Goal: Task Accomplishment & Management: Manage account settings

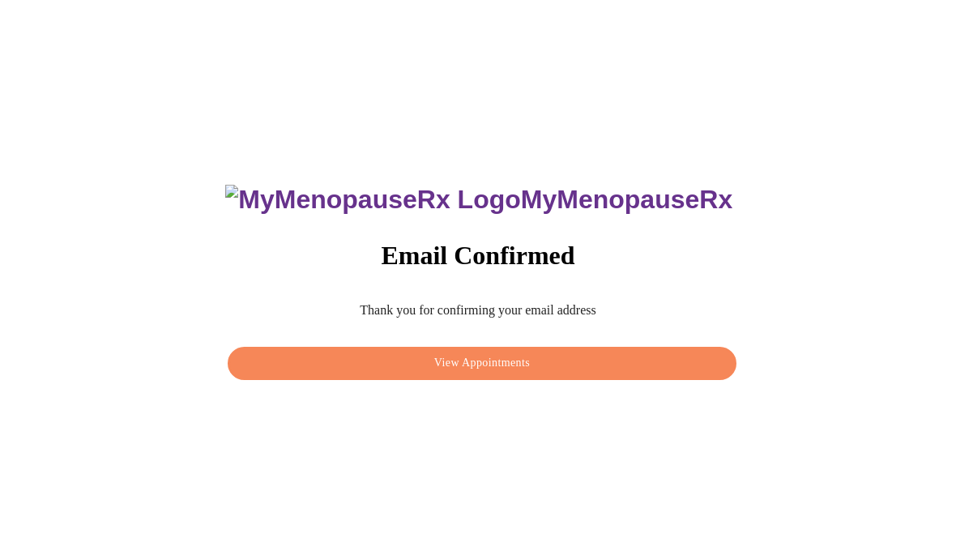
click at [539, 358] on span "View Appointments" at bounding box center [482, 363] width 472 height 20
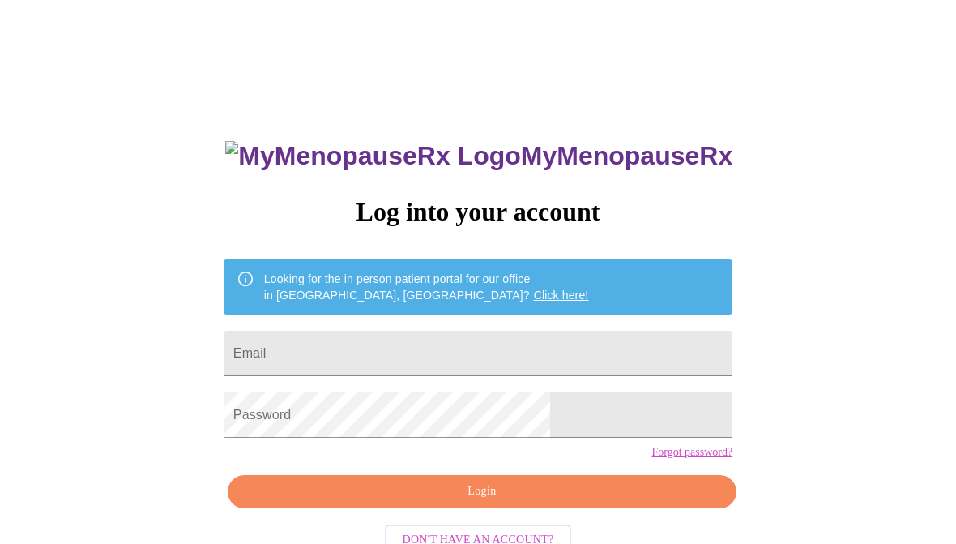
click at [487, 361] on input "Email" at bounding box center [478, 353] width 509 height 45
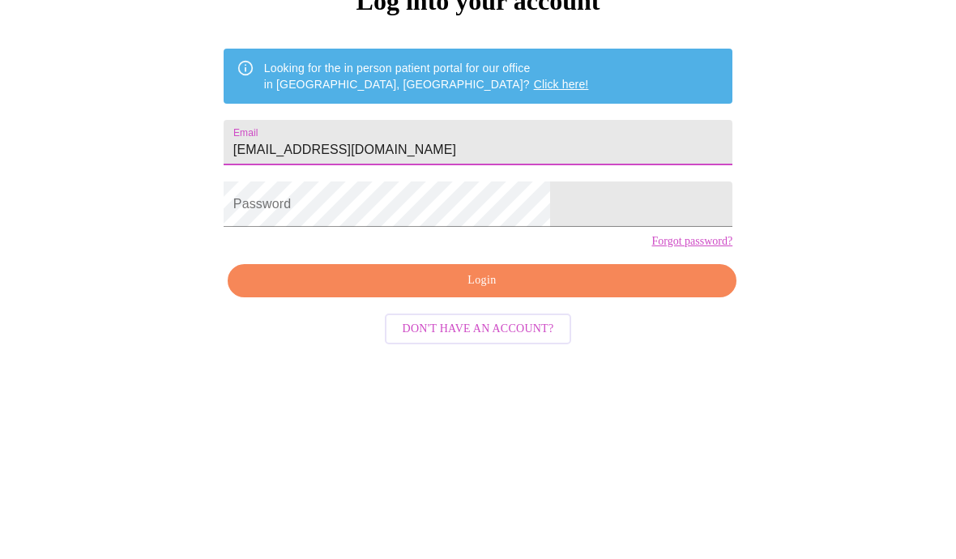
type input "Mollyegoforth@gmail.com"
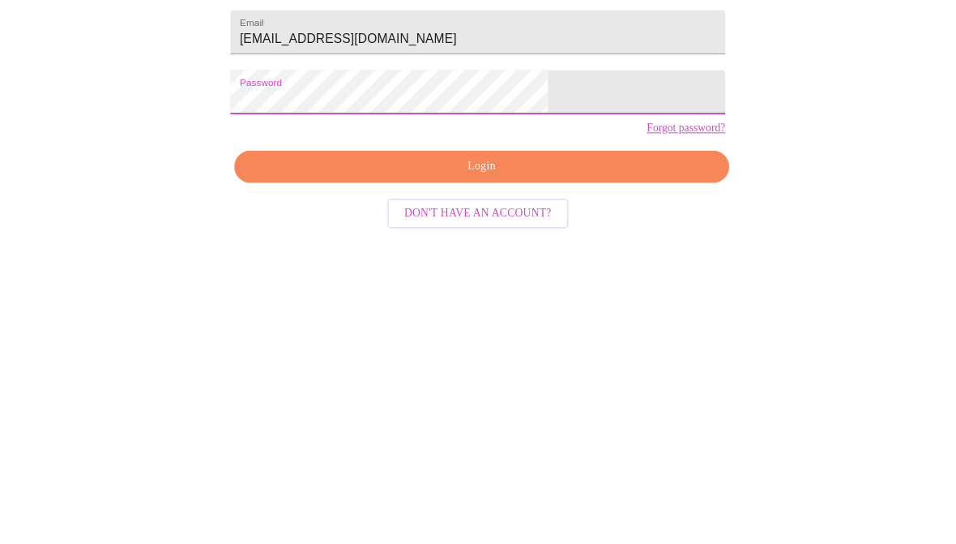
scroll to position [35, 0]
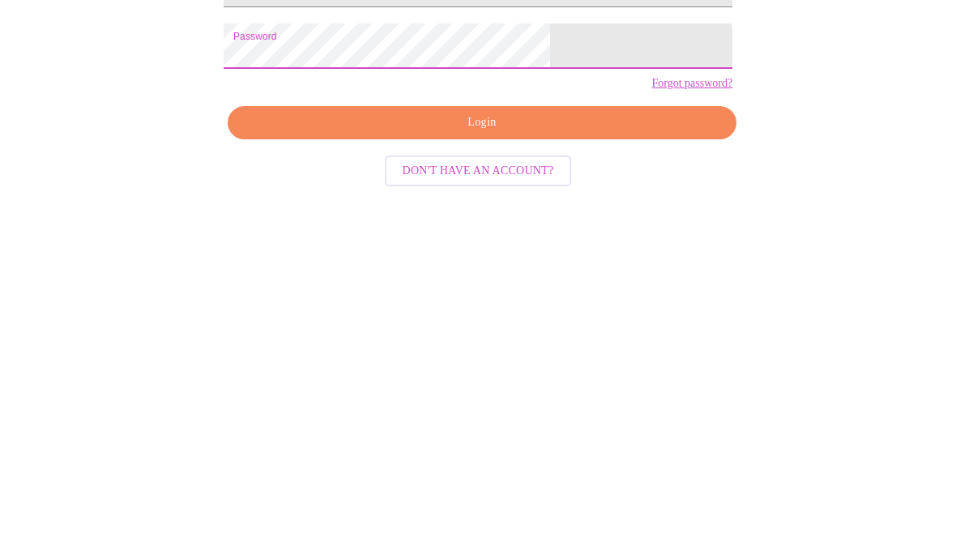
click at [549, 450] on span "Login" at bounding box center [482, 460] width 472 height 20
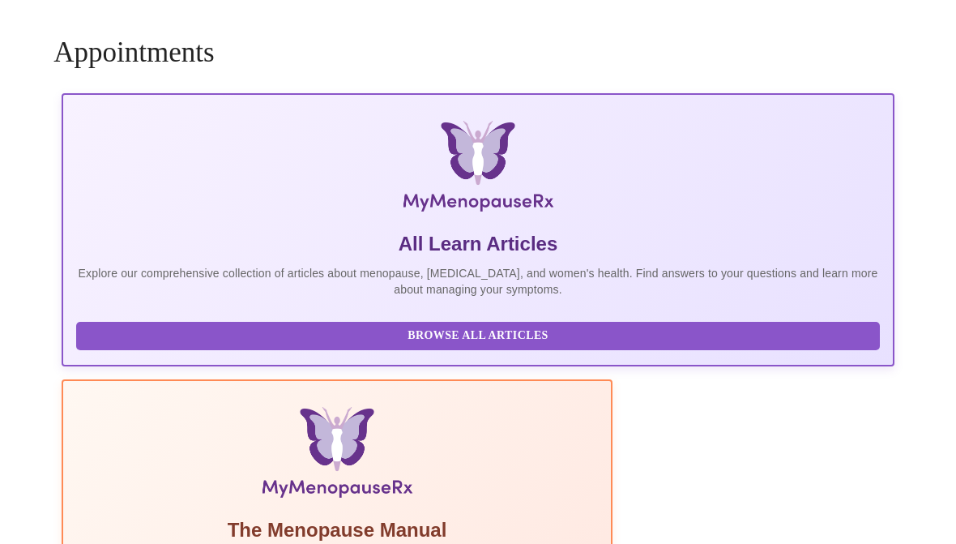
scroll to position [6, 0]
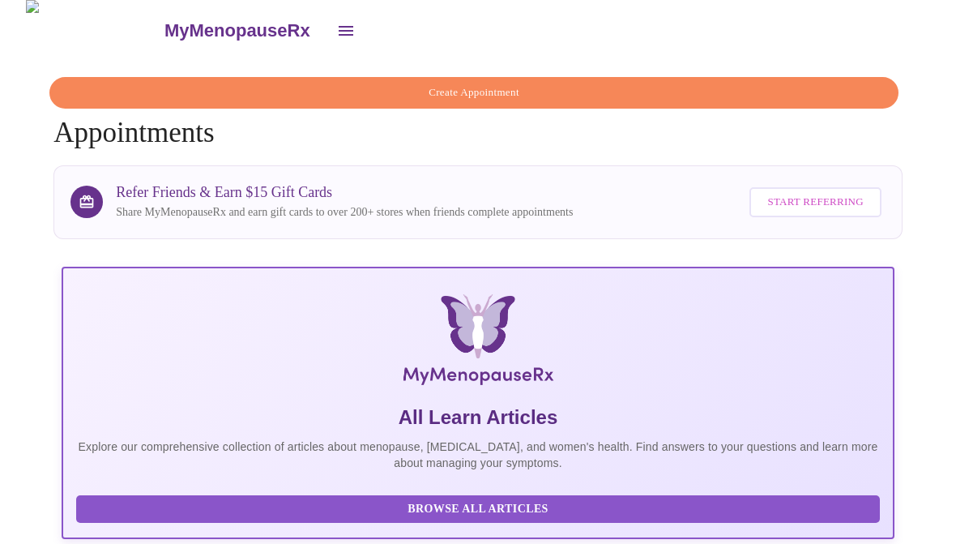
click at [327, 11] on button "open drawer" at bounding box center [346, 30] width 39 height 39
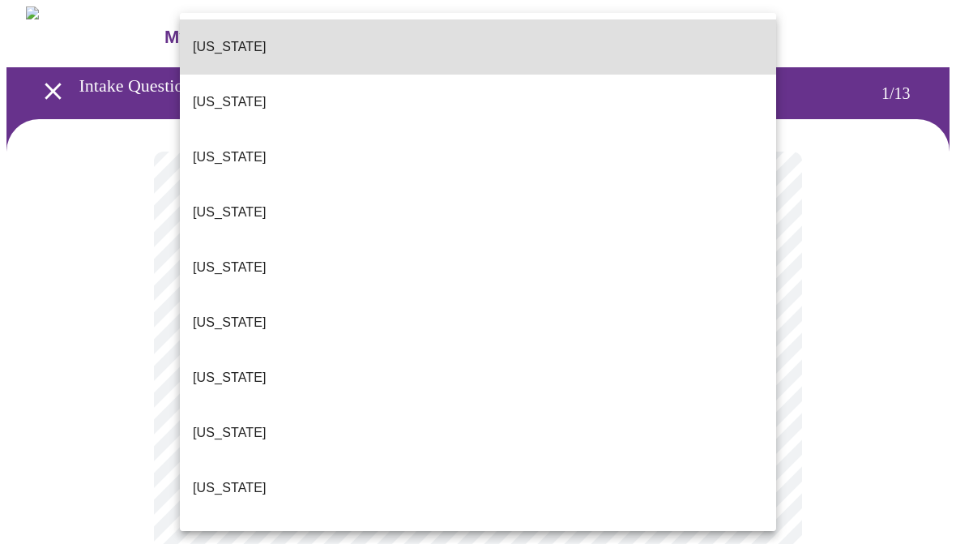
click at [235, 460] on li "Florida" at bounding box center [478, 487] width 596 height 55
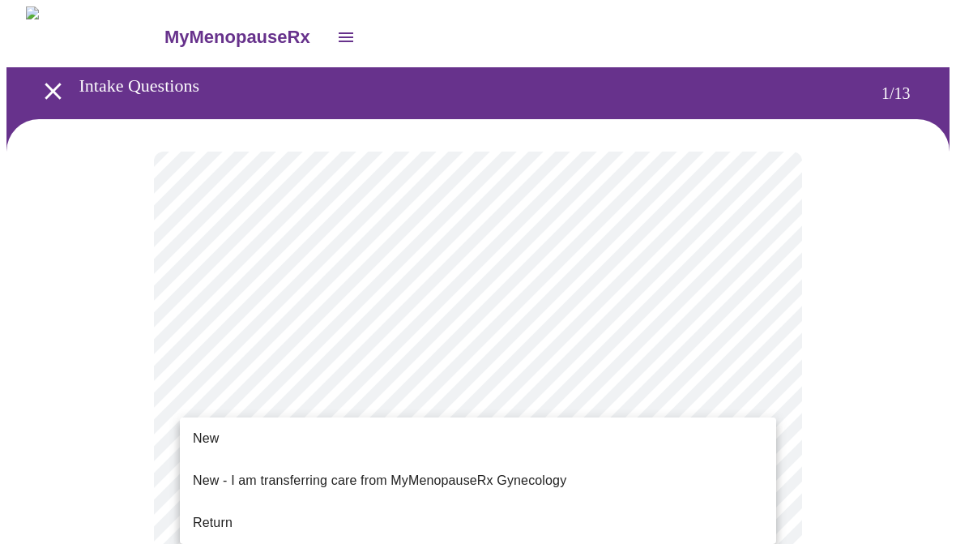
click at [323, 437] on li "New" at bounding box center [478, 438] width 596 height 29
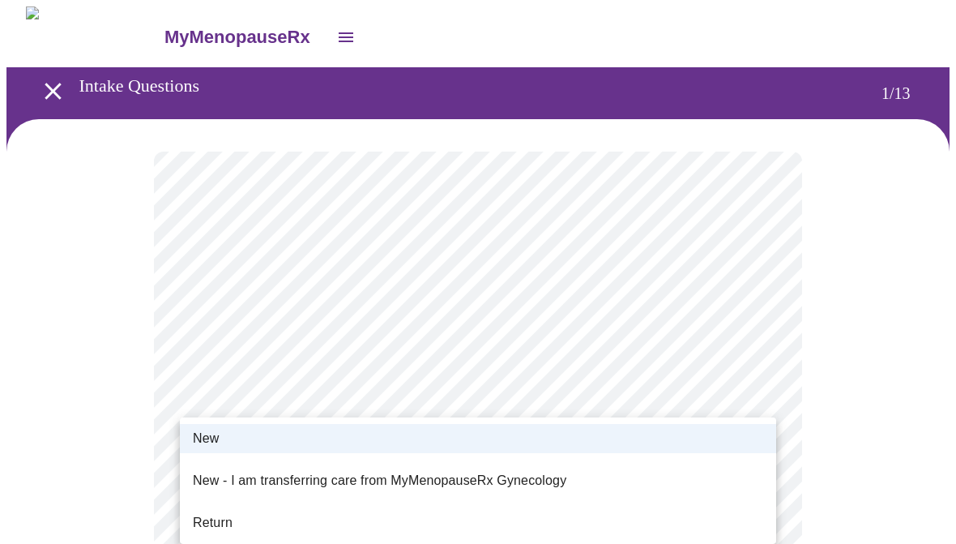
click at [701, 429] on li "New" at bounding box center [478, 438] width 596 height 29
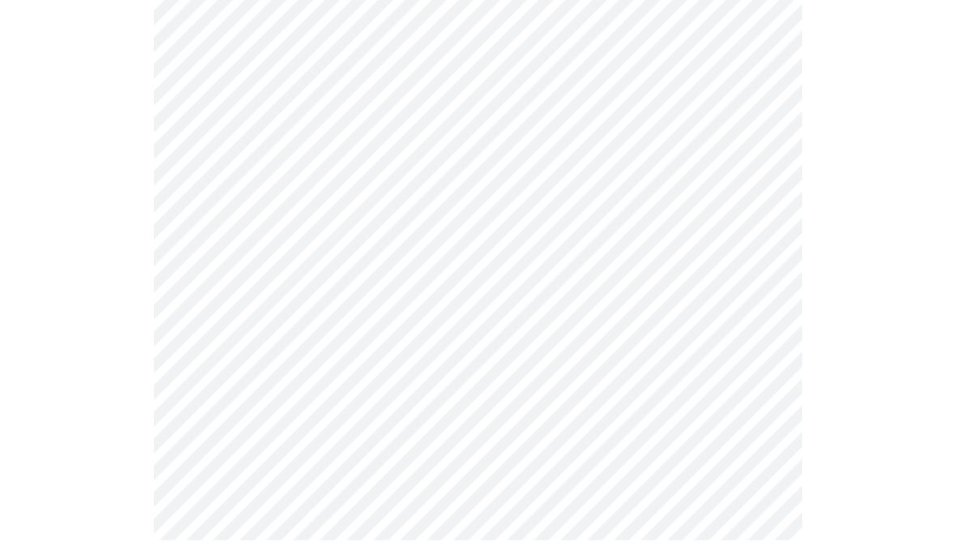
scroll to position [913, 0]
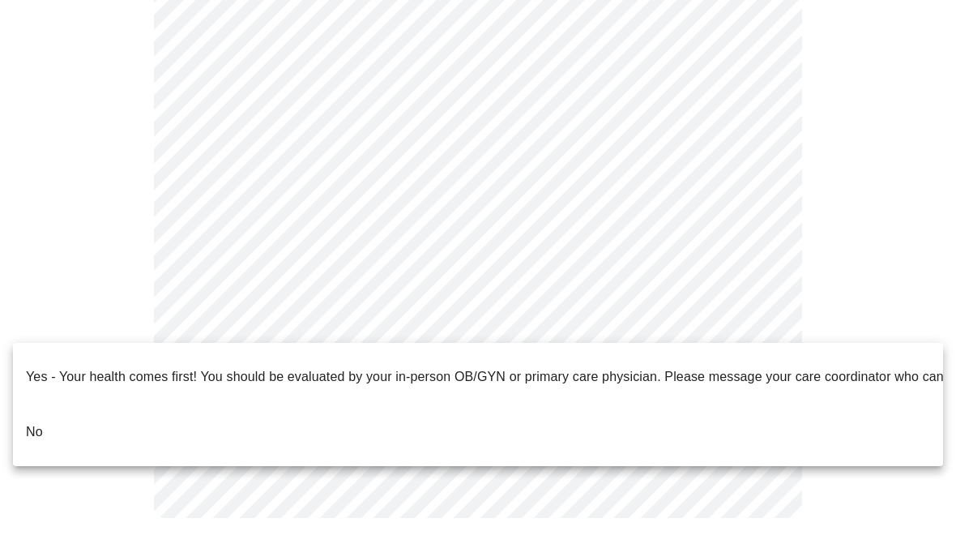
click at [160, 414] on li "No" at bounding box center [478, 431] width 930 height 55
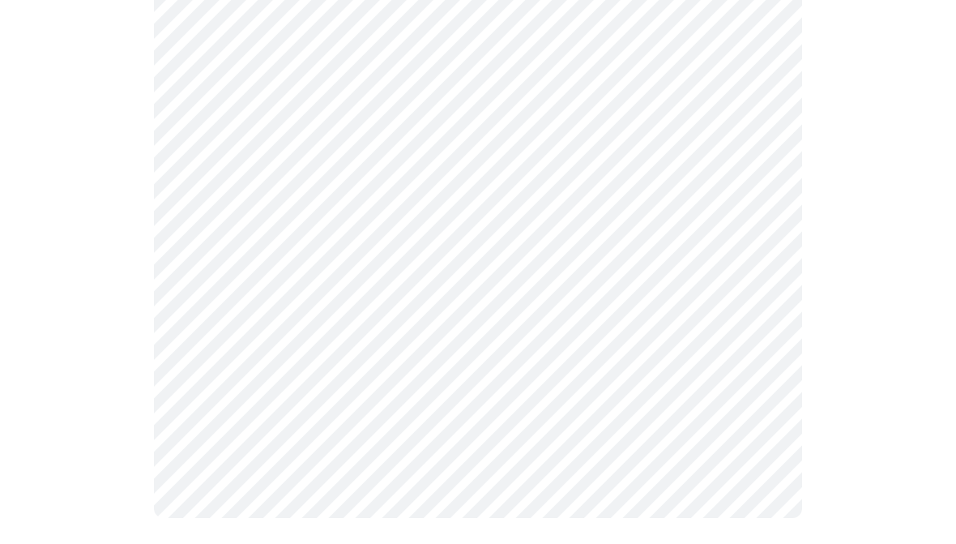
scroll to position [0, 0]
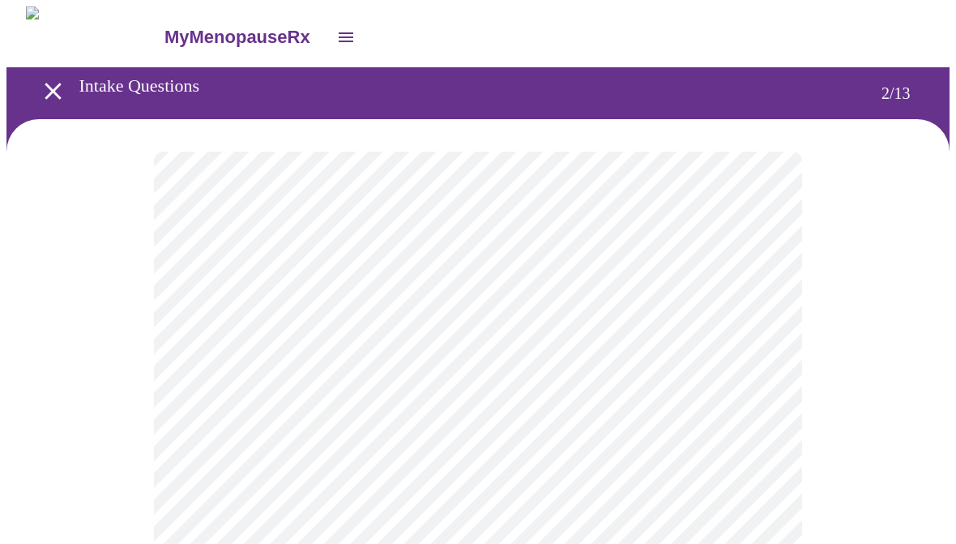
click at [763, 331] on body "MyMenopauseRx Intake Questions 2 / 13" at bounding box center [477, 492] width 943 height 972
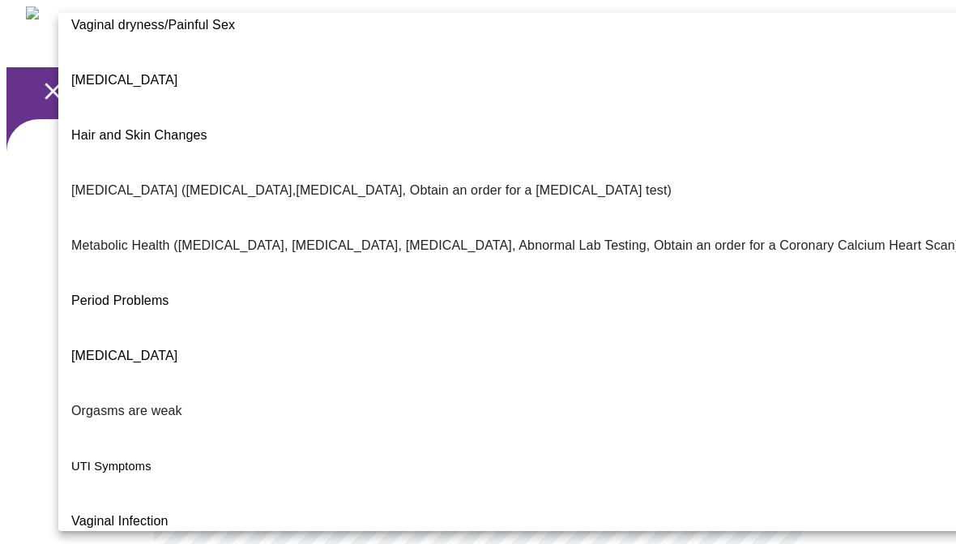
scroll to position [296, 0]
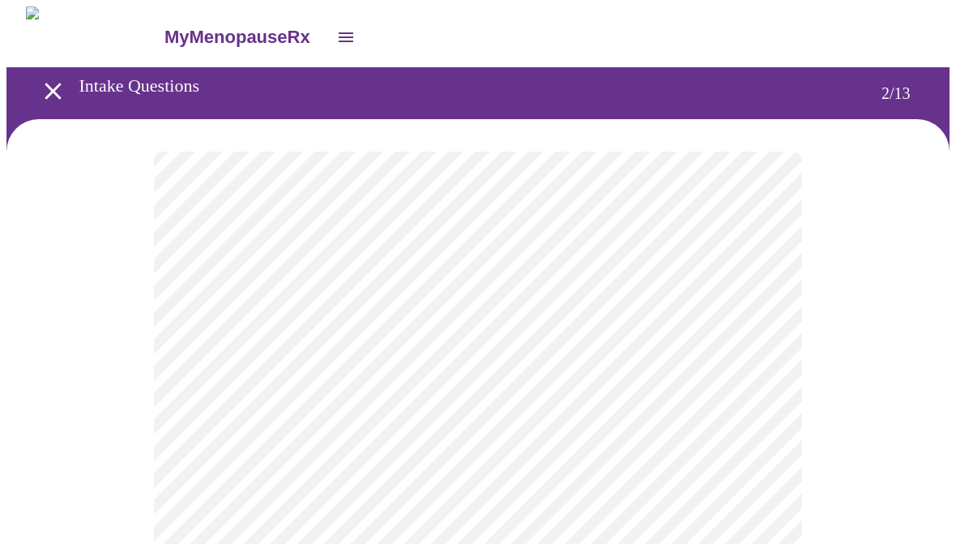
click at [754, 340] on body "MyMenopauseRx Intake Questions 2 / 13" at bounding box center [477, 487] width 943 height 963
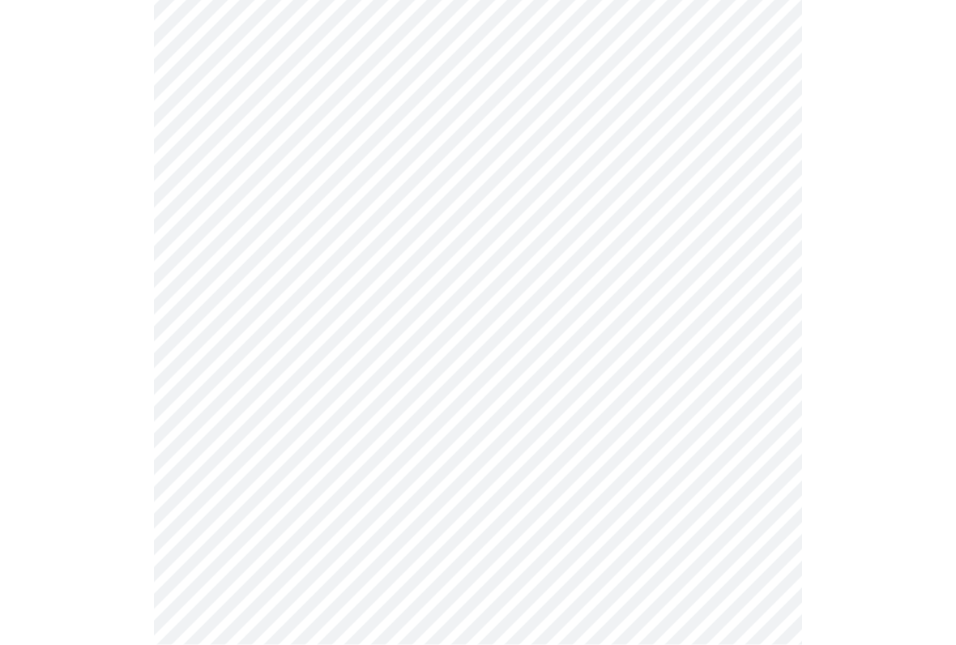
scroll to position [204, 0]
click at [711, 298] on body "MyMenopauseRx Intake Questions 2 / 13" at bounding box center [477, 283] width 943 height 963
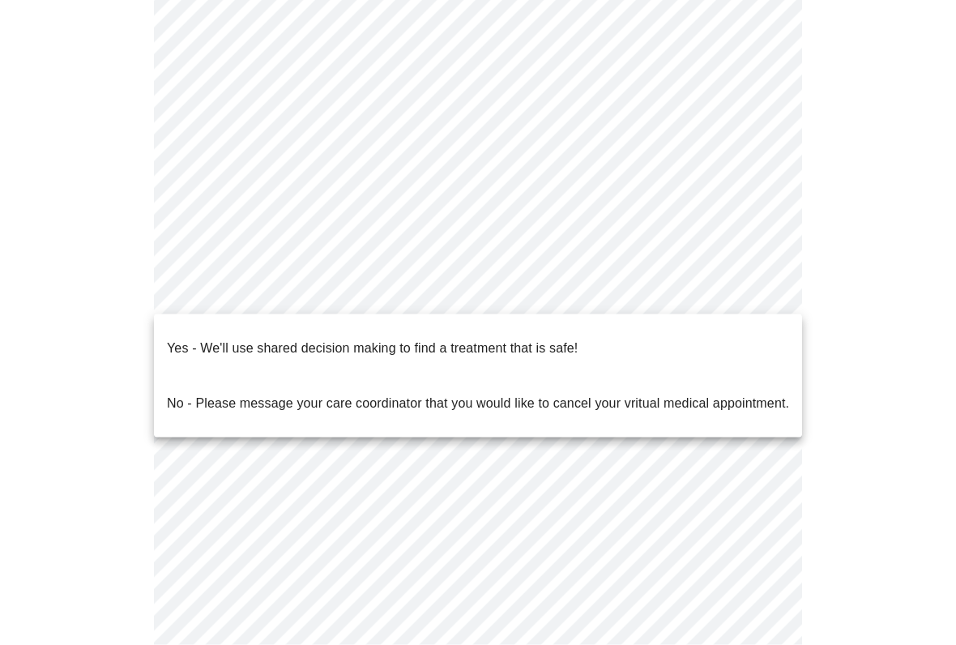
scroll to position [205, 0]
click at [600, 394] on p "No - Please message your care coordinator that you would like to cancel your vr…" at bounding box center [478, 403] width 622 height 19
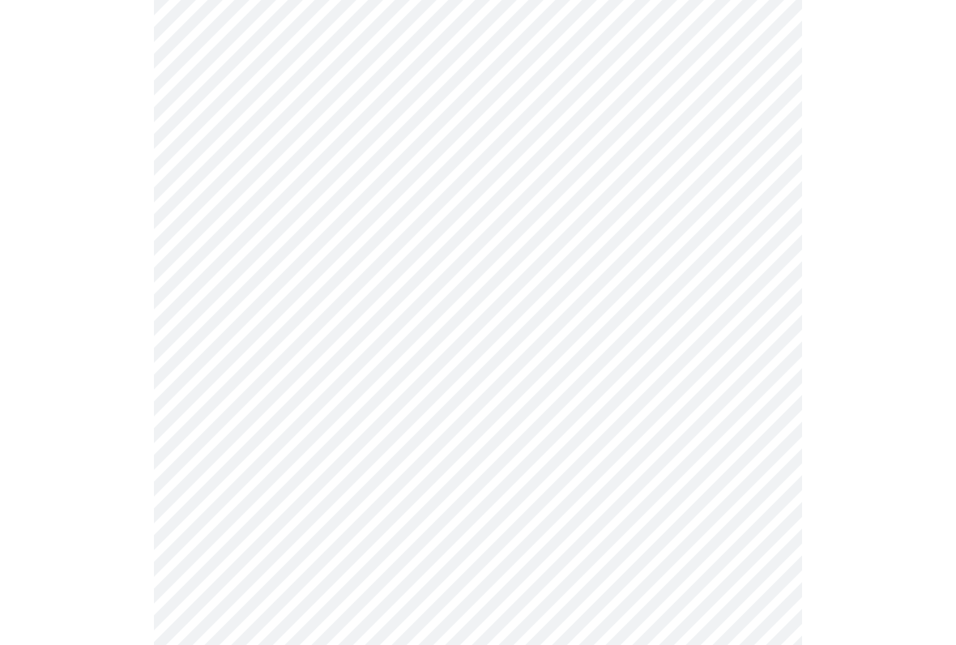
click at [743, 293] on body "MyMenopauseRx Intake Questions 2 / 13" at bounding box center [477, 278] width 943 height 954
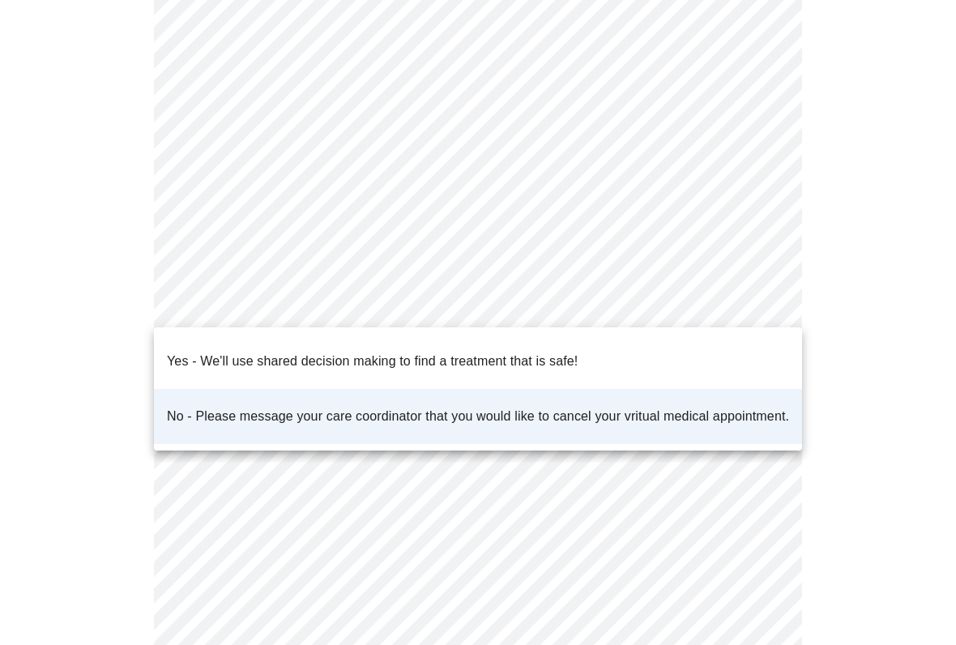
click at [560, 357] on p "Yes - We'll use shared decision making to find a treatment that is safe!" at bounding box center [372, 361] width 411 height 19
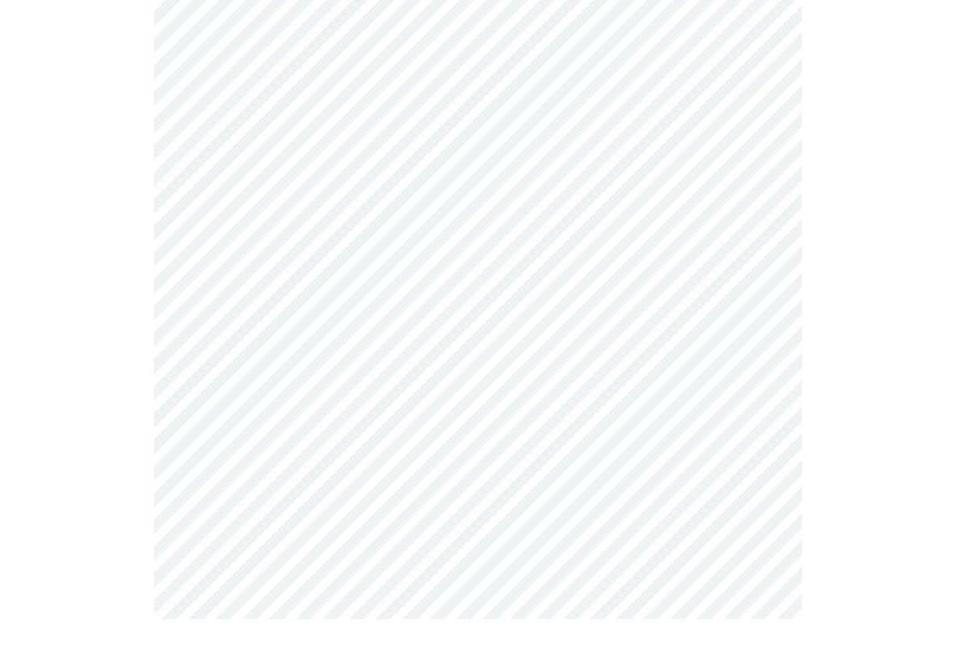
scroll to position [0, 0]
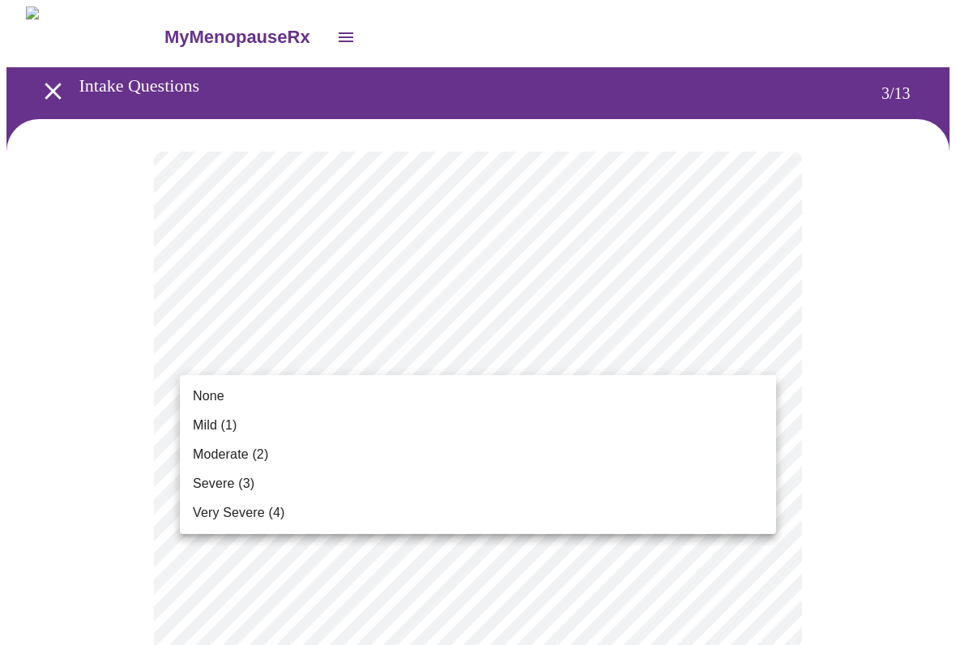
click at [695, 394] on li "None" at bounding box center [478, 396] width 596 height 29
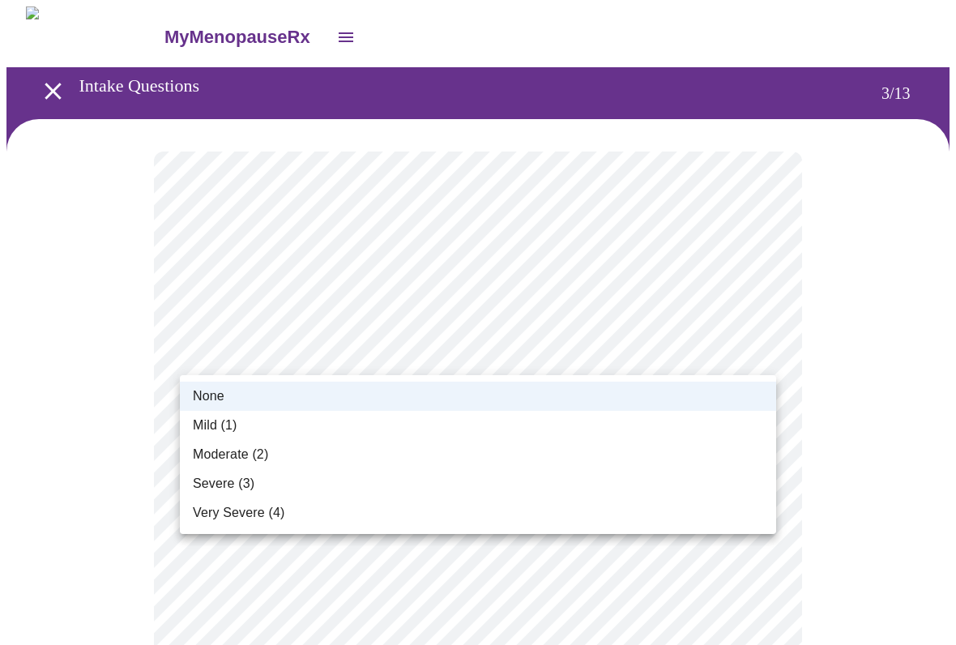
click at [256, 430] on li "Mild (1)" at bounding box center [478, 425] width 596 height 29
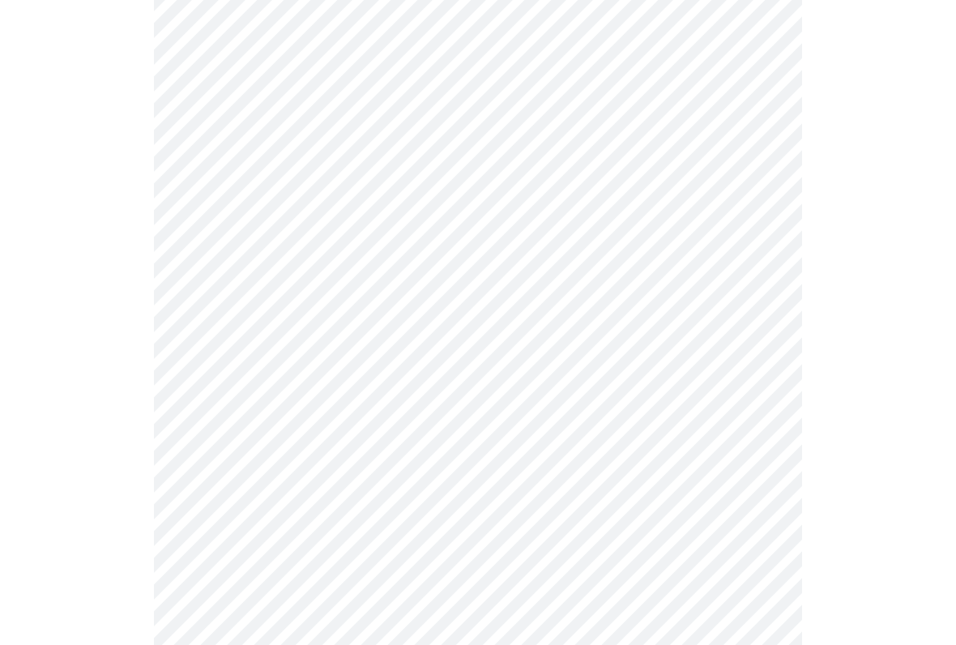
scroll to position [188, 0]
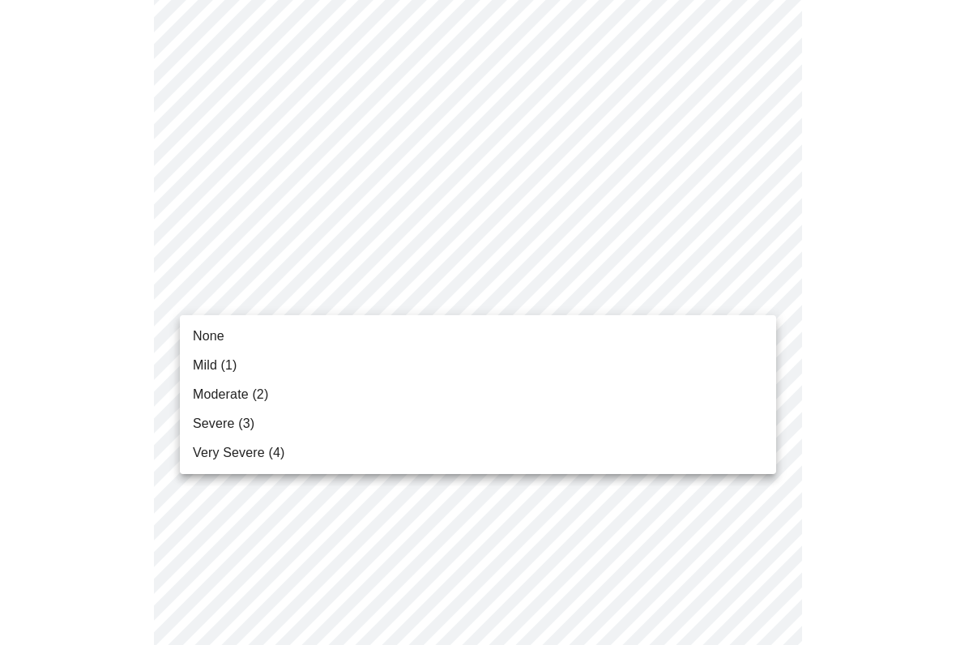
click at [496, 338] on li "None" at bounding box center [478, 336] width 596 height 29
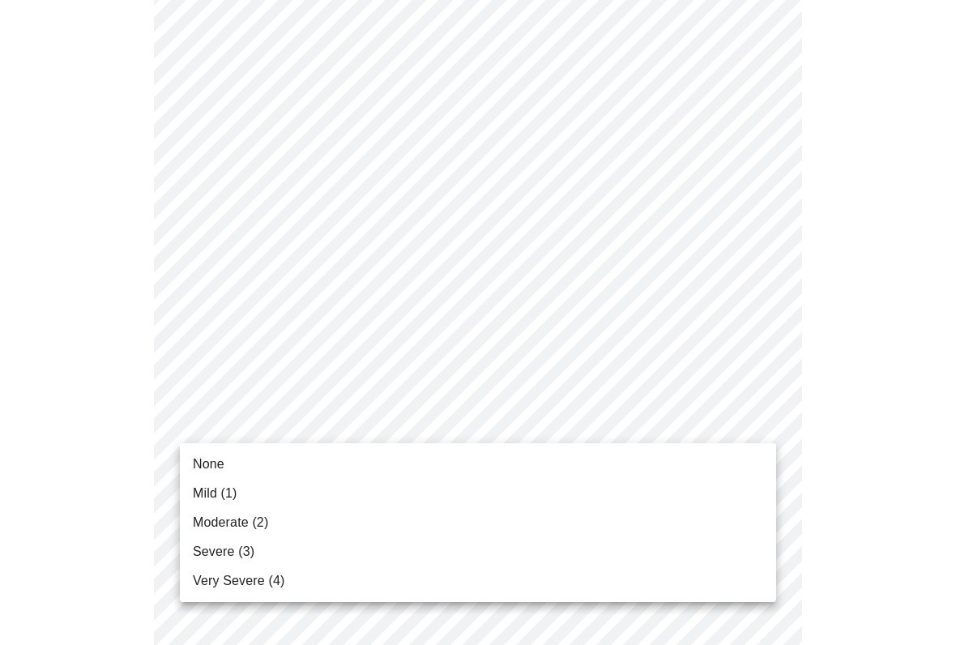
click at [583, 485] on li "Mild (1)" at bounding box center [478, 493] width 596 height 29
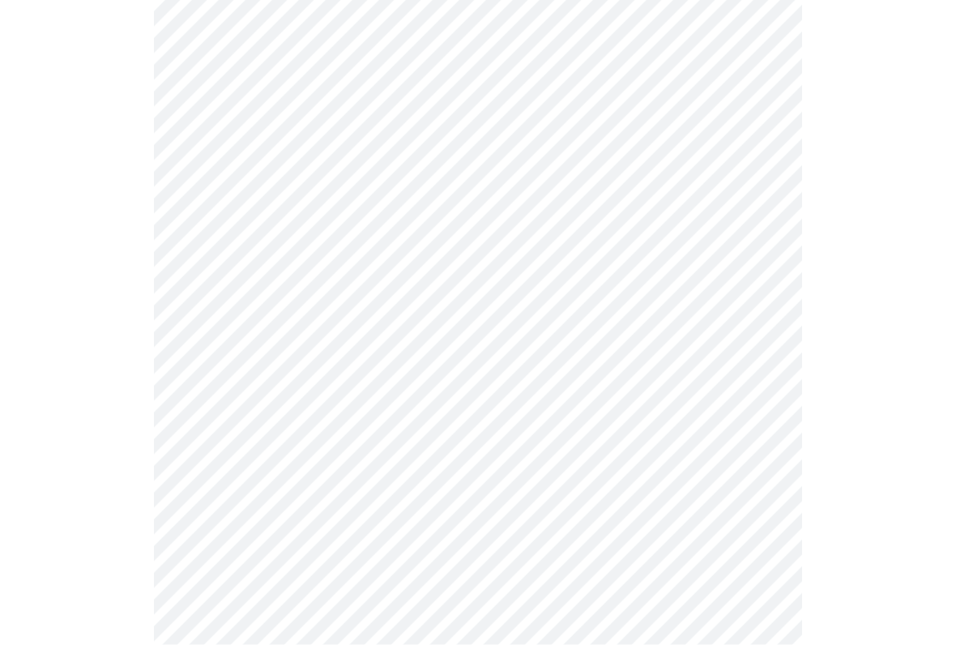
click at [763, 301] on body "MyMenopauseRx Intake Questions 3 / 13" at bounding box center [477, 612] width 943 height 2081
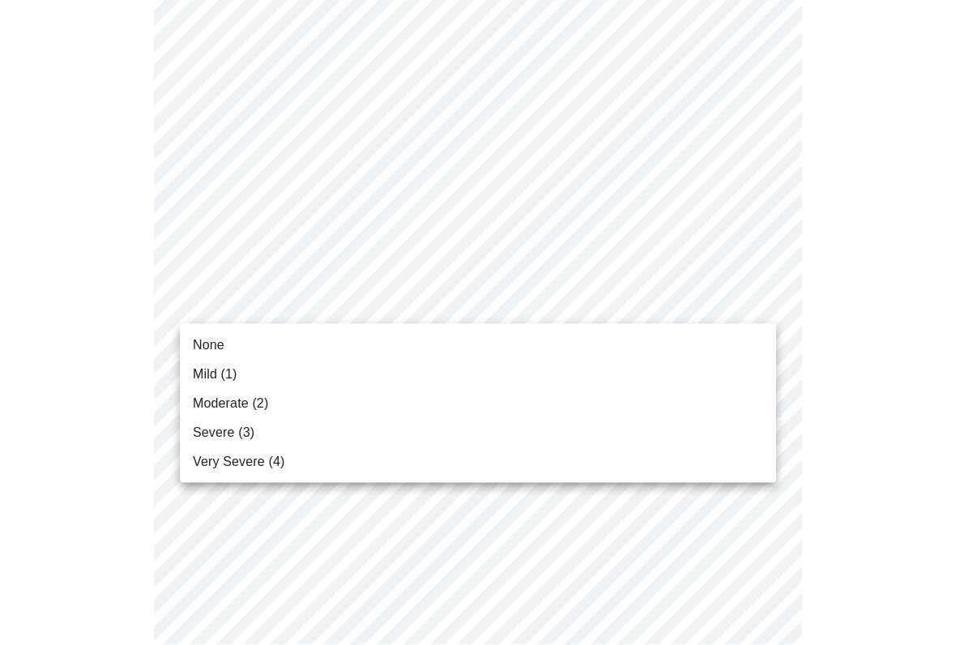
scroll to position [435, 0]
click at [643, 376] on li "Mild (1)" at bounding box center [478, 374] width 596 height 29
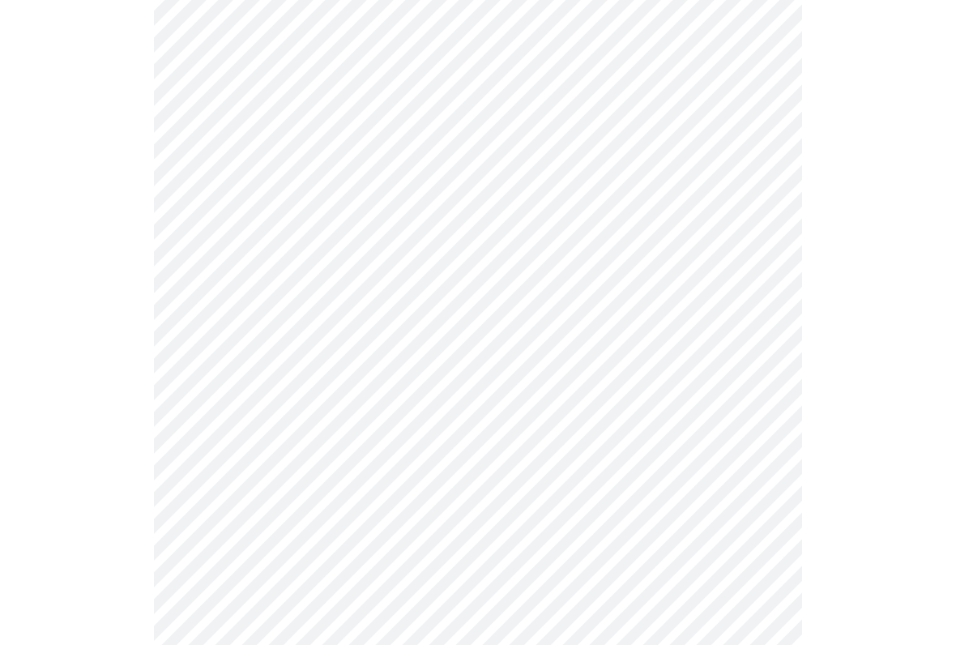
click at [755, 406] on body "MyMenopauseRx Intake Questions 3 / 13" at bounding box center [477, 600] width 943 height 2059
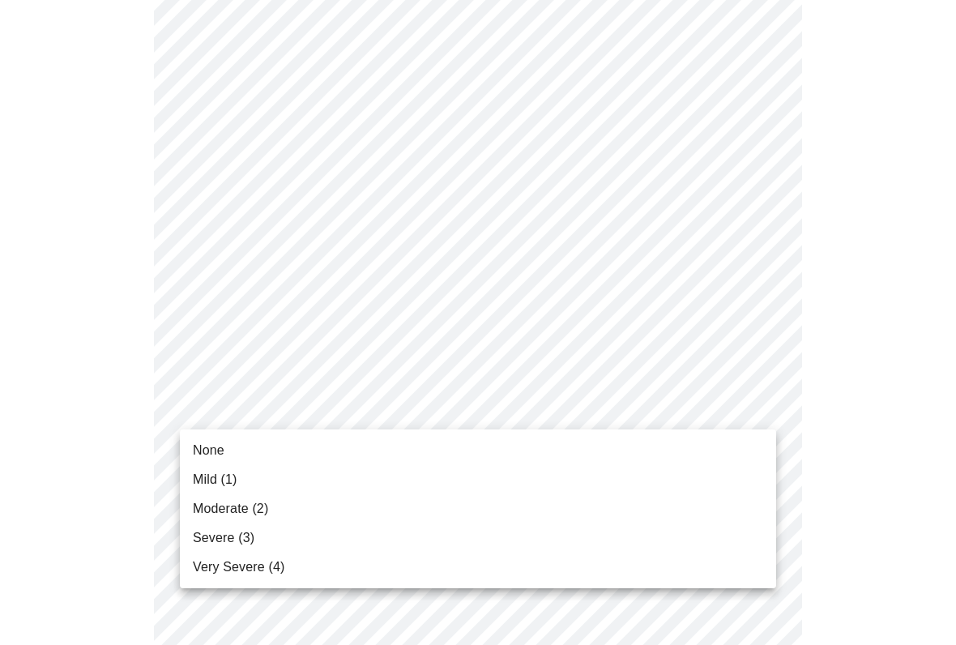
click at [649, 488] on li "Mild (1)" at bounding box center [478, 479] width 596 height 29
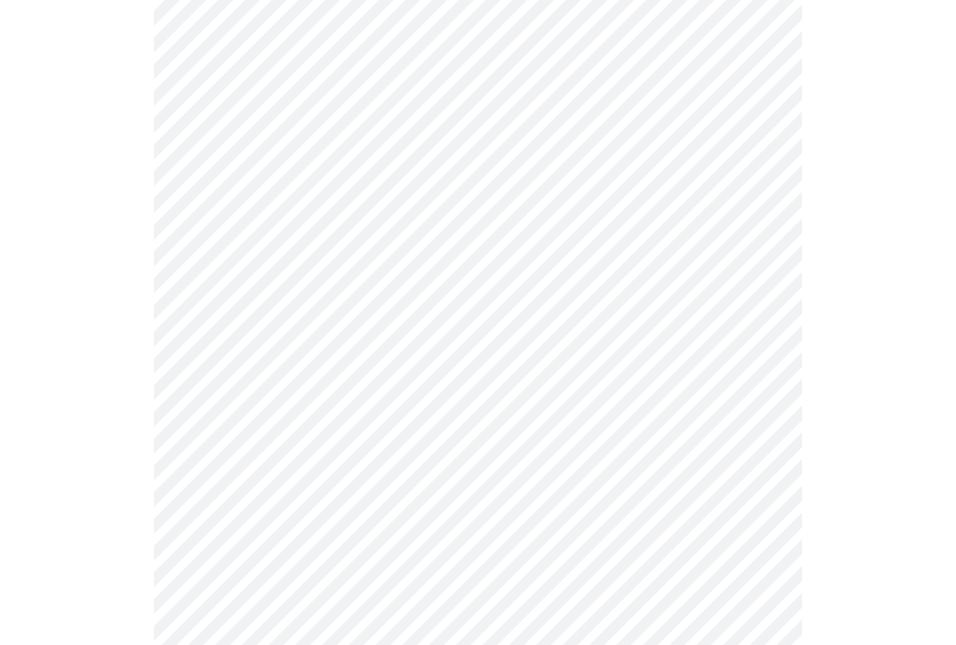
click at [752, 406] on body "MyMenopauseRx Intake Questions 3 / 13" at bounding box center [477, 589] width 943 height 2037
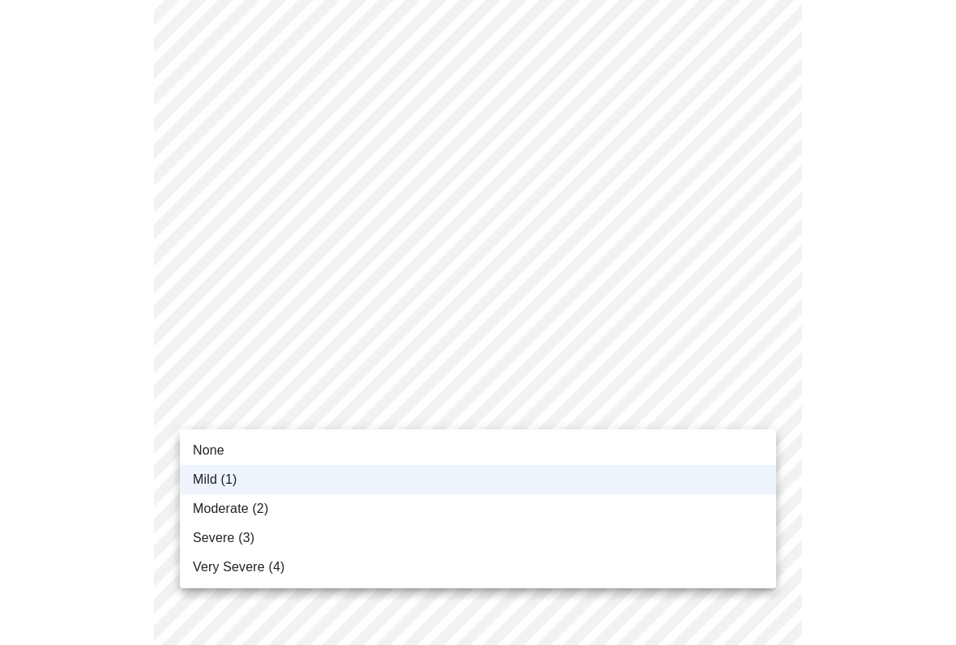
click at [274, 507] on li "Moderate (2)" at bounding box center [478, 508] width 596 height 29
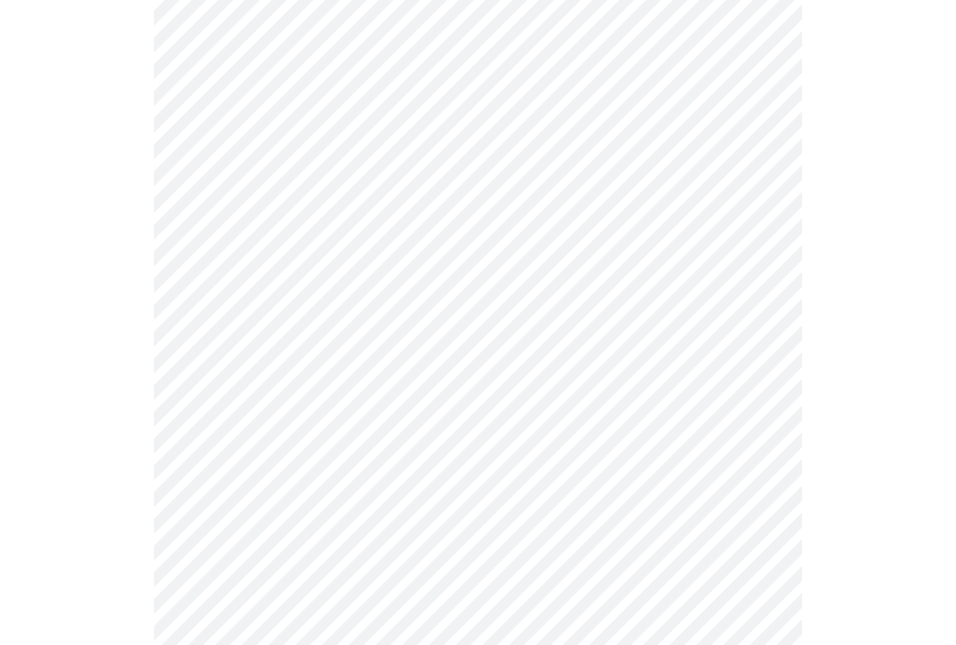
click at [746, 517] on body "MyMenopauseRx Intake Questions 3 / 13" at bounding box center [477, 589] width 943 height 2037
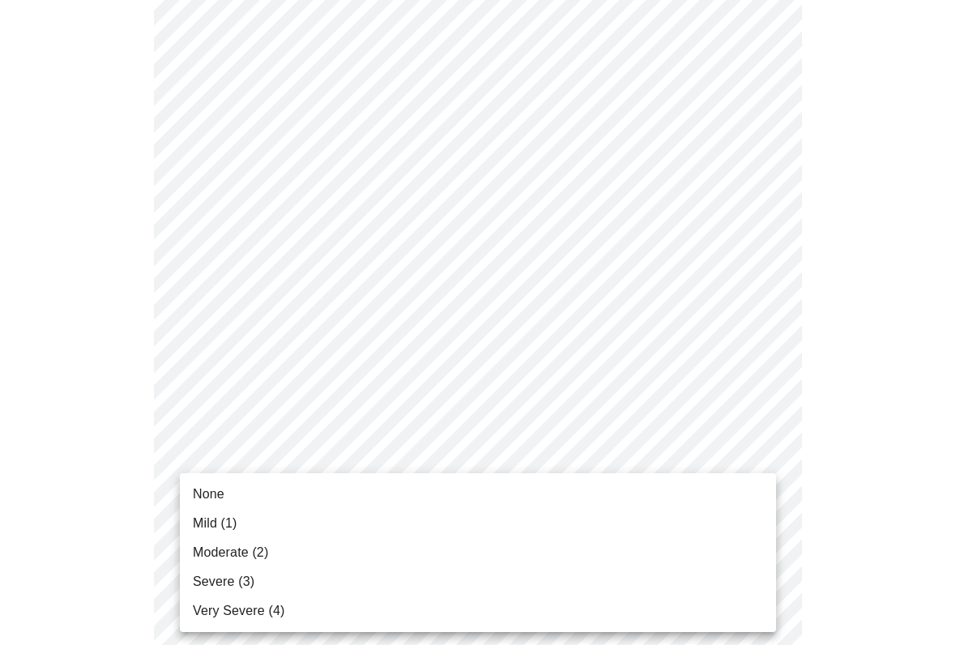
click at [336, 543] on li "Moderate (2)" at bounding box center [478, 552] width 596 height 29
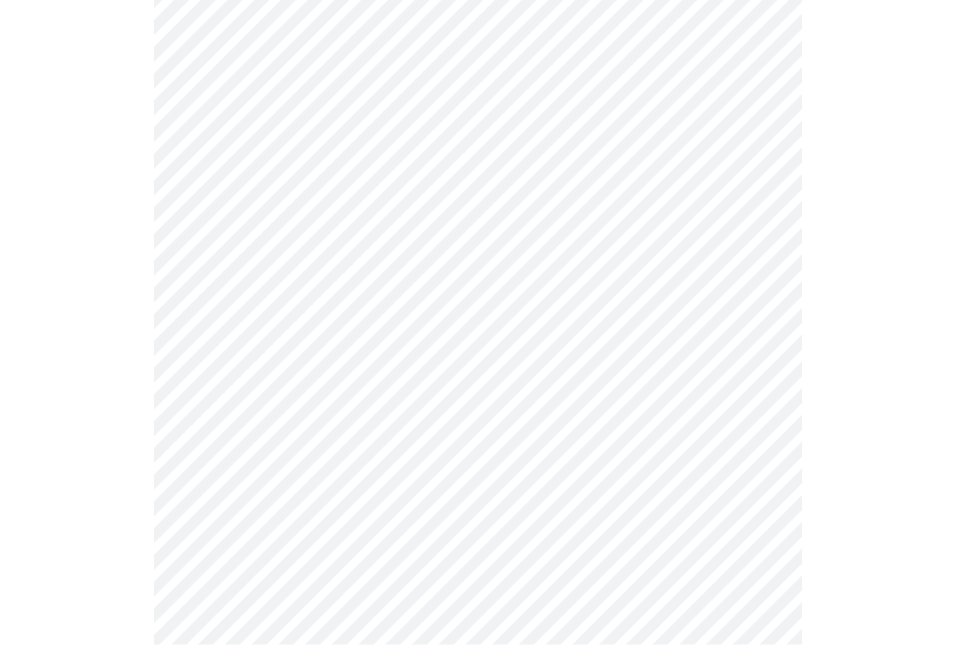
scroll to position [694, 0]
click at [745, 378] on body "MyMenopauseRx Intake Questions 3 / 13" at bounding box center [477, 320] width 943 height 2015
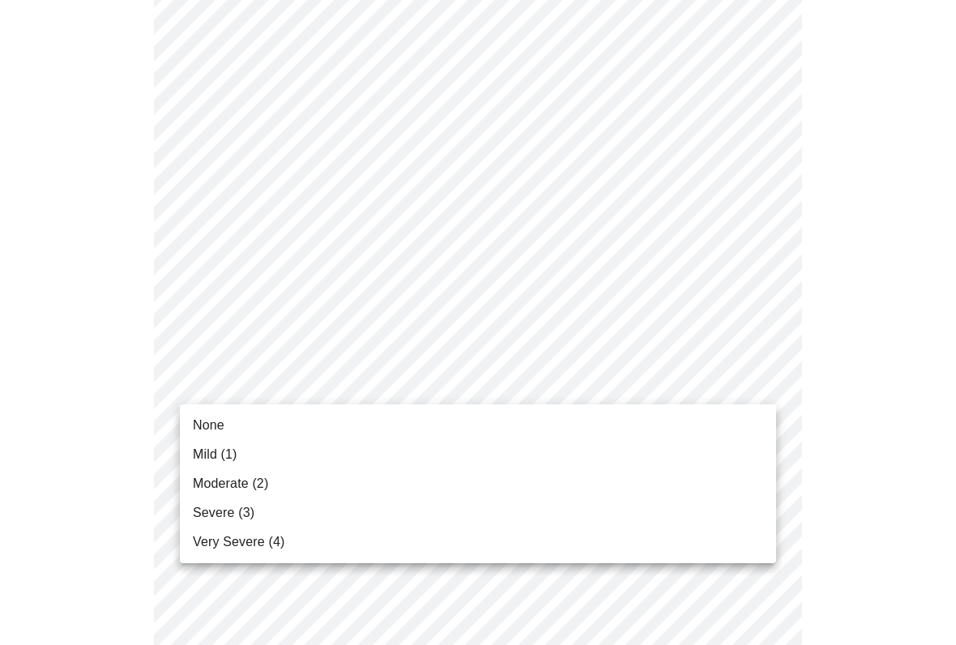
click at [338, 489] on li "Moderate (2)" at bounding box center [478, 483] width 596 height 29
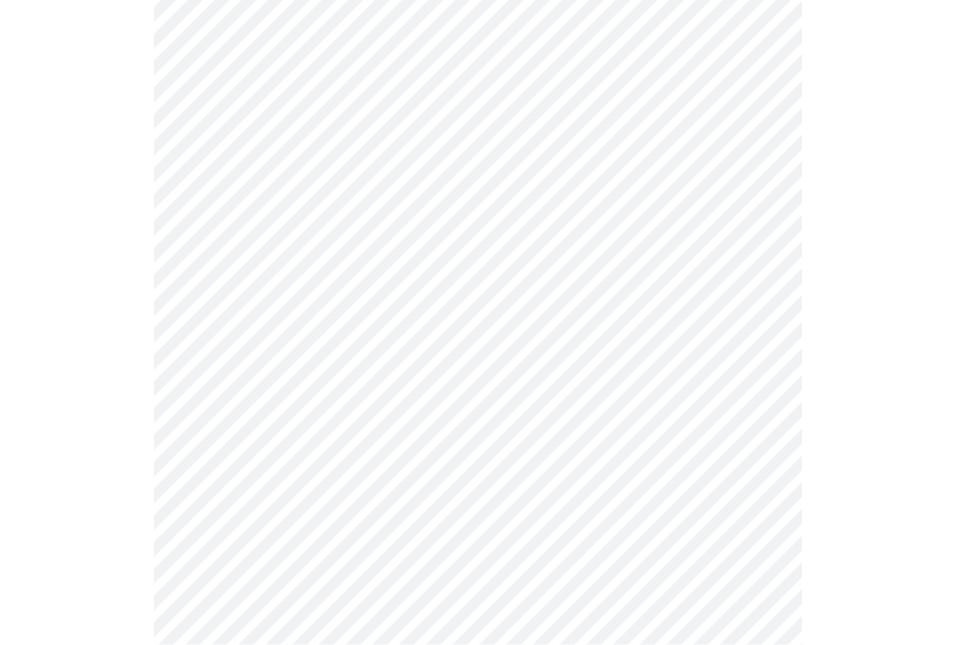
scroll to position [885, 0]
click at [747, 329] on body "MyMenopauseRx Intake Questions 3 / 13" at bounding box center [477, 119] width 943 height 1994
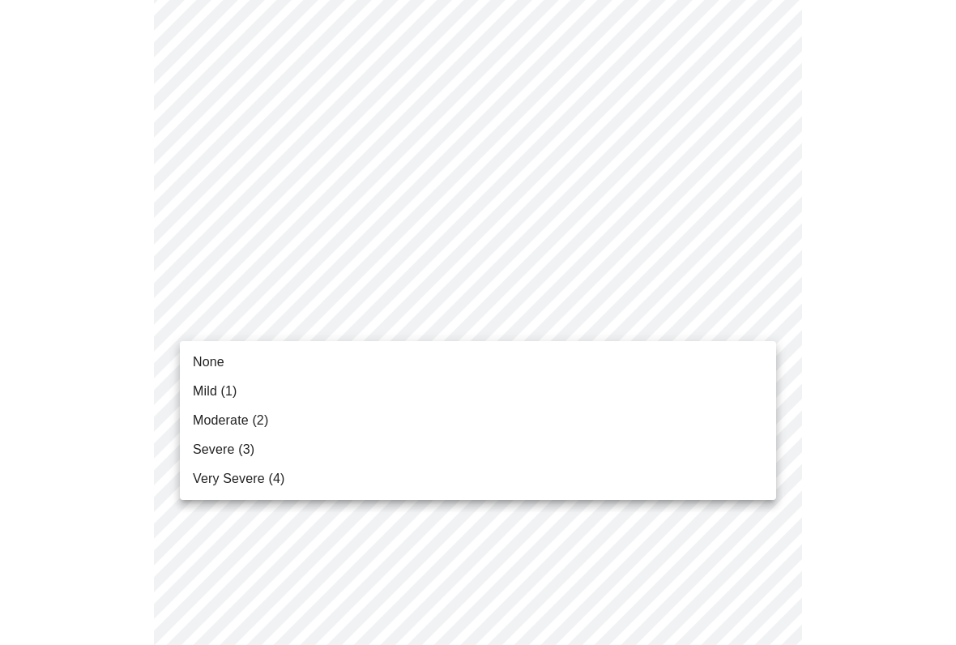
click at [495, 425] on li "Moderate (2)" at bounding box center [478, 420] width 596 height 29
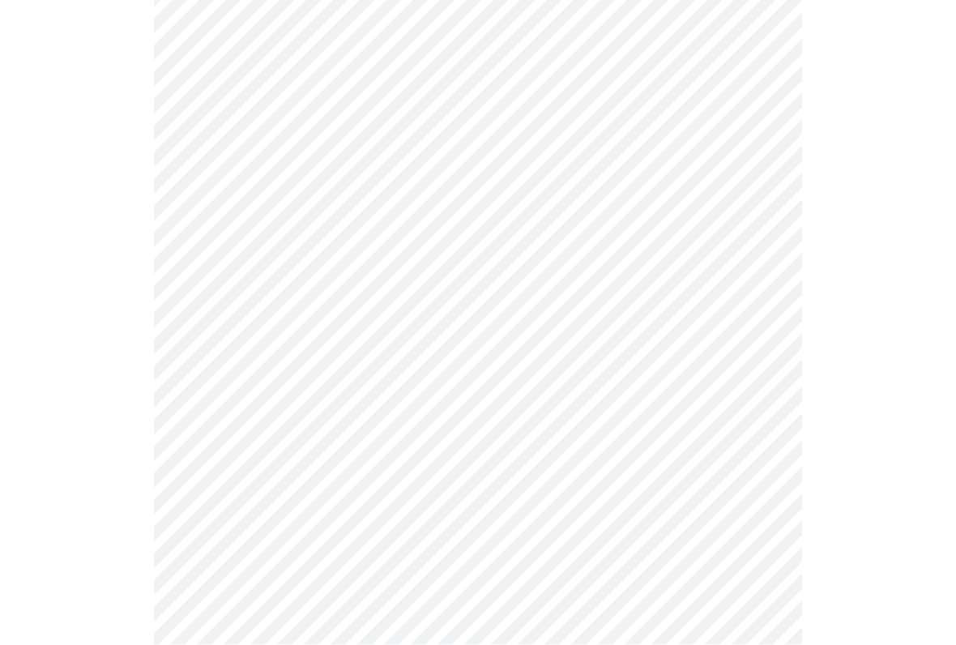
scroll to position [1107, 0]
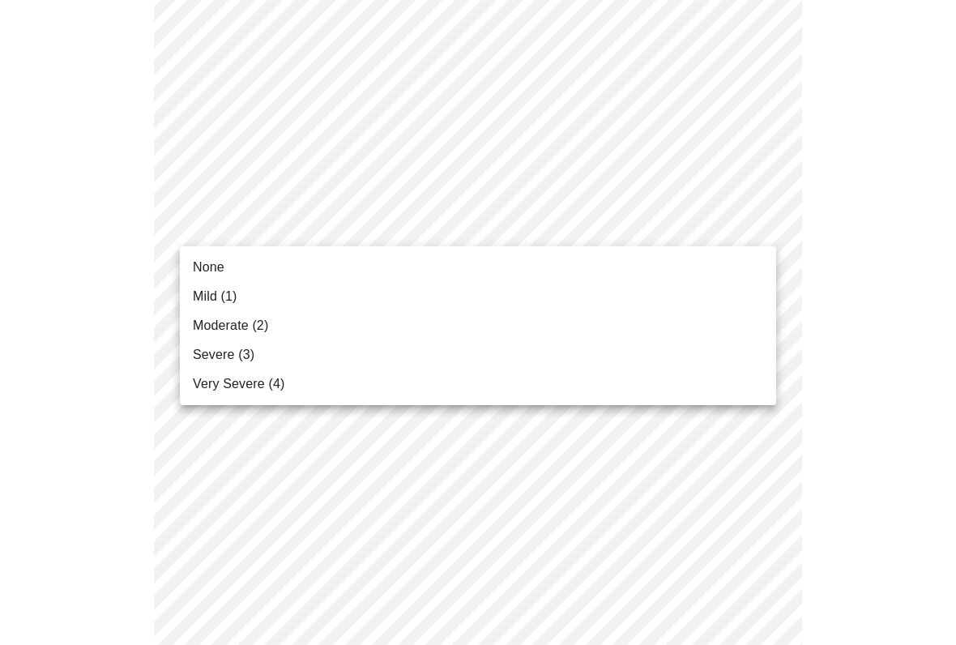
click at [618, 334] on li "Moderate (2)" at bounding box center [478, 325] width 596 height 29
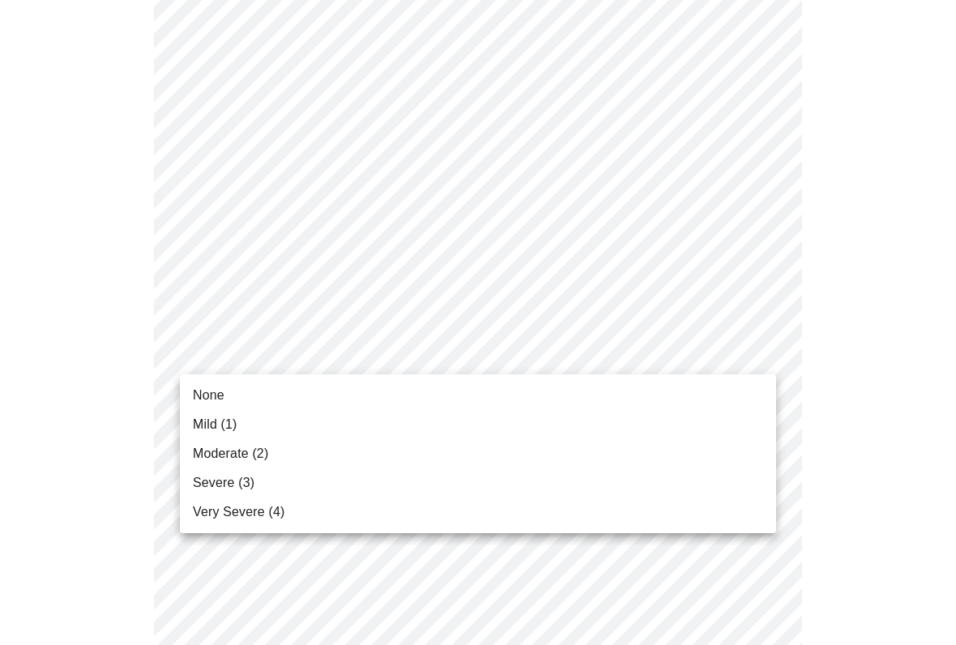
click at [579, 442] on li "Moderate (2)" at bounding box center [478, 453] width 596 height 29
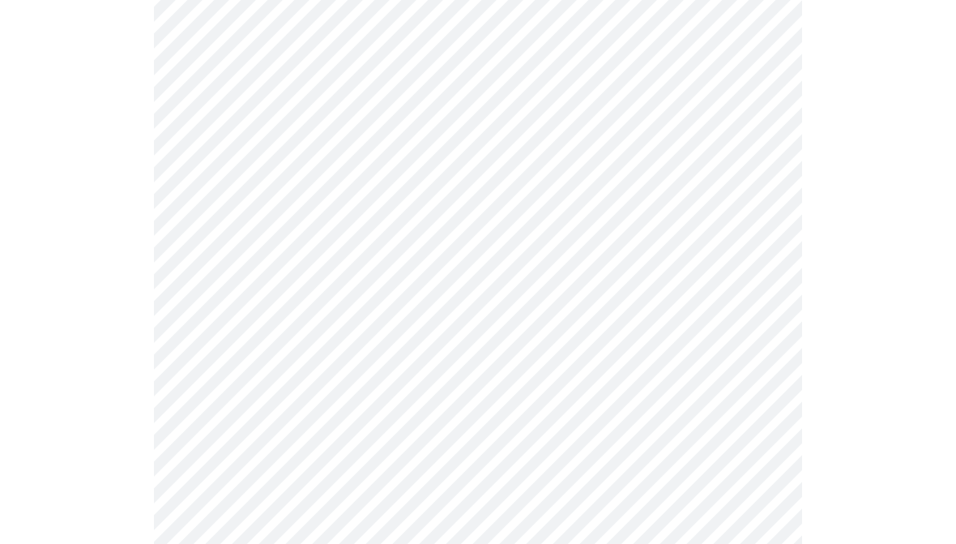
scroll to position [1327, 0]
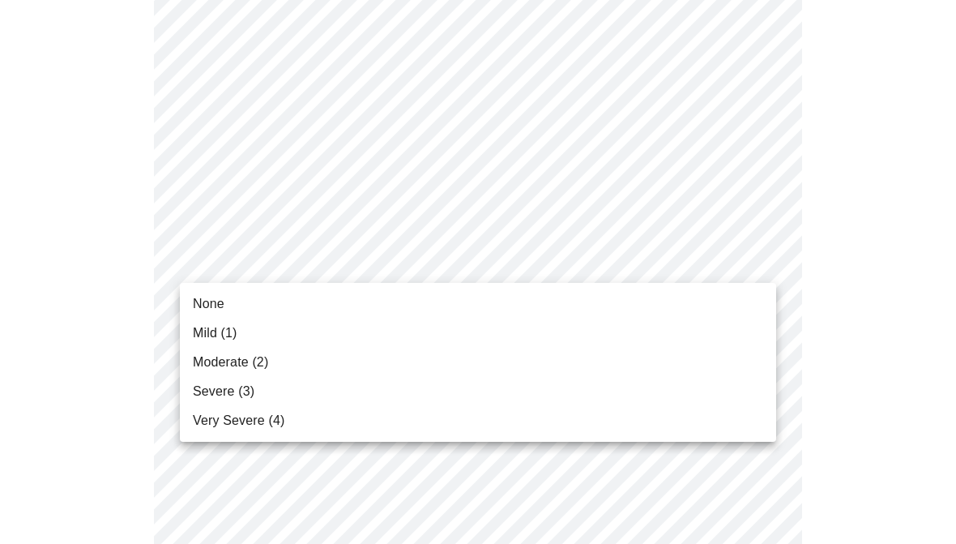
click at [665, 335] on li "Mild (1)" at bounding box center [478, 332] width 596 height 29
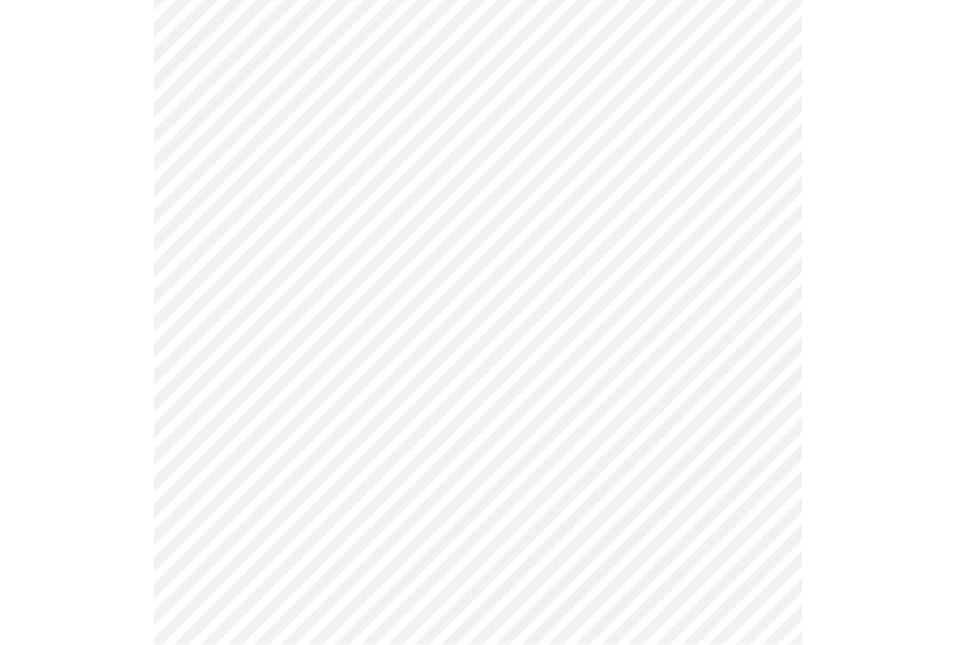
scroll to position [665, 0]
click at [529, 326] on body "MyMenopauseRx Intake Questions 4 / 13" at bounding box center [477, 140] width 943 height 1596
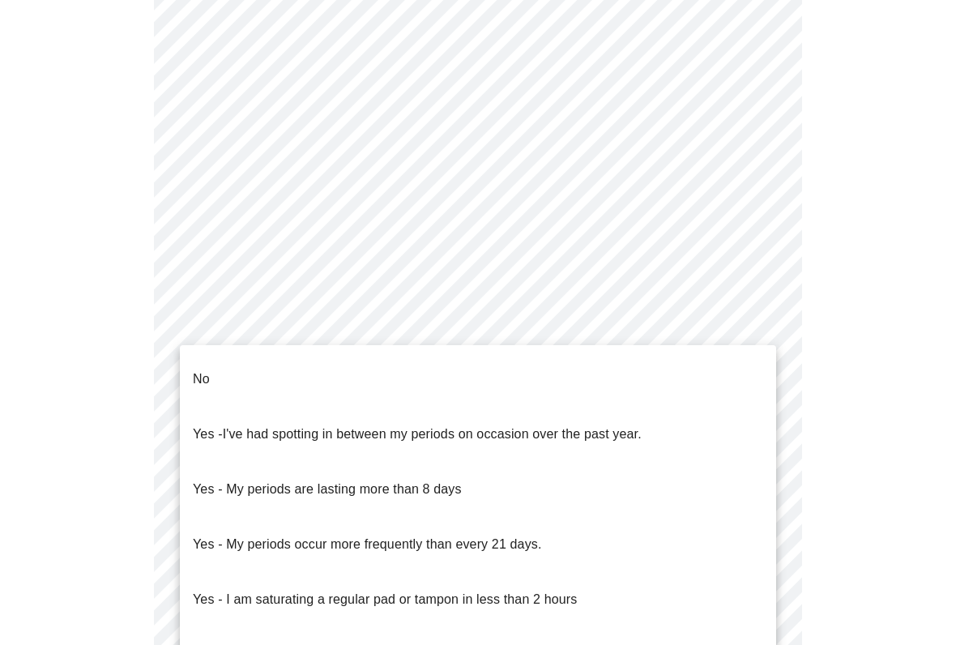
click at [500, 367] on li "No" at bounding box center [478, 379] width 596 height 55
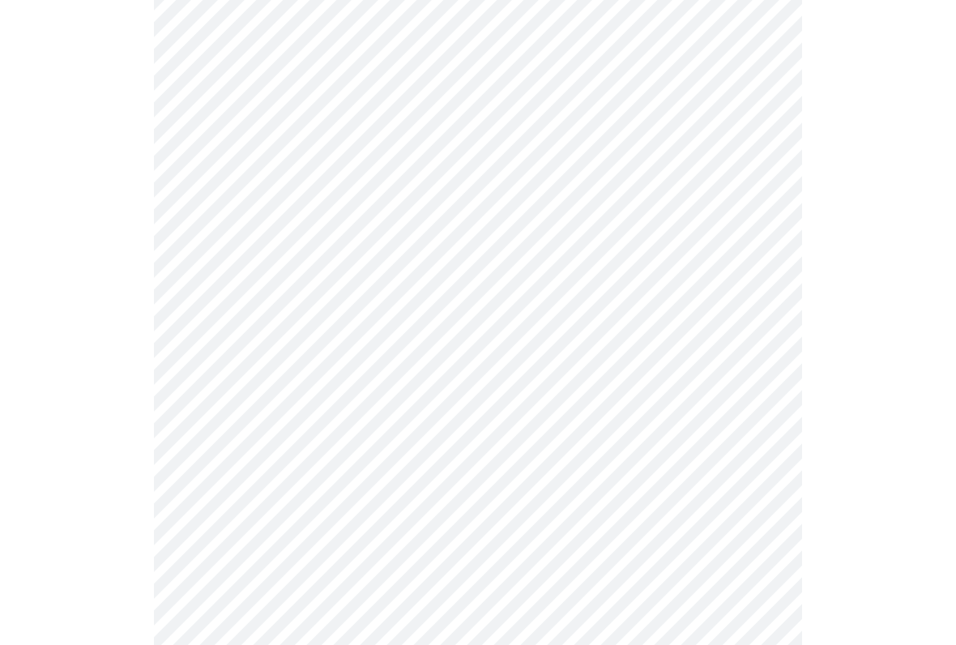
click at [592, 336] on body "MyMenopauseRx Intake Questions 4 / 13" at bounding box center [477, 135] width 943 height 1587
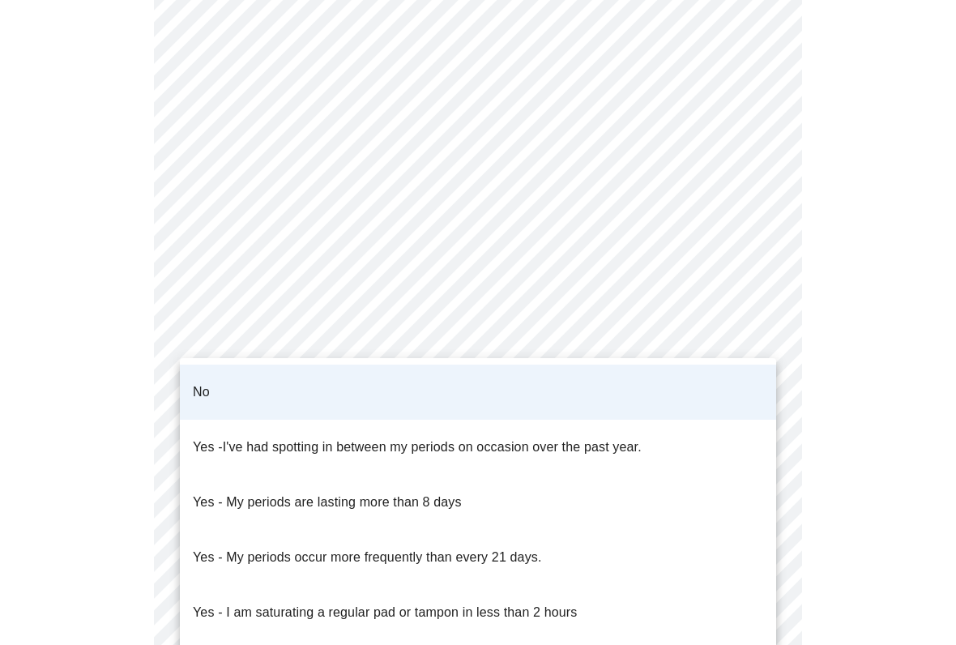
click at [592, 440] on span "I've had spotting in between my periods on occasion over the past year." at bounding box center [432, 447] width 419 height 14
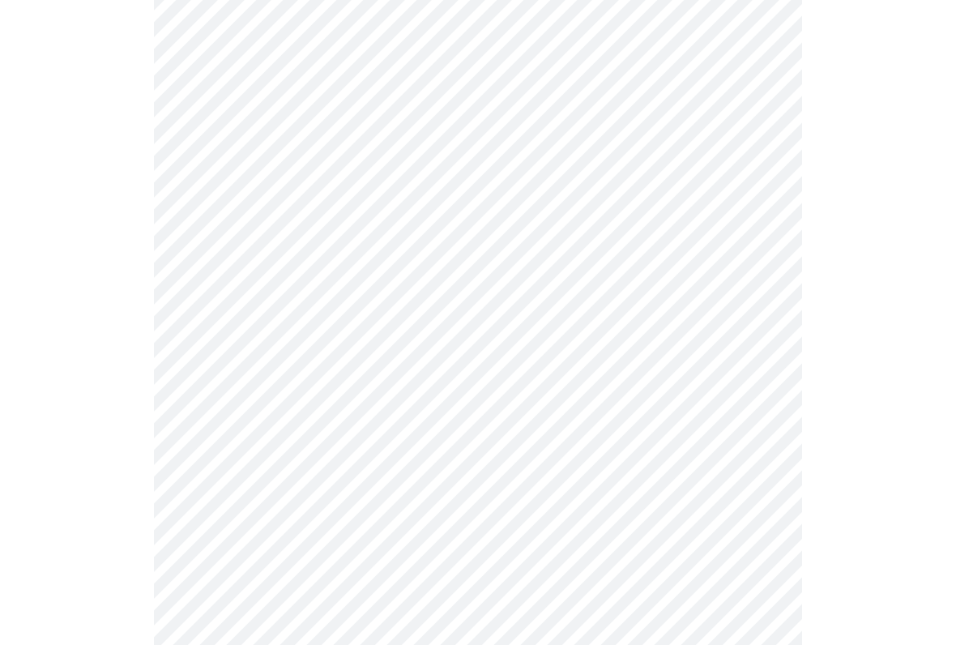
click at [702, 454] on body "MyMenopauseRx Intake Questions 4 / 13" at bounding box center [477, 135] width 943 height 1587
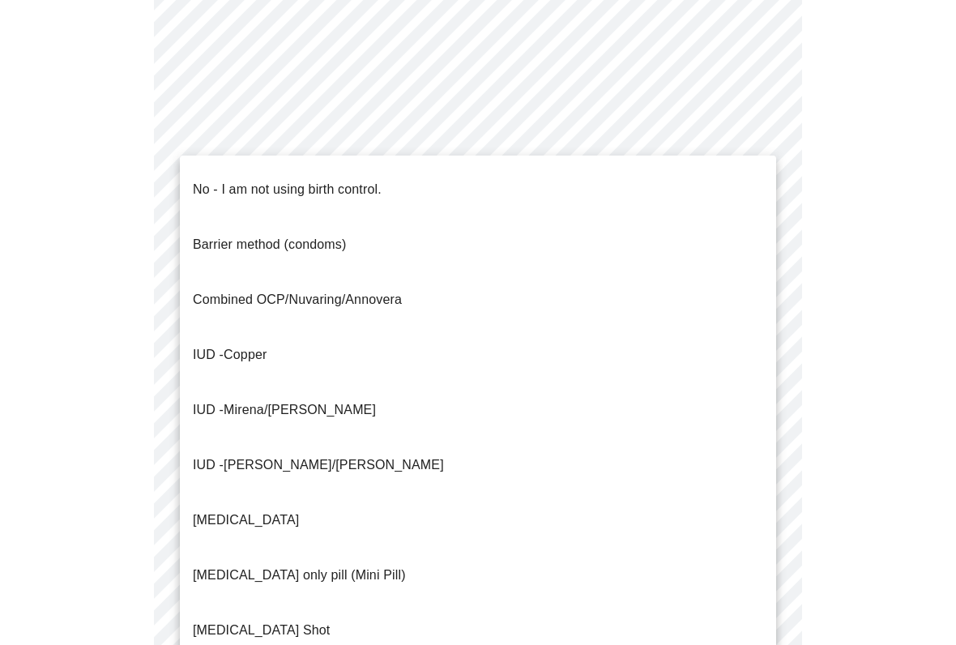
click at [246, 345] on p "IUD - Copper" at bounding box center [230, 354] width 74 height 19
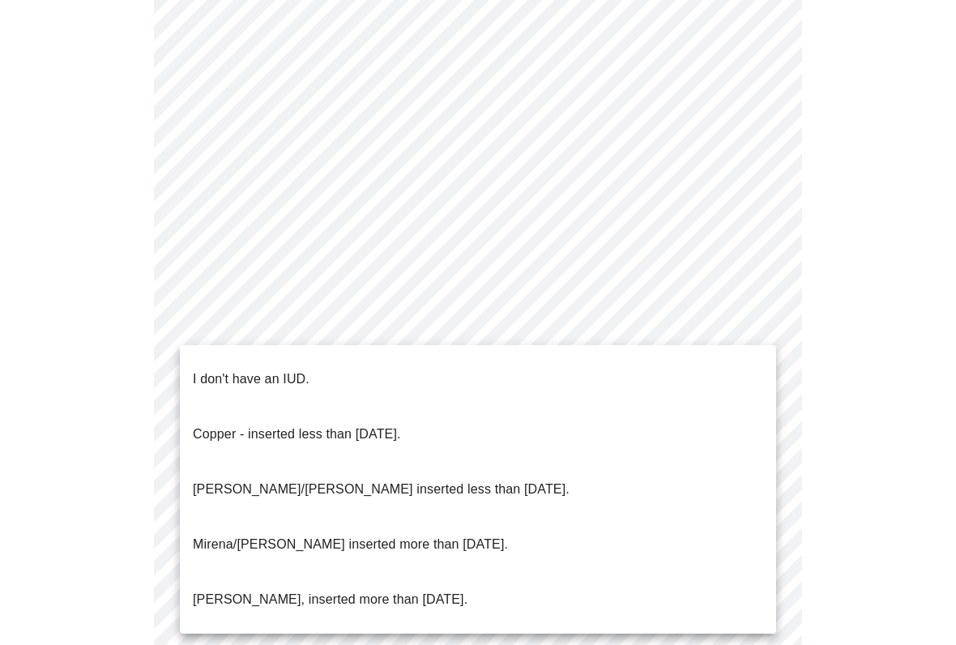
click at [401, 425] on p "Copper - inserted less than 10 years ago." at bounding box center [297, 434] width 208 height 19
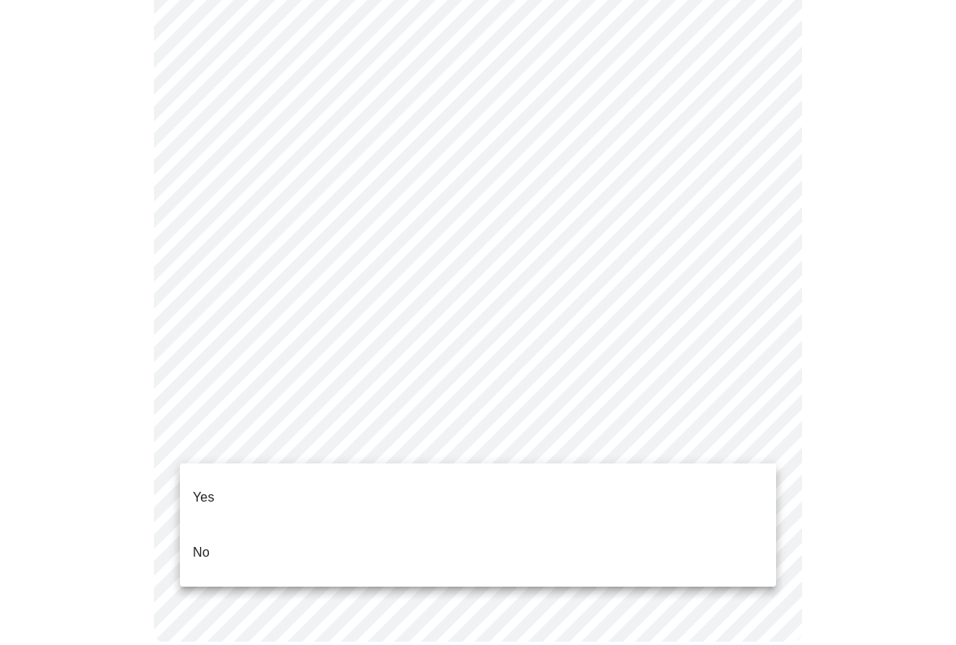
click at [618, 477] on li "Yes" at bounding box center [478, 497] width 596 height 55
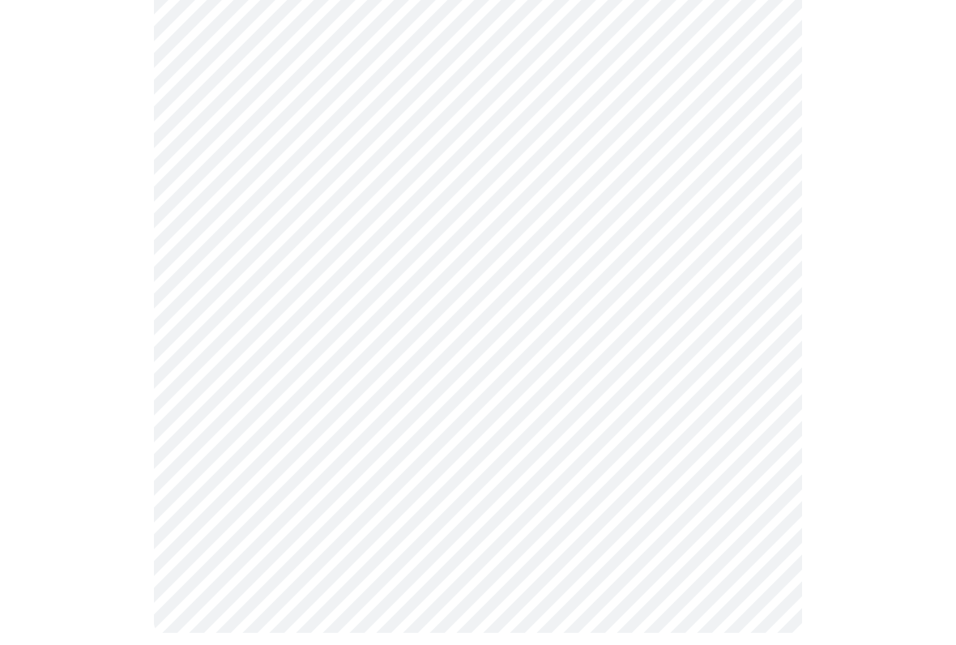
scroll to position [0, 0]
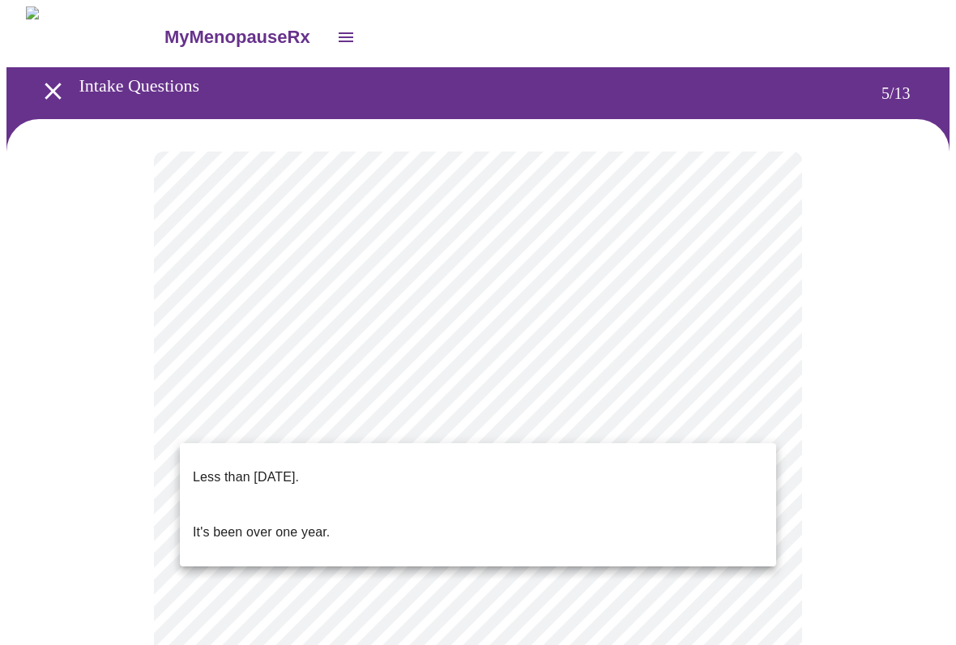
click at [412, 462] on li "Less than one year ago." at bounding box center [478, 477] width 596 height 55
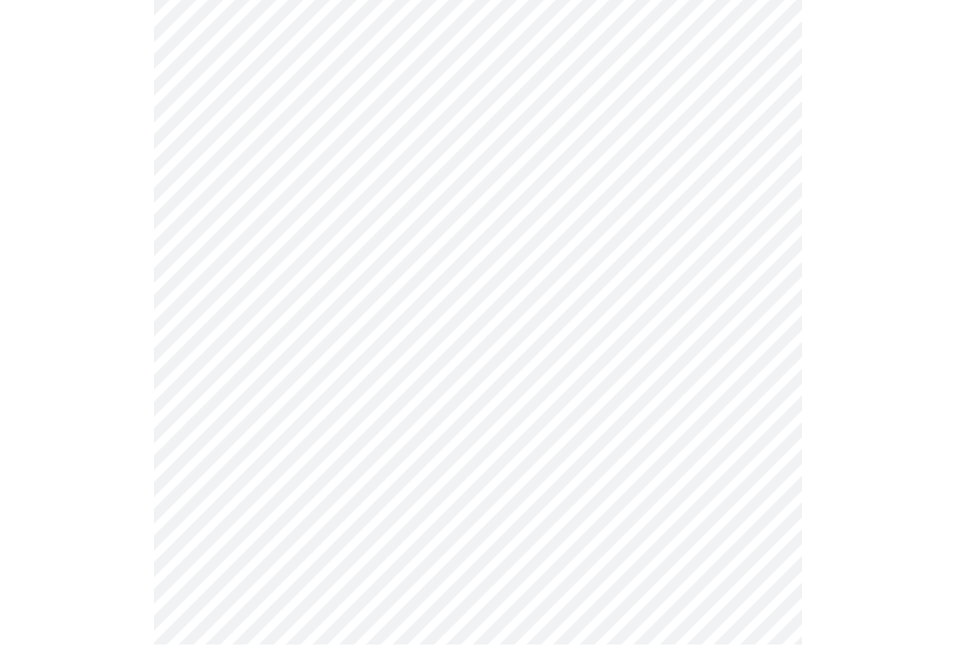
scroll to position [286, 0]
click at [741, 269] on body "MyMenopauseRx Intake Questions 5 / 13" at bounding box center [477, 370] width 943 height 1301
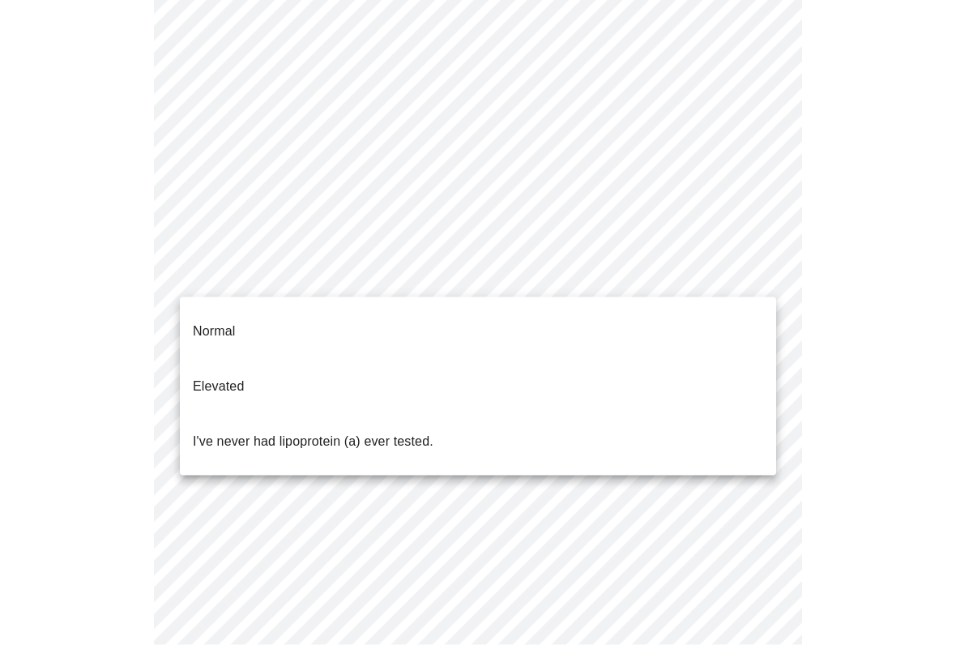
scroll to position [287, 0]
click at [457, 316] on li "Normal" at bounding box center [478, 331] width 596 height 55
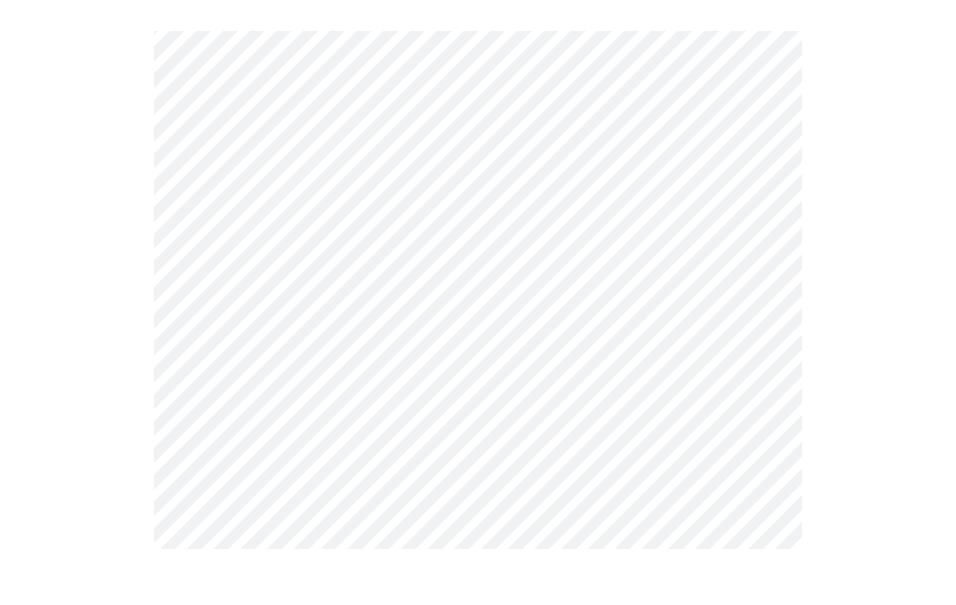
scroll to position [0, 0]
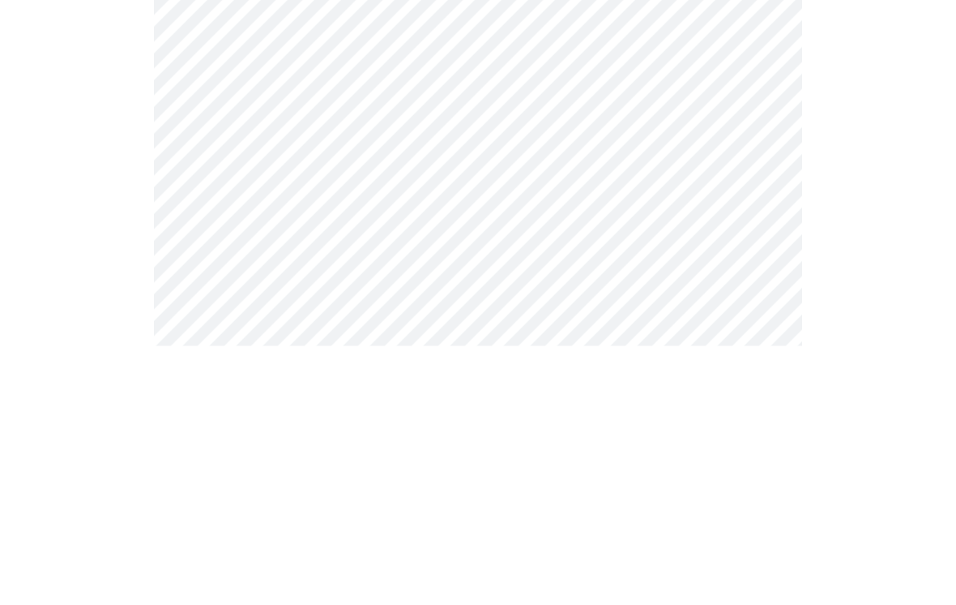
click at [499, 199] on body "MyMenopauseRx Intake Questions 6 / 13" at bounding box center [477, 438] width 943 height 864
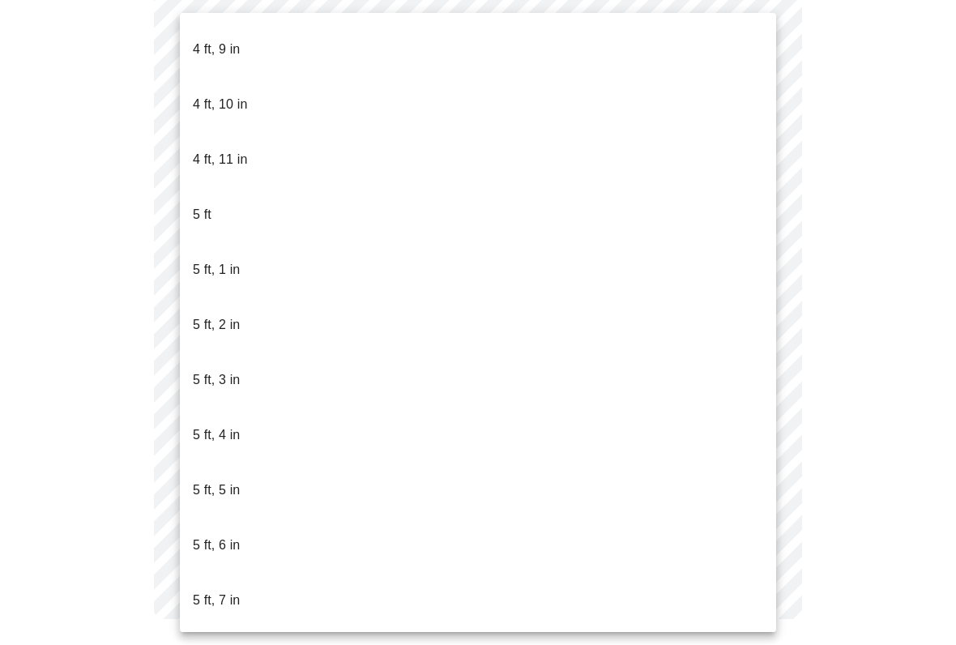
scroll to position [1148, 0]
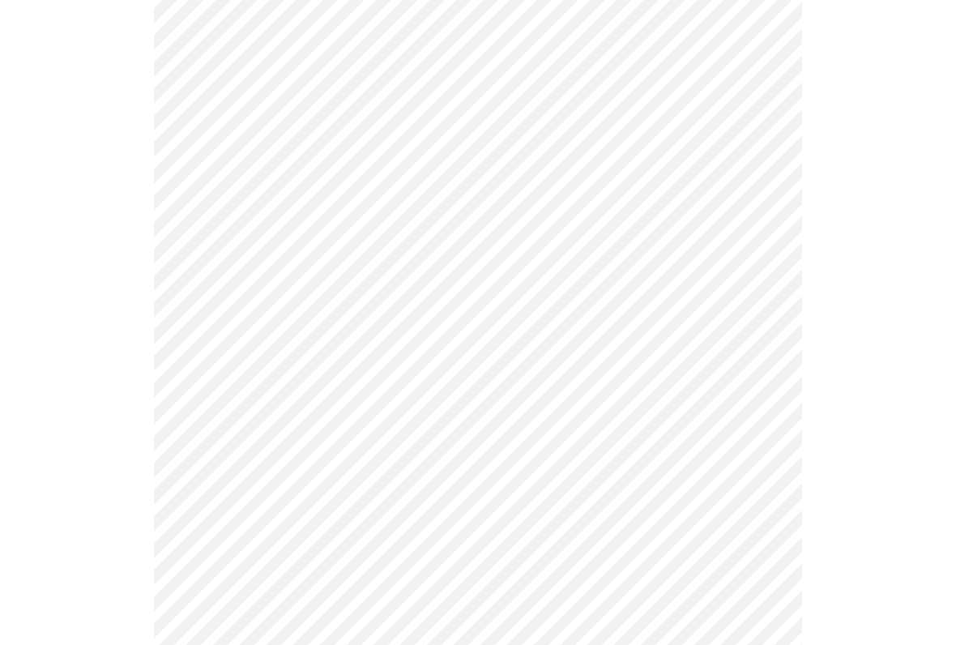
scroll to position [4236, 0]
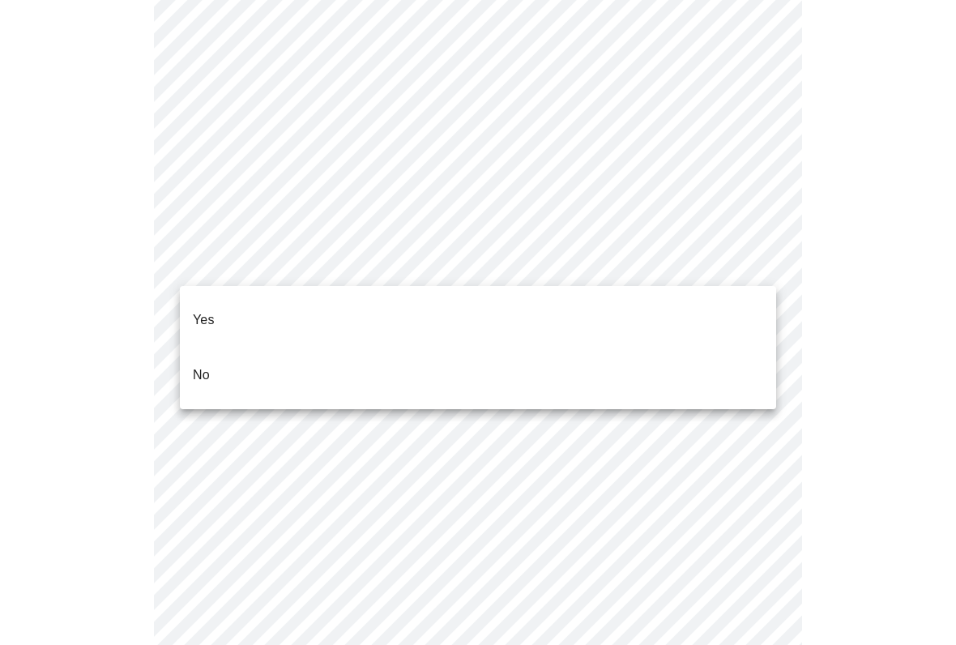
click at [402, 349] on li "No" at bounding box center [478, 375] width 596 height 55
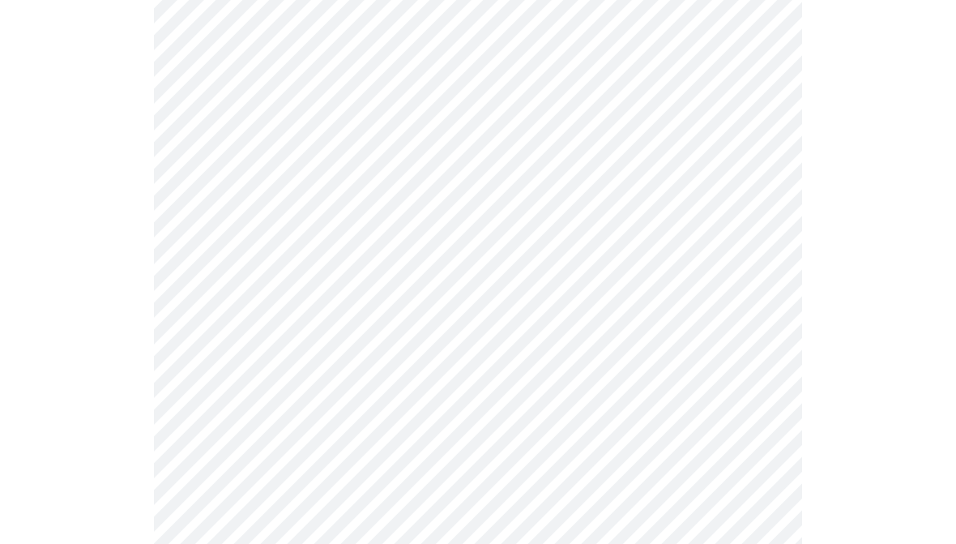
scroll to position [1037, 0]
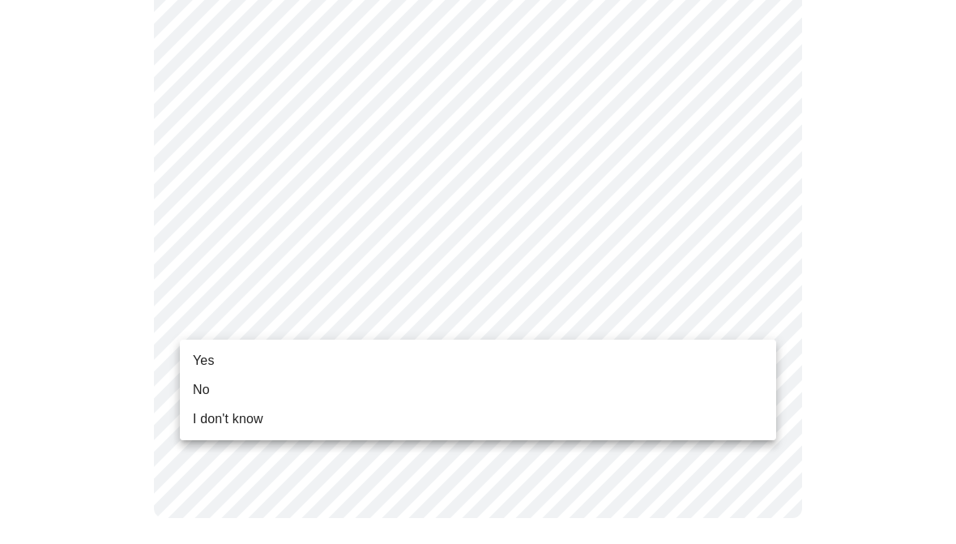
click at [631, 352] on li "Yes" at bounding box center [478, 360] width 596 height 29
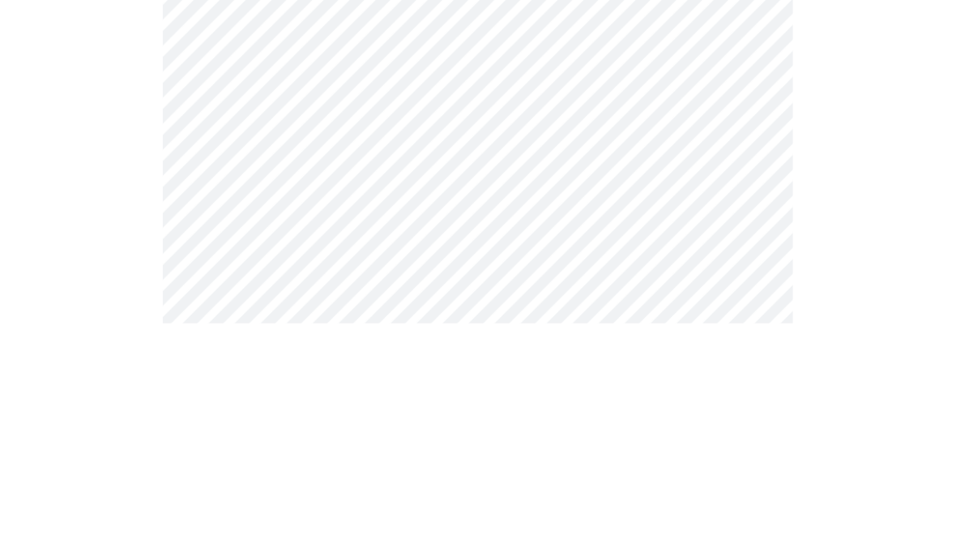
scroll to position [227, 0]
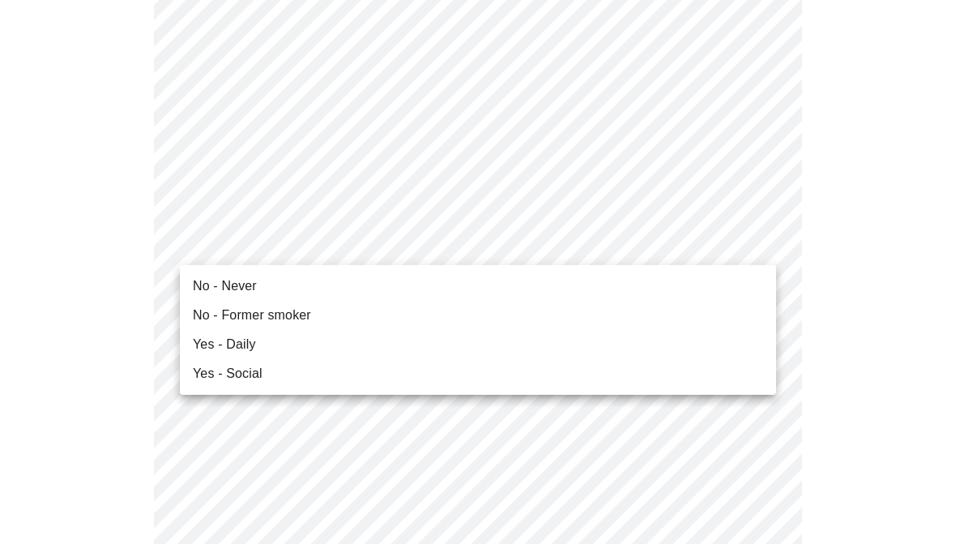
click at [252, 275] on li "No - Never" at bounding box center [478, 285] width 596 height 29
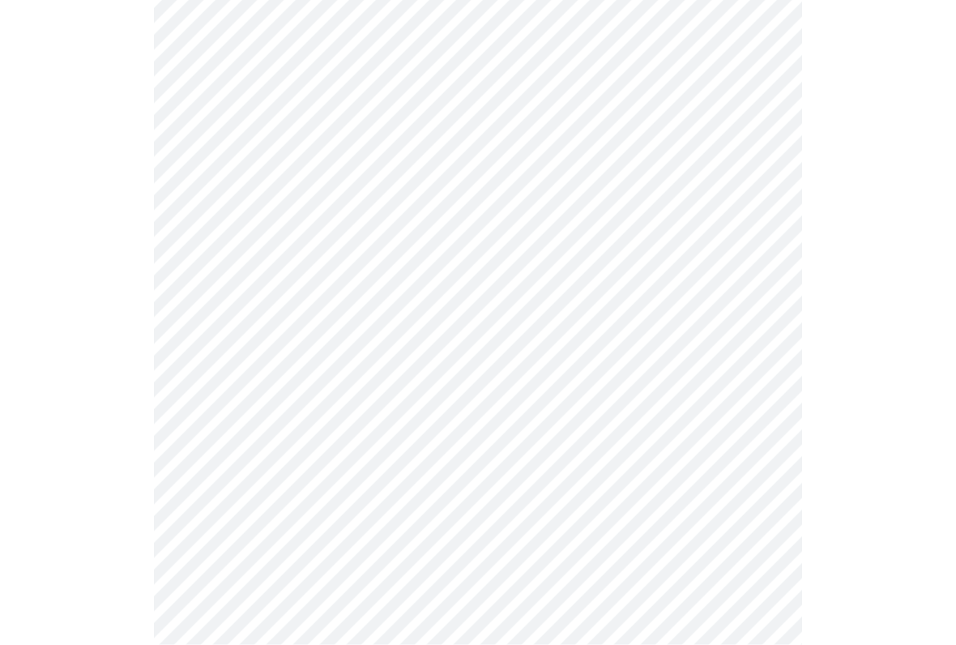
scroll to position [1353, 0]
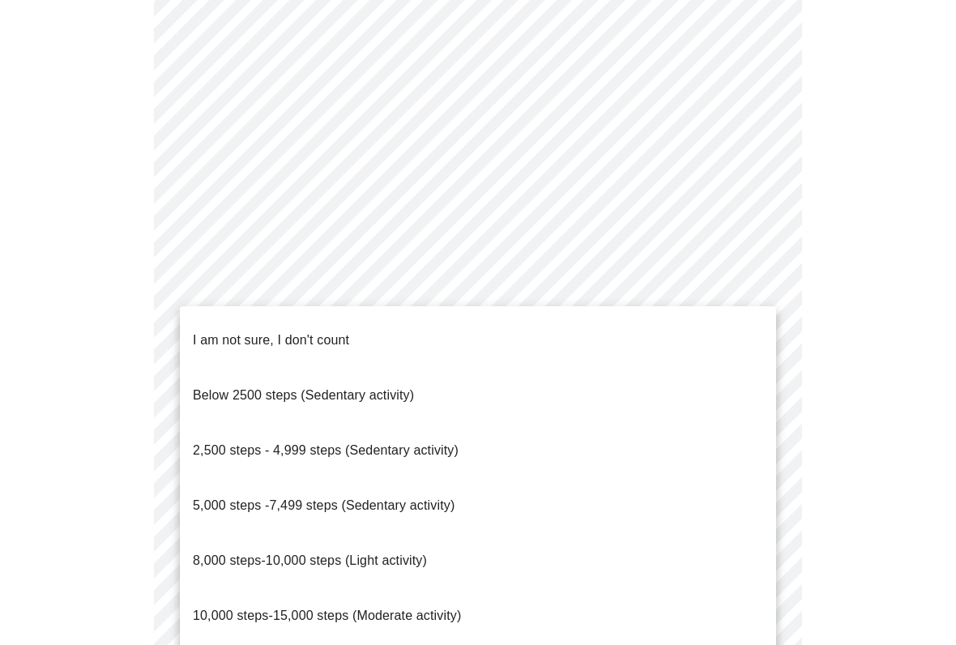
click at [340, 333] on span "I am not sure, I don't count" at bounding box center [271, 340] width 156 height 14
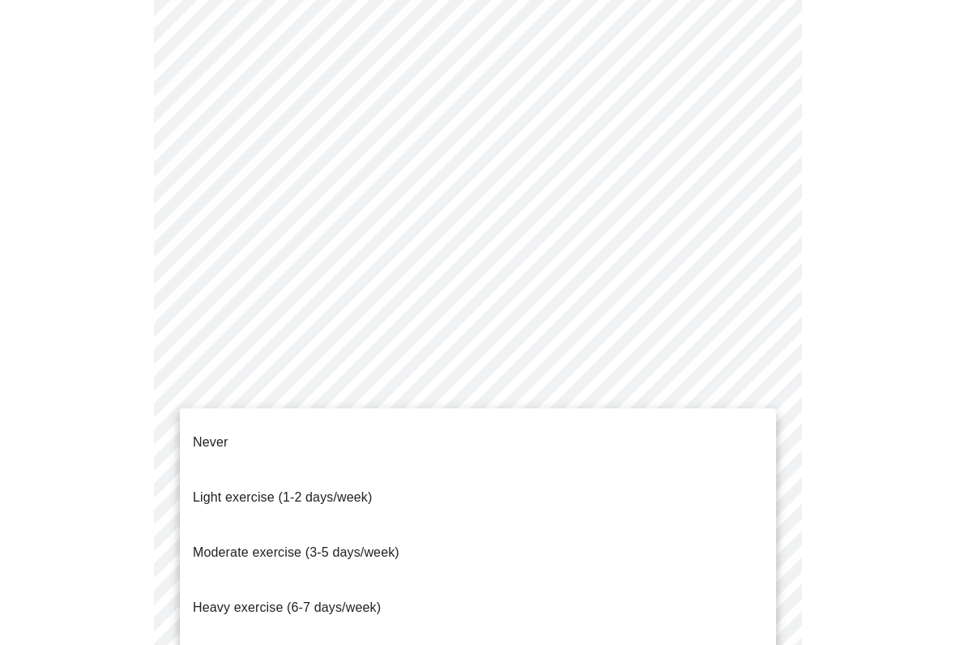
click at [391, 543] on span "Moderate exercise (3-5 days/week)" at bounding box center [296, 552] width 207 height 14
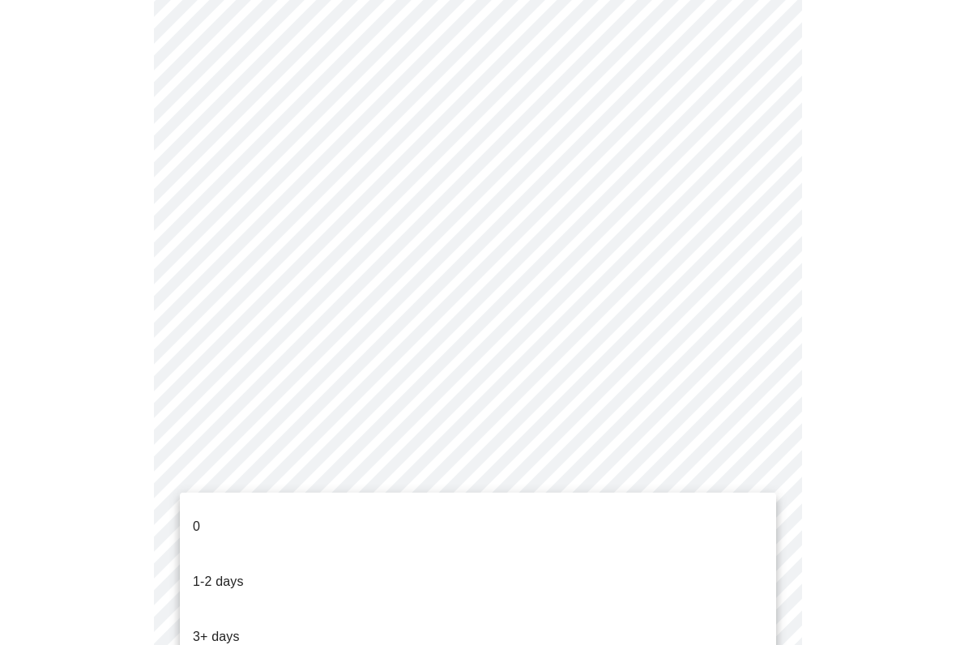
click at [336, 504] on li "0" at bounding box center [478, 526] width 596 height 55
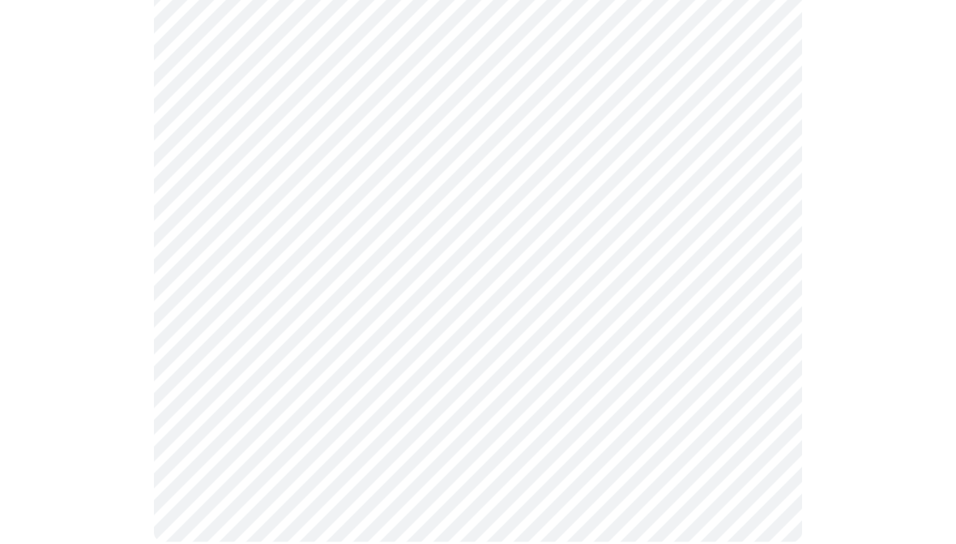
scroll to position [1548, 0]
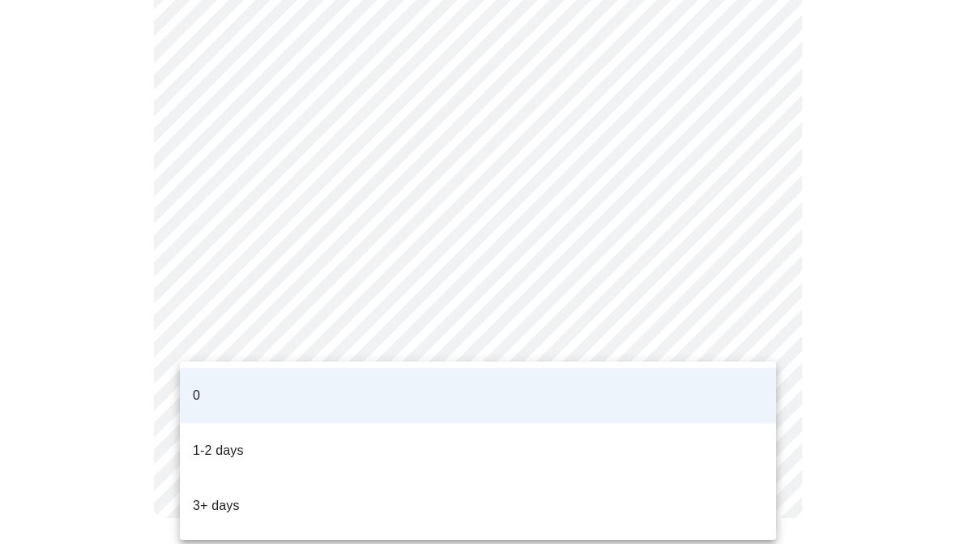
click at [426, 478] on li "3+ days" at bounding box center [478, 505] width 596 height 55
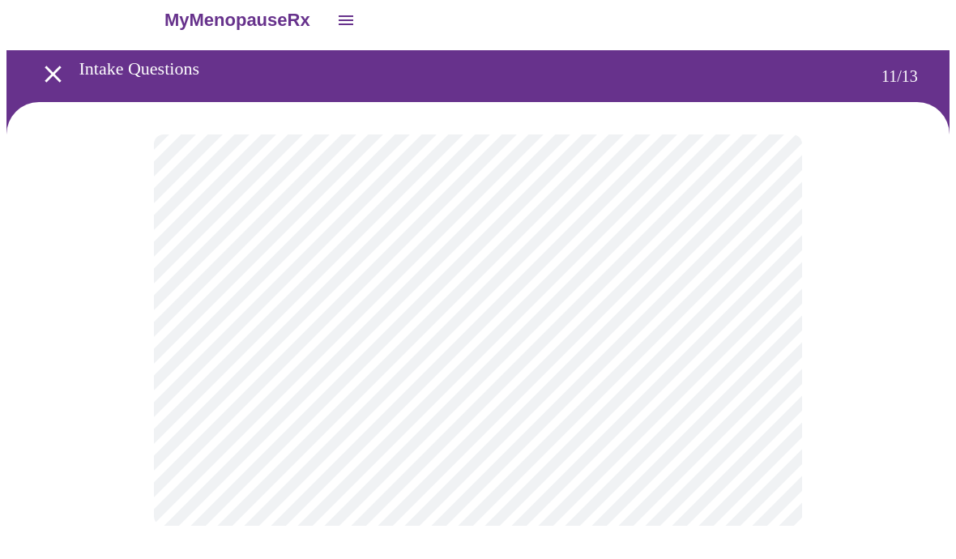
scroll to position [0, 0]
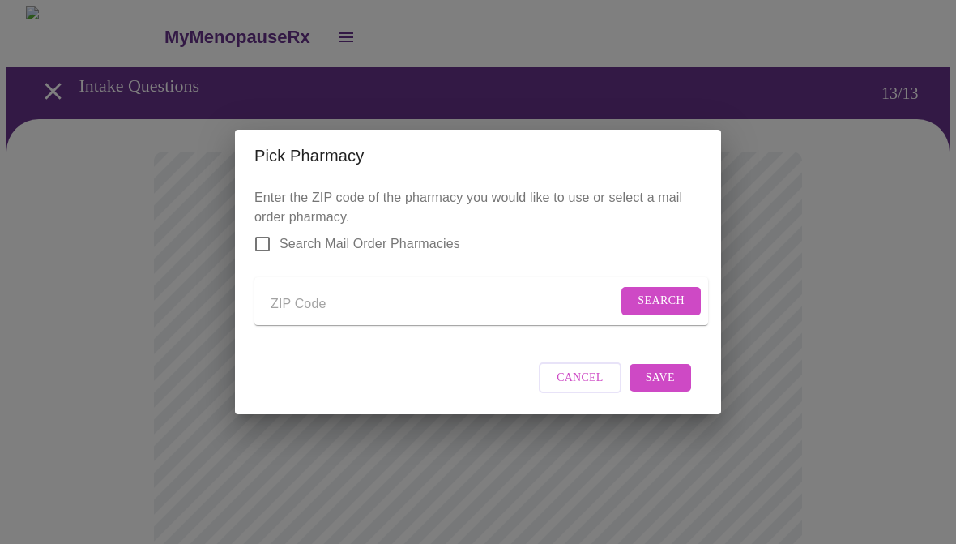
click at [394, 297] on input "Send a message to your care team" at bounding box center [444, 304] width 347 height 26
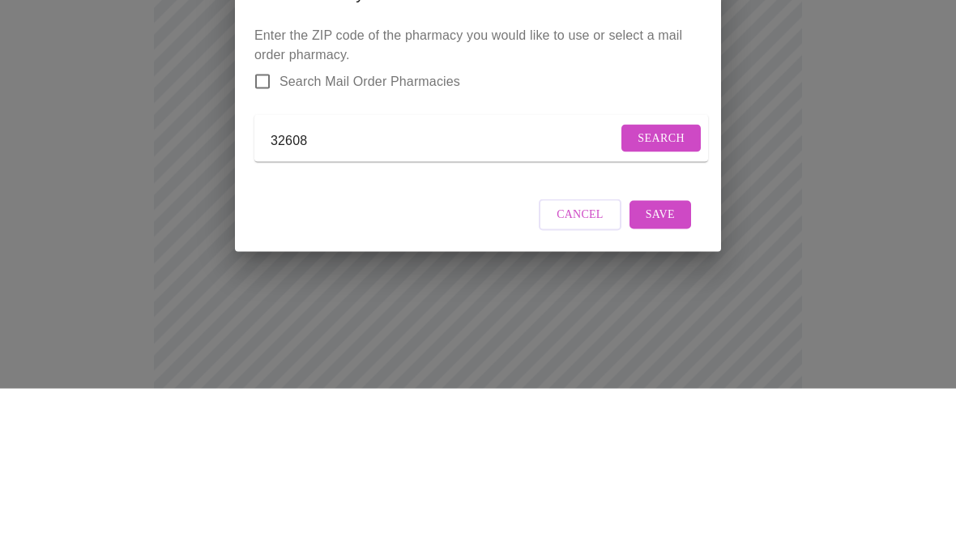
type input "32608"
click at [654, 299] on span "Search" at bounding box center [661, 309] width 47 height 20
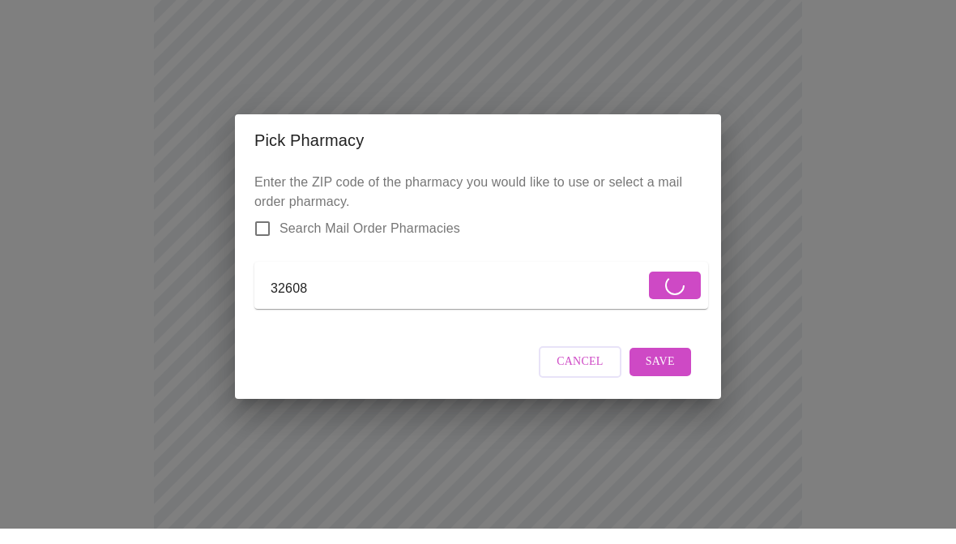
scroll to position [171, 0]
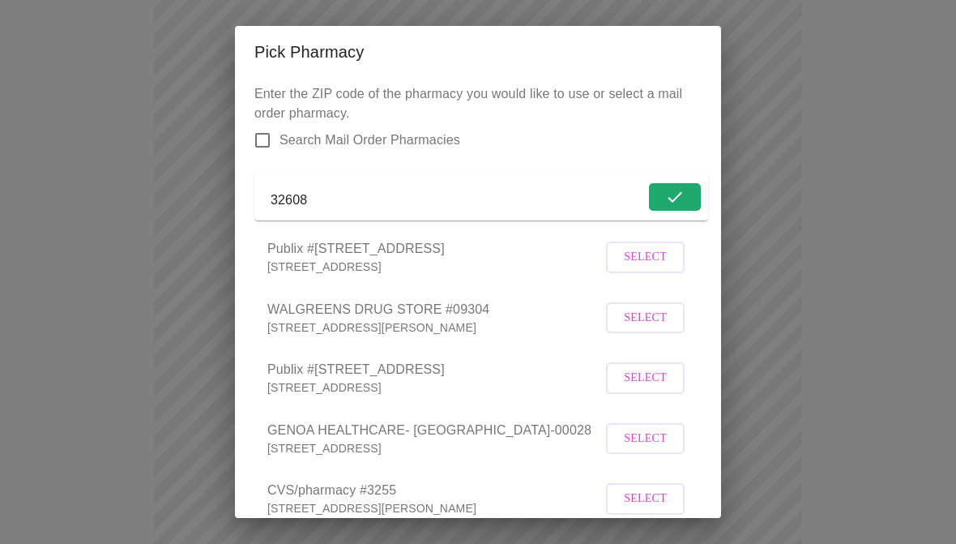
click at [636, 328] on span "Select" at bounding box center [645, 318] width 43 height 20
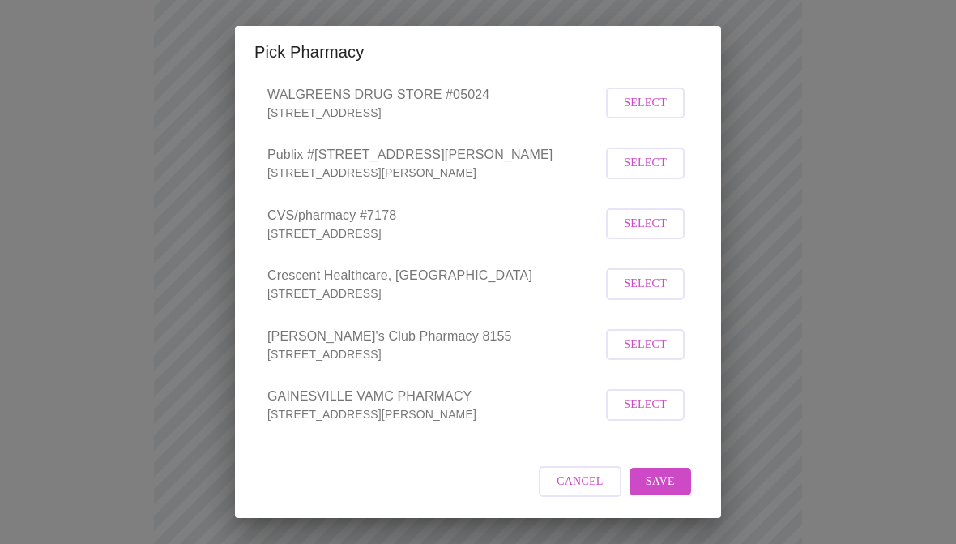
scroll to position [712, 0]
click at [665, 477] on span "Save" at bounding box center [660, 482] width 29 height 20
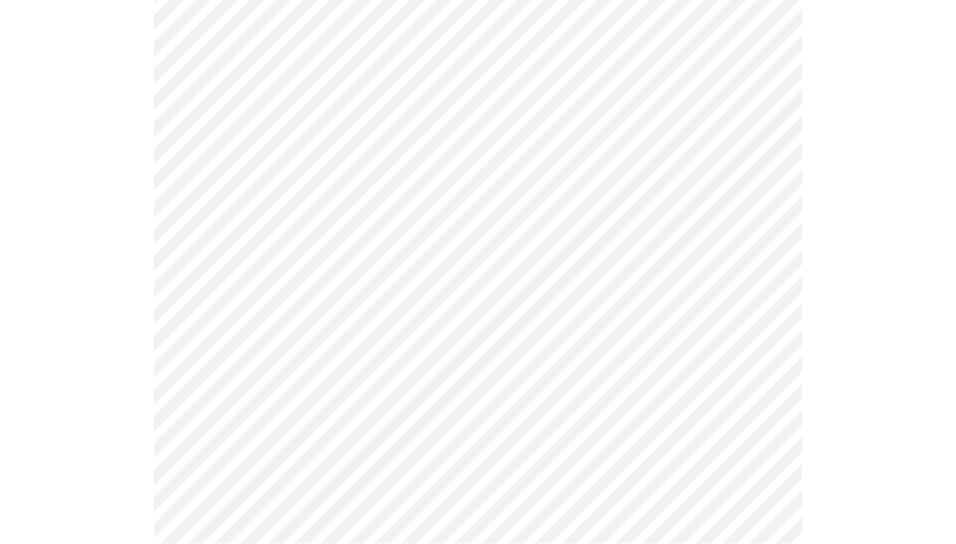
scroll to position [254, 0]
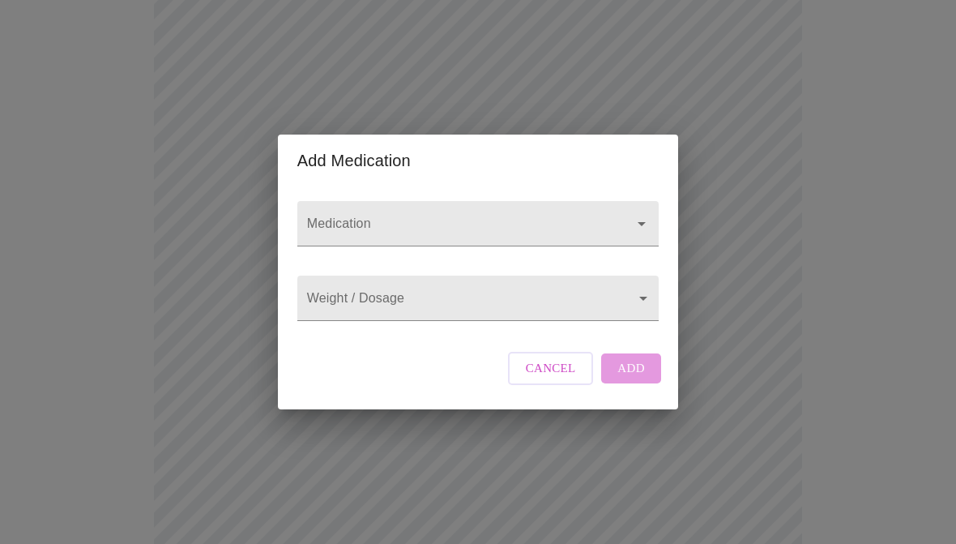
click at [630, 212] on button "Open" at bounding box center [641, 223] width 23 height 23
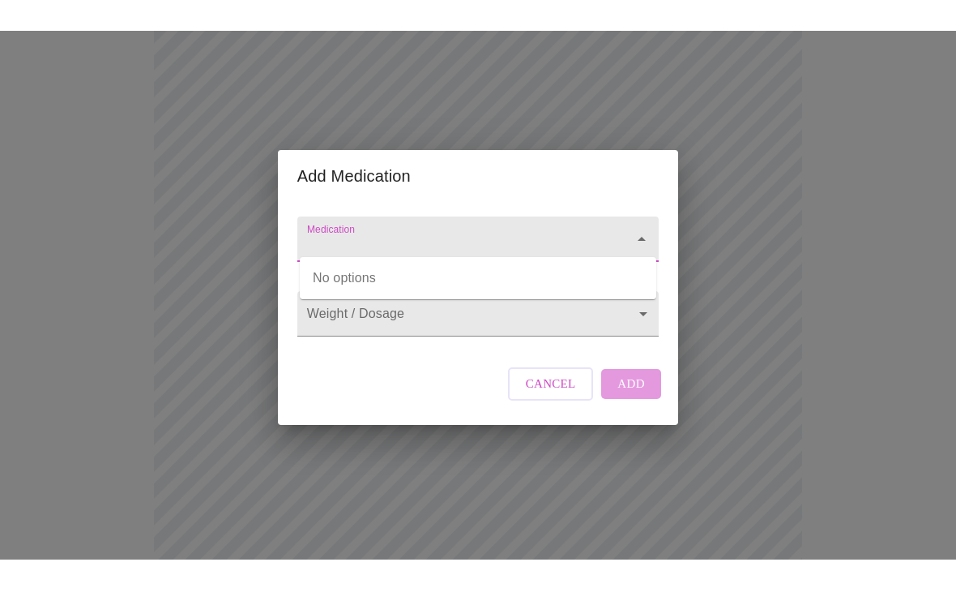
scroll to position [341, 0]
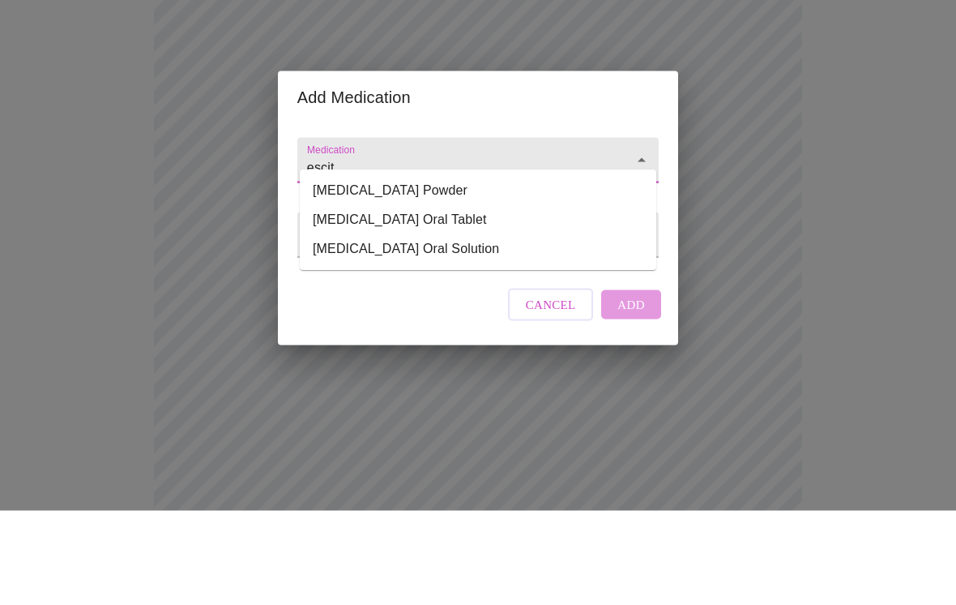
click at [488, 300] on li "Escitalopram Oxalate Oral Tablet" at bounding box center [478, 314] width 357 height 29
type input "Escitalopram Oxalate Oral Tablet"
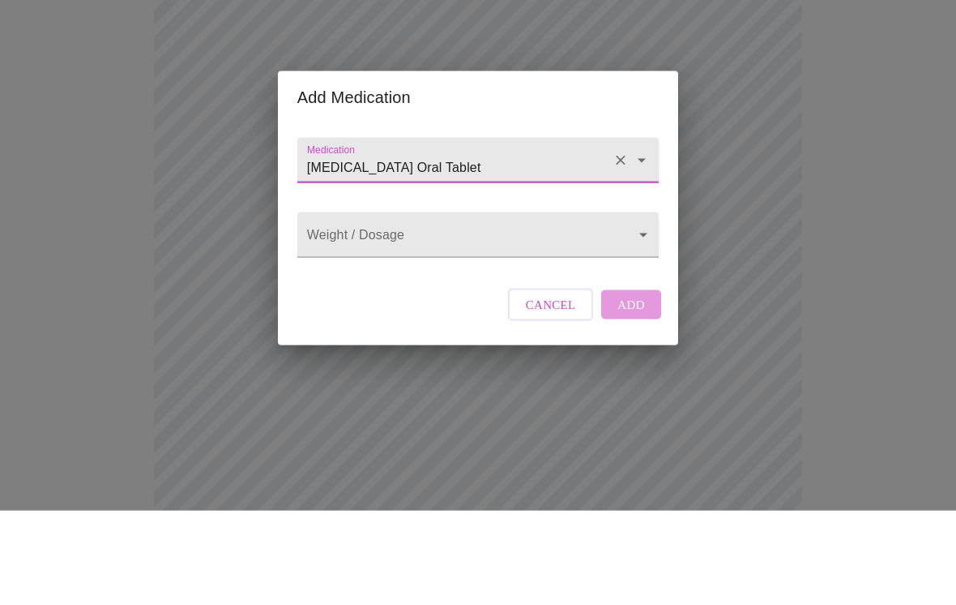
click at [501, 231] on body "MyMenopauseRx Intake Questions 13 / 13 Add Medication Medication Escitalopram O…" at bounding box center [477, 272] width 943 height 1214
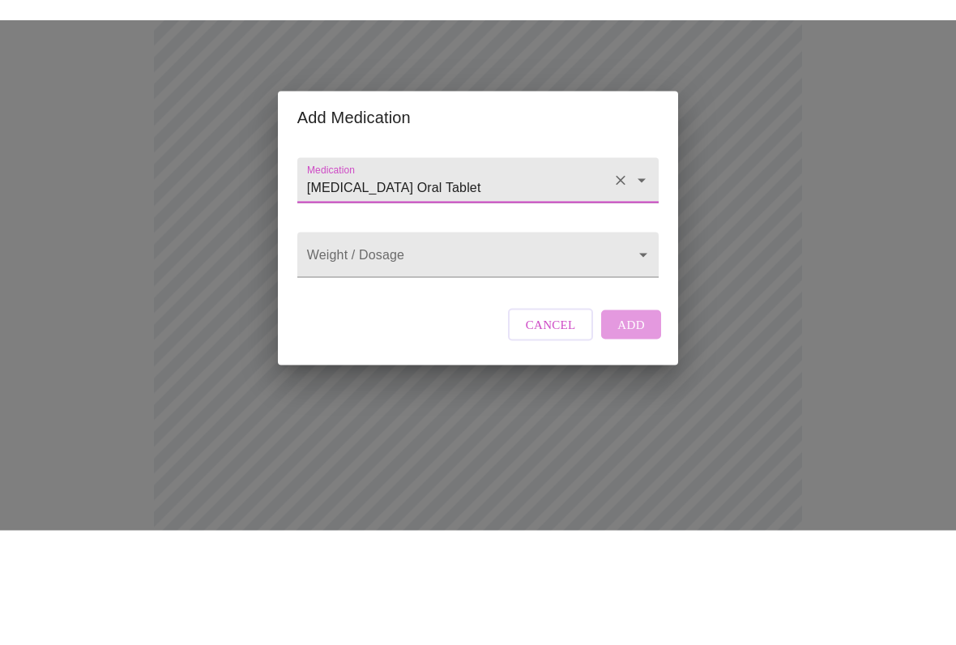
scroll to position [436, 0]
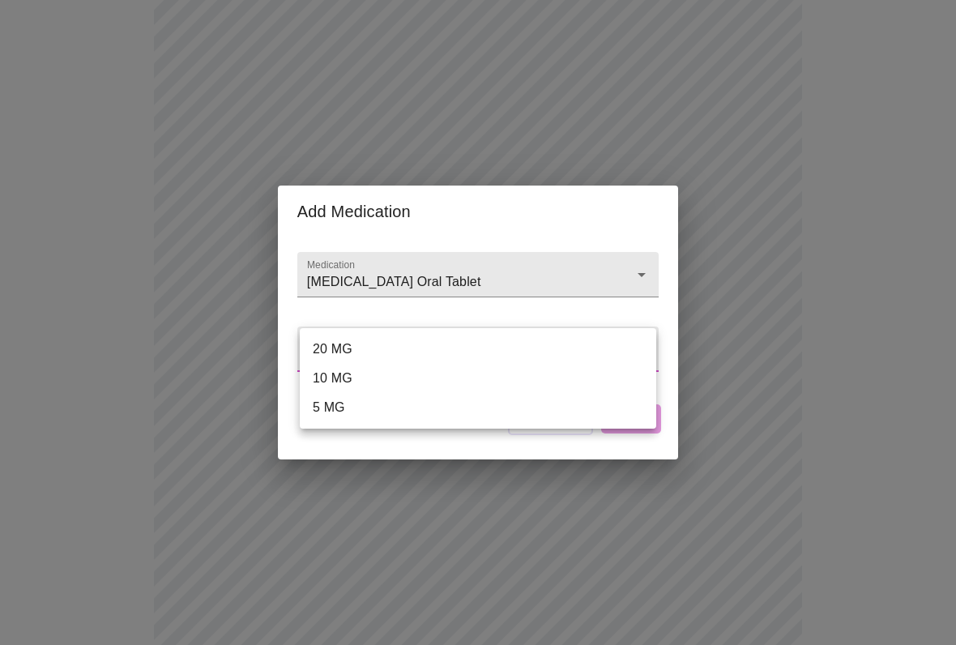
click at [345, 382] on li "10 MG" at bounding box center [478, 378] width 357 height 29
type input "10 MG"
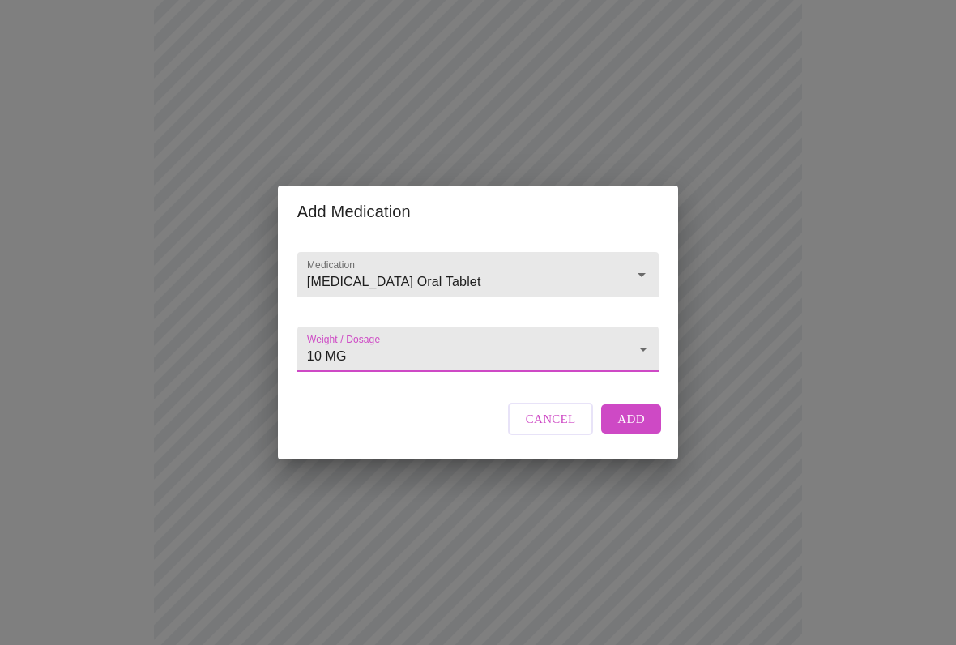
click at [637, 430] on span "Add" at bounding box center [632, 418] width 28 height 21
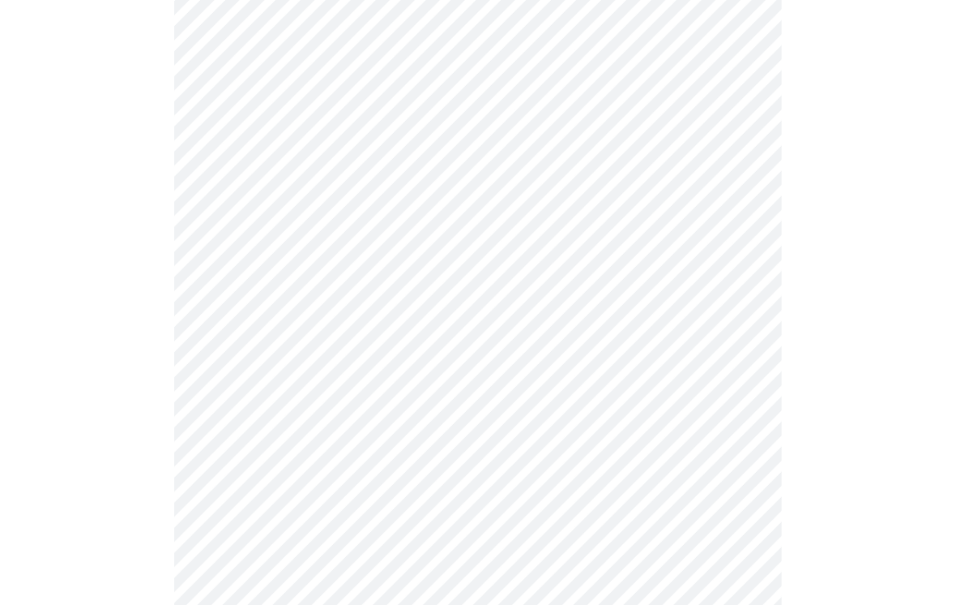
scroll to position [278, 0]
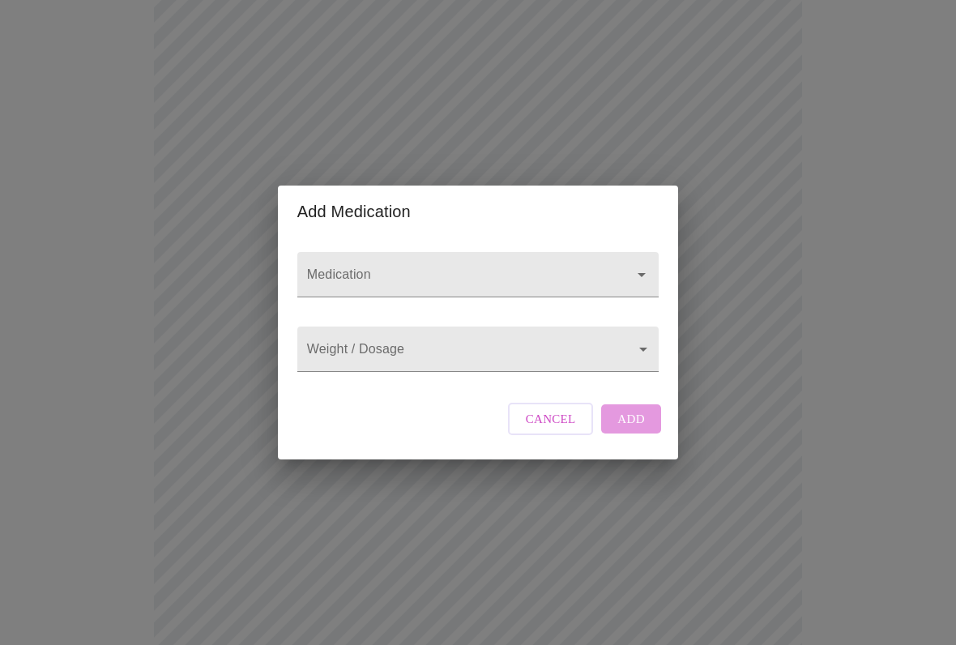
click at [594, 267] on input "Medication" at bounding box center [455, 282] width 302 height 30
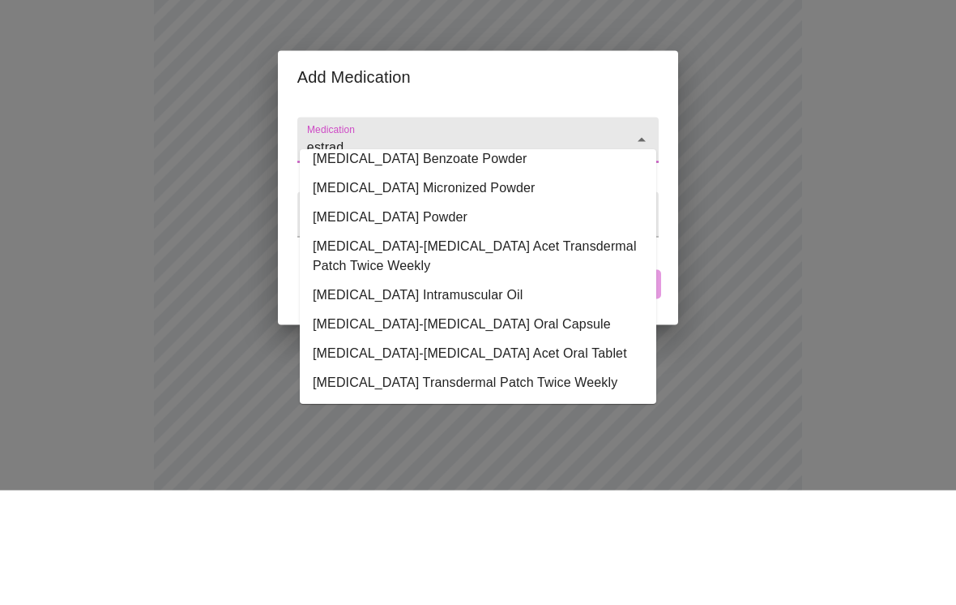
scroll to position [163, 0]
click at [569, 347] on li "Estradiol-Norethindrone Acet Transdermal Patch Twice Weekly" at bounding box center [478, 371] width 357 height 49
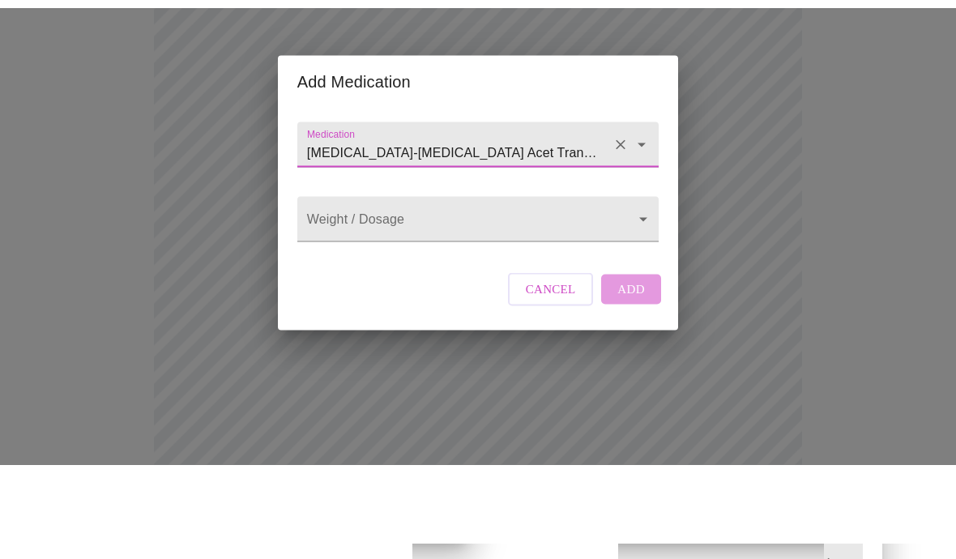
scroll to position [525, 0]
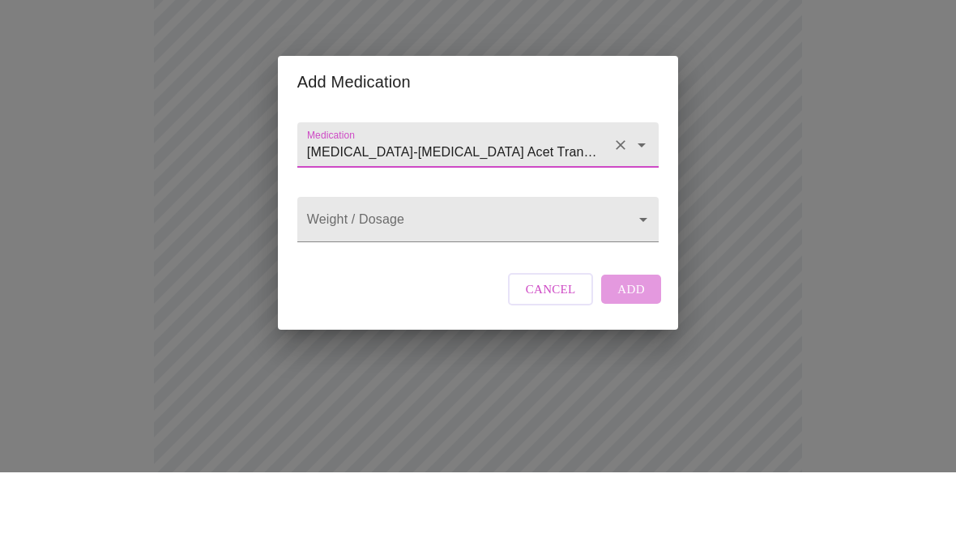
click at [633, 222] on icon "Open" at bounding box center [641, 231] width 19 height 19
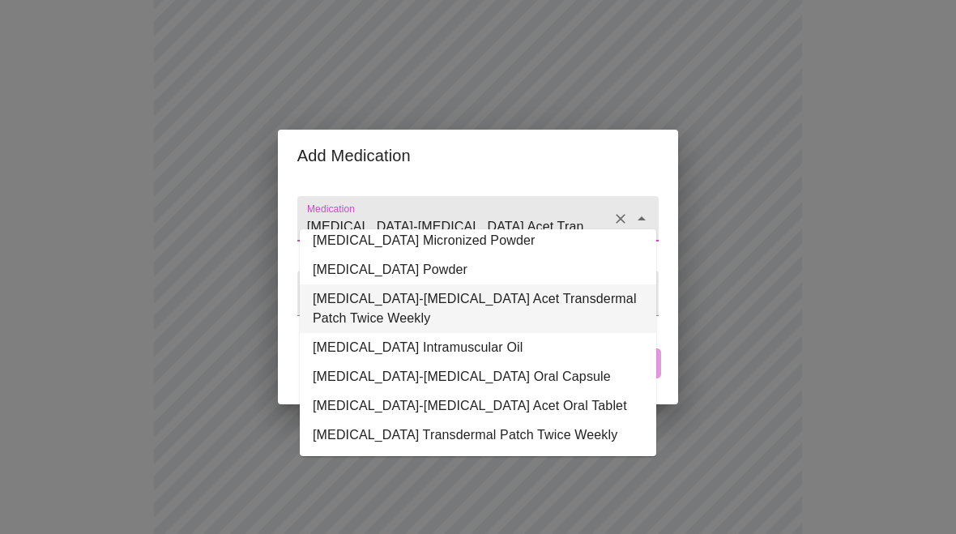
scroll to position [198, 0]
click at [535, 427] on li "Estradiol Transdermal Patch Twice Weekly" at bounding box center [478, 435] width 357 height 29
type input "Estradiol Transdermal Patch Twice Weekly"
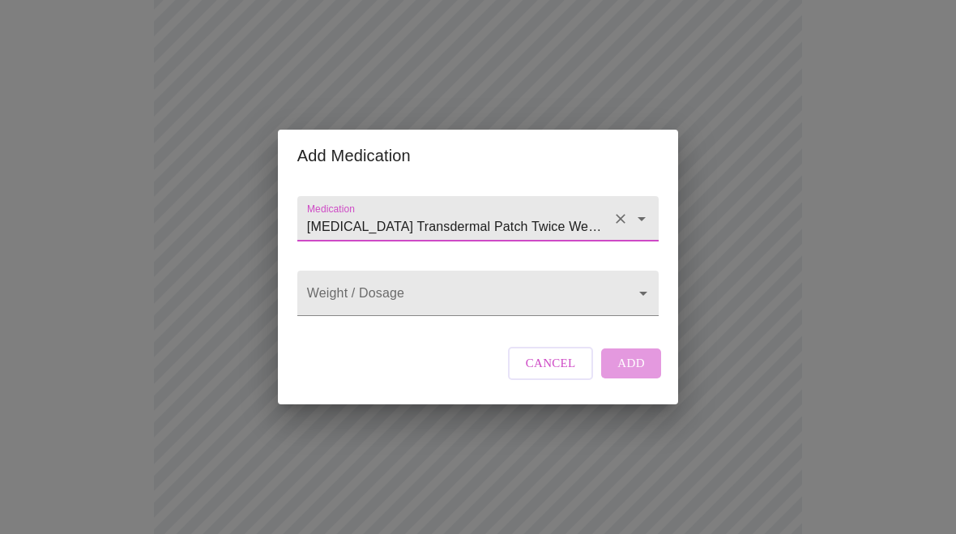
click at [639, 292] on body "MyMenopauseRx Intake Questions 13 / 13 Add Medication Medication Estradiol Tran…" at bounding box center [477, 20] width 943 height 1250
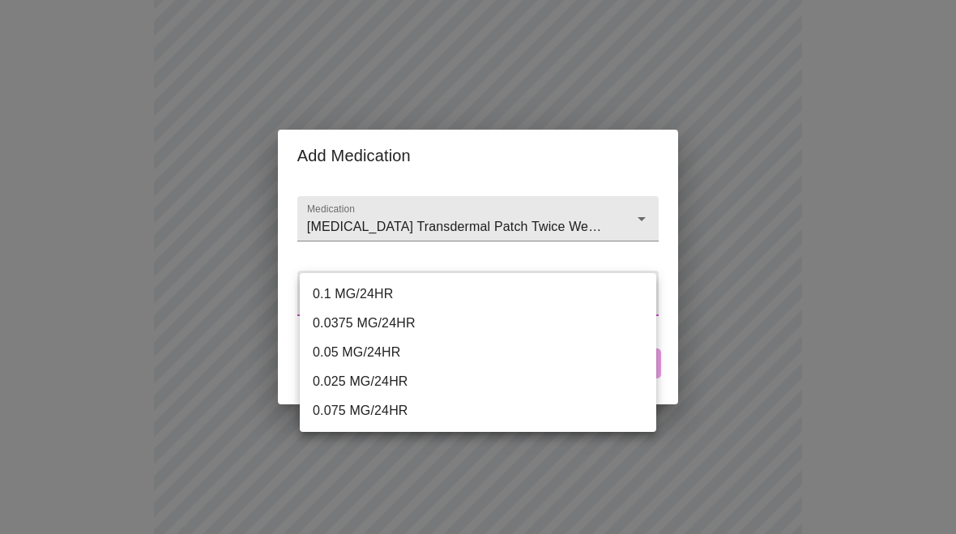
click at [395, 358] on li "0.05 MG/24HR" at bounding box center [478, 352] width 357 height 29
type input "0.05 MG/24HR"
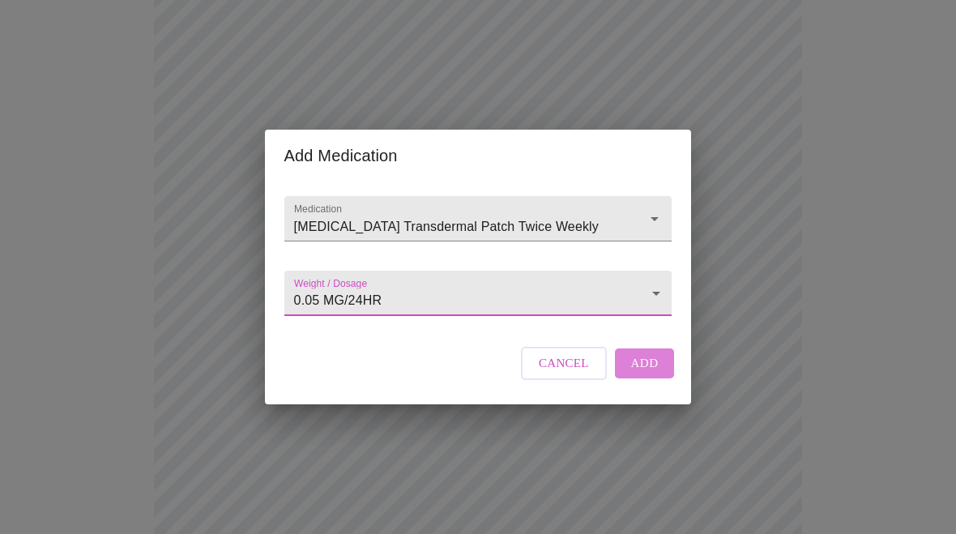
click at [652, 374] on span "Add" at bounding box center [645, 363] width 28 height 21
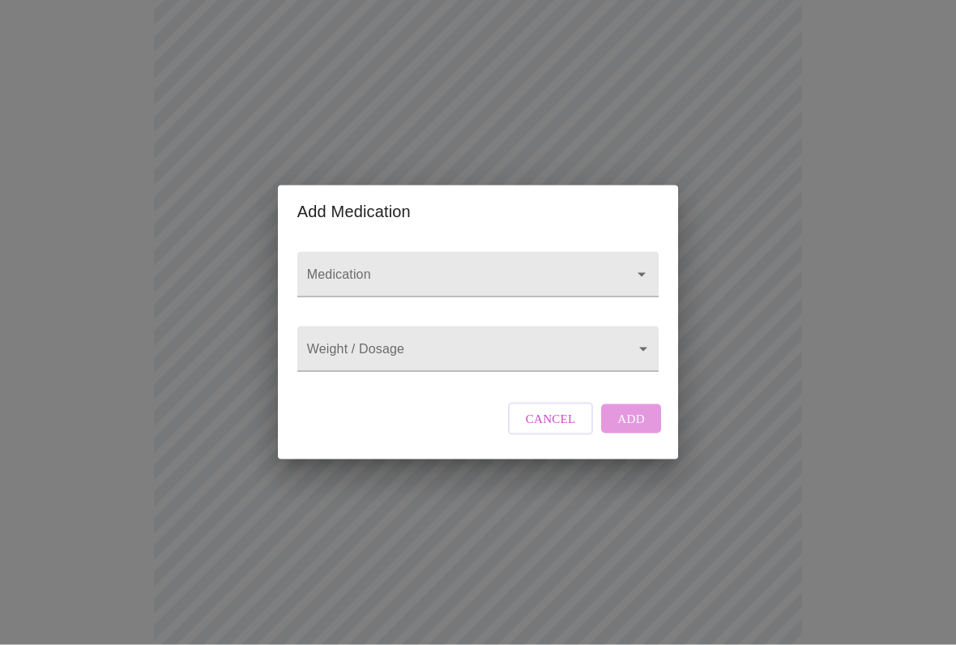
scroll to position [249, 0]
click at [625, 263] on div at bounding box center [630, 274] width 42 height 23
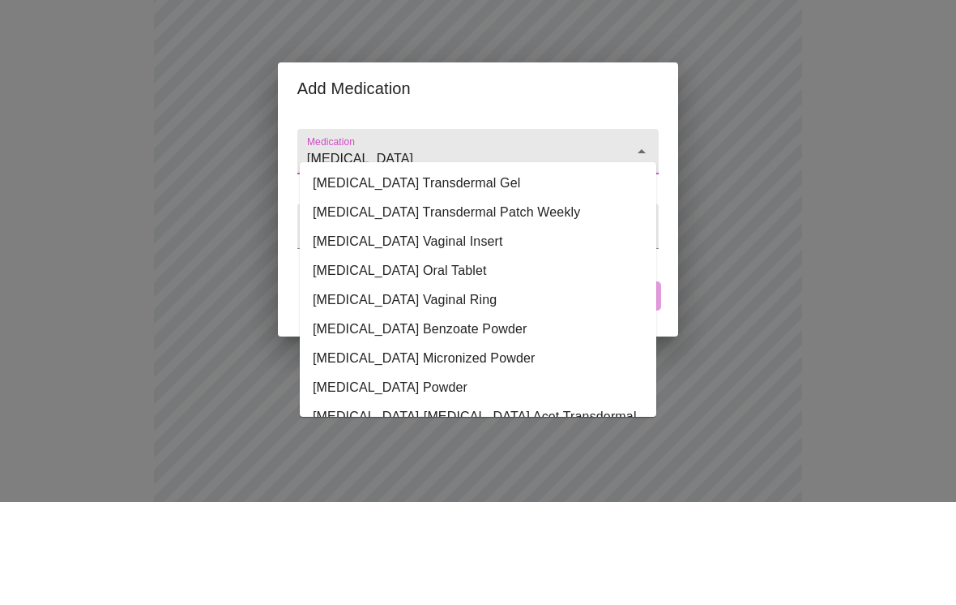
scroll to position [0, 0]
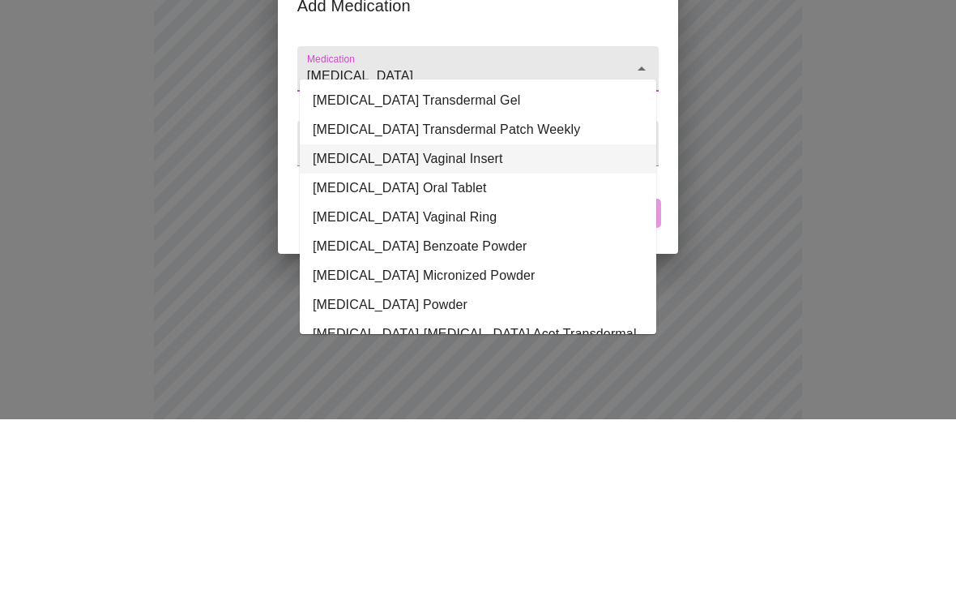
click at [432, 330] on li "Estradiol Vaginal Insert" at bounding box center [478, 344] width 357 height 29
type input "Estradiol Vaginal Insert"
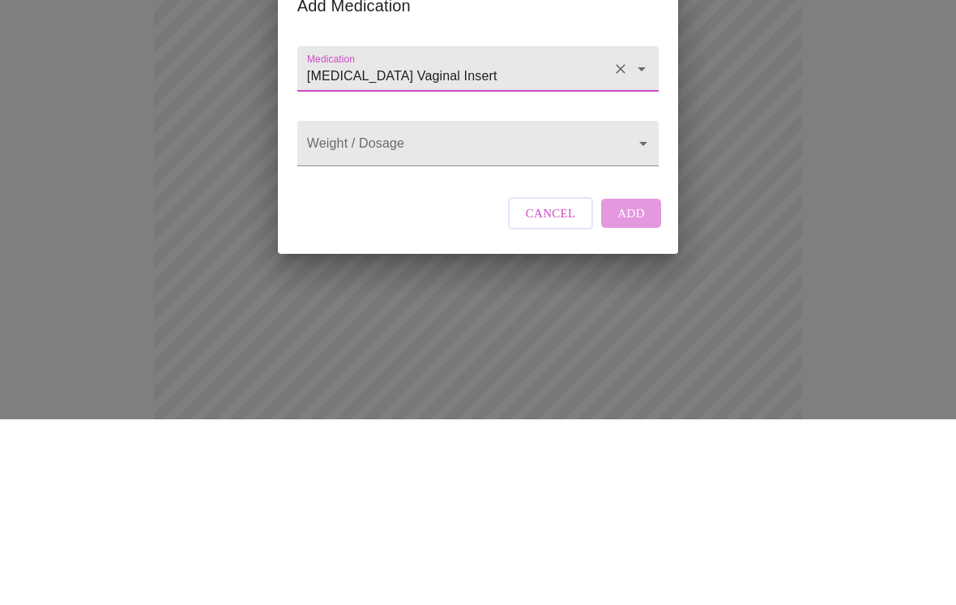
click at [635, 139] on body "MyMenopauseRx Intake Questions 13 / 13 Add Medication Medication Estradiol Vagi…" at bounding box center [477, 414] width 943 height 1310
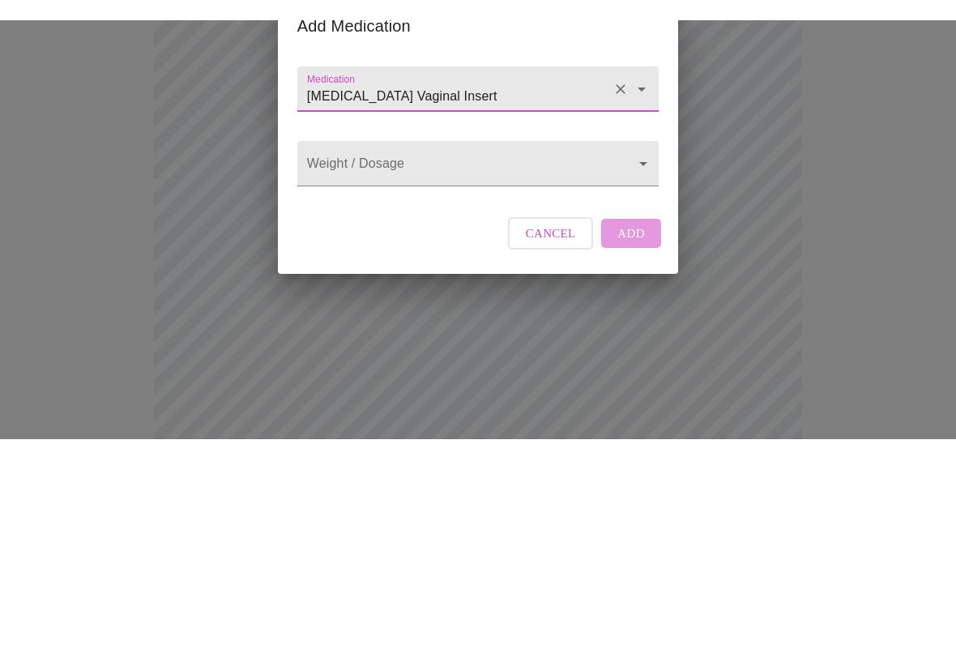
scroll to position [434, 0]
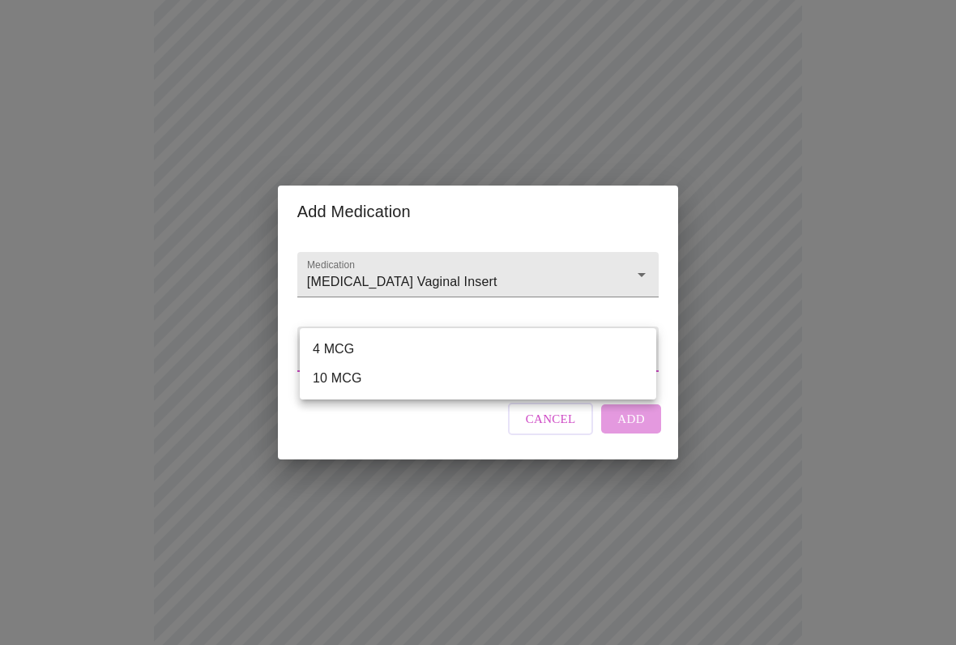
click at [636, 262] on div at bounding box center [478, 322] width 956 height 645
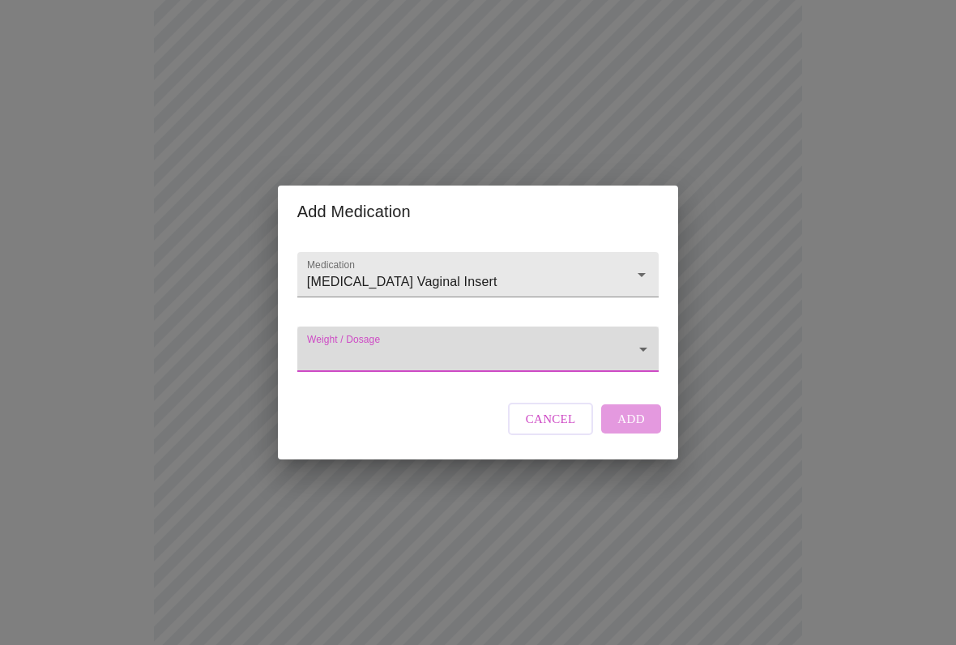
click at [635, 265] on icon "Open" at bounding box center [641, 274] width 19 height 19
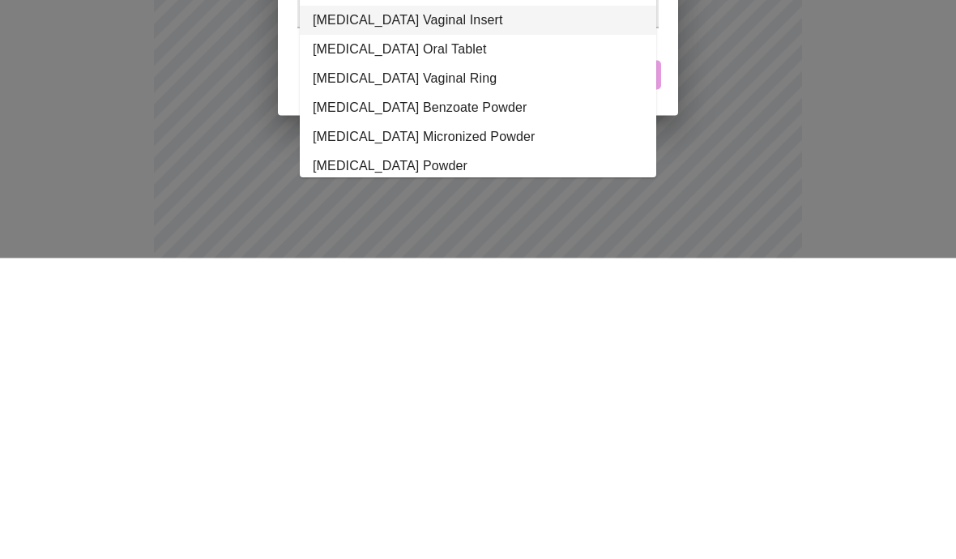
scroll to position [0, 0]
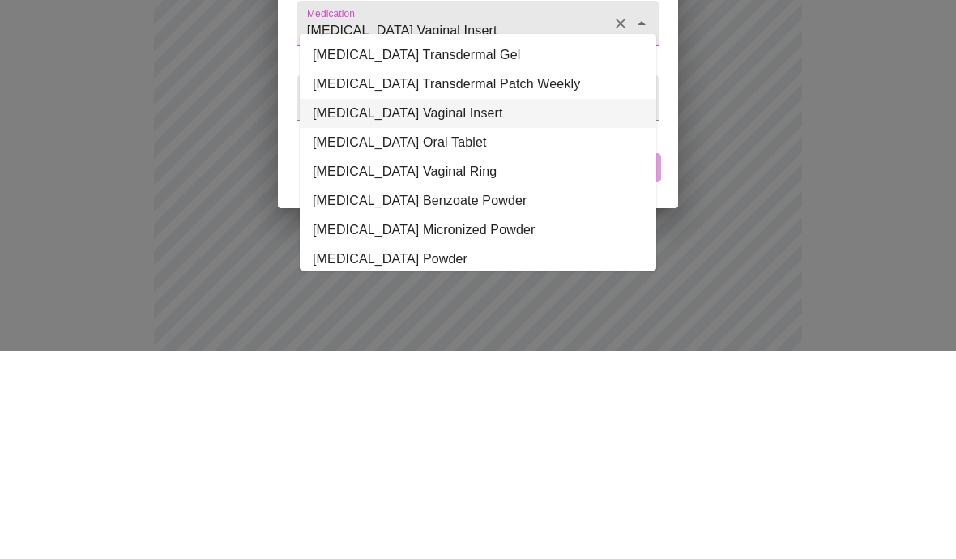
click at [493, 307] on li "Estradiol Vaginal Insert" at bounding box center [478, 321] width 357 height 29
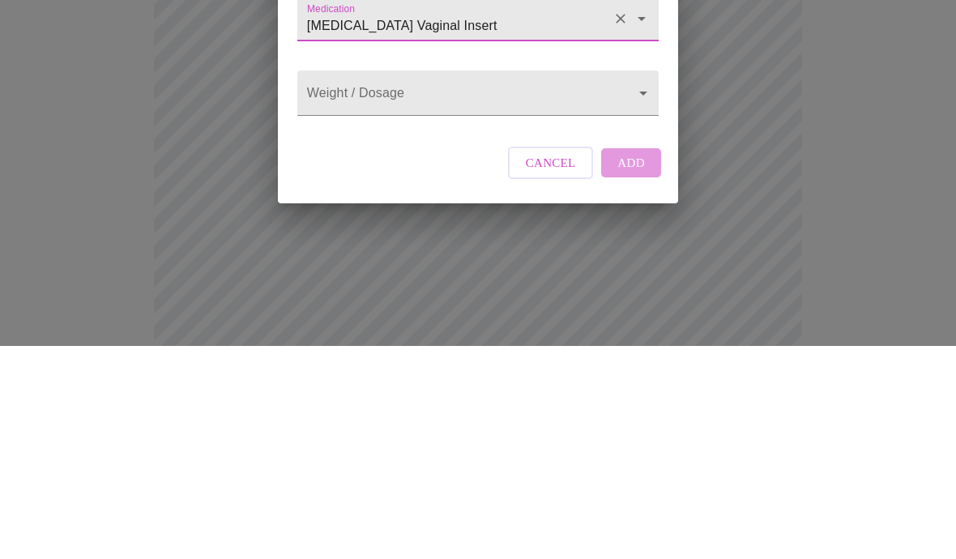
click at [639, 94] on body "MyMenopauseRx Intake Questions 13 / 13 Add Medication Medication Estradiol Vagi…" at bounding box center [477, 140] width 943 height 1310
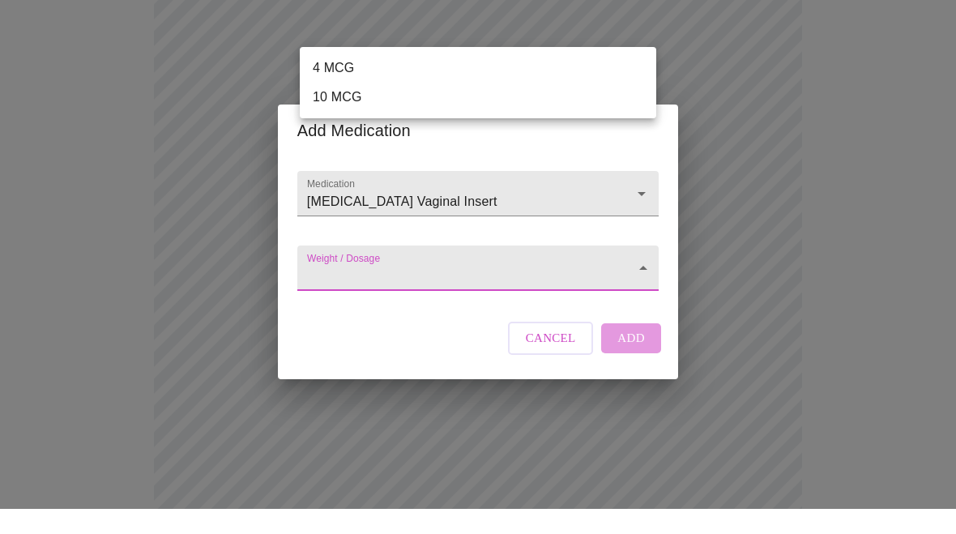
scroll to position [736, 0]
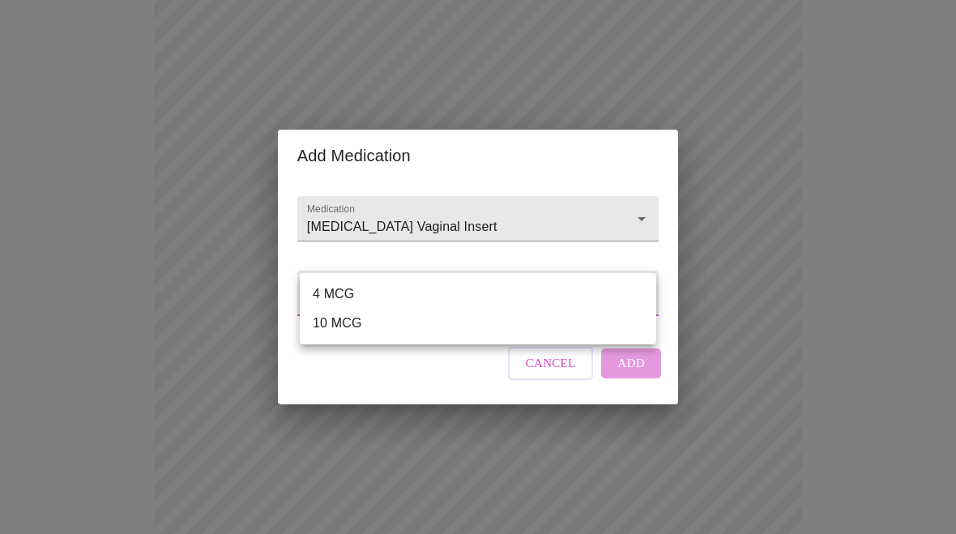
click at [357, 325] on li "10 MCG" at bounding box center [478, 323] width 357 height 29
type input "10 MCG"
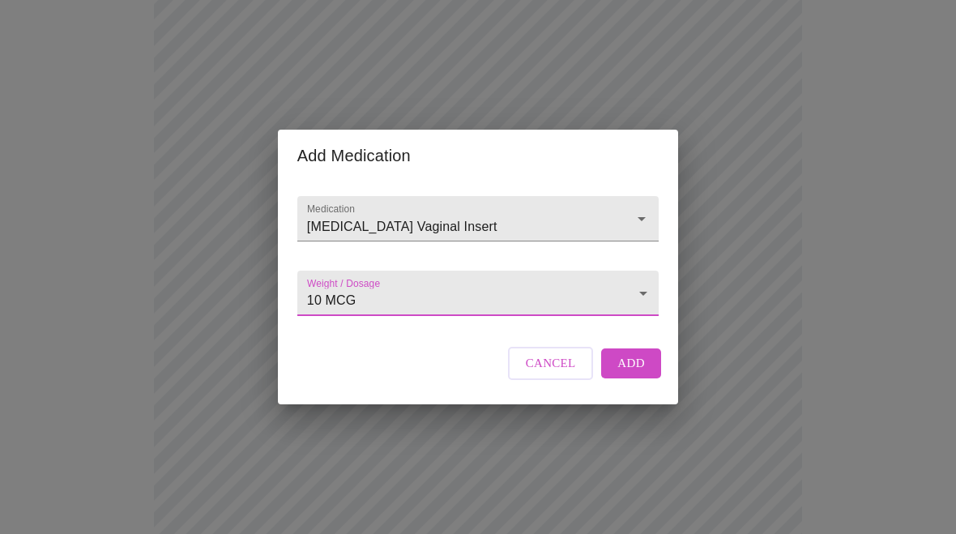
click at [633, 371] on span "Add" at bounding box center [632, 363] width 28 height 21
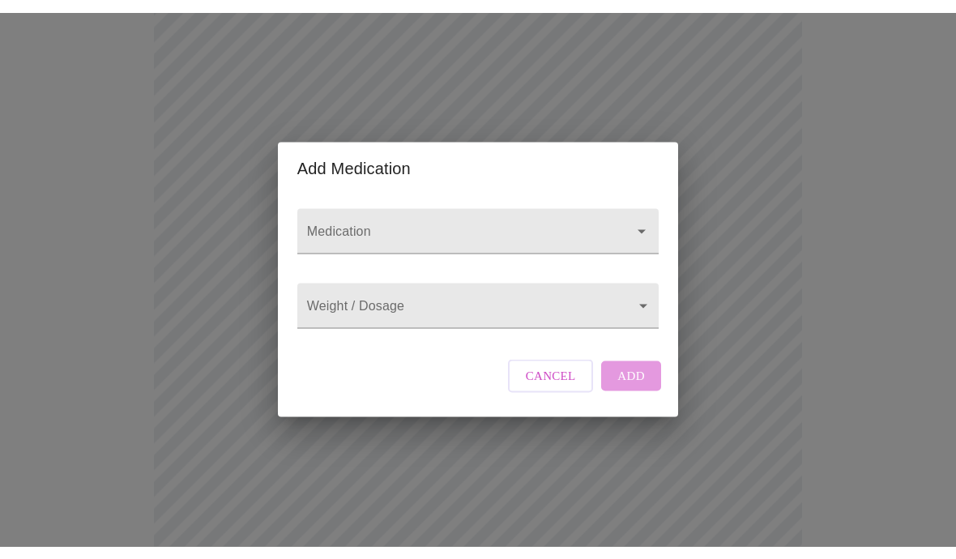
scroll to position [378, 0]
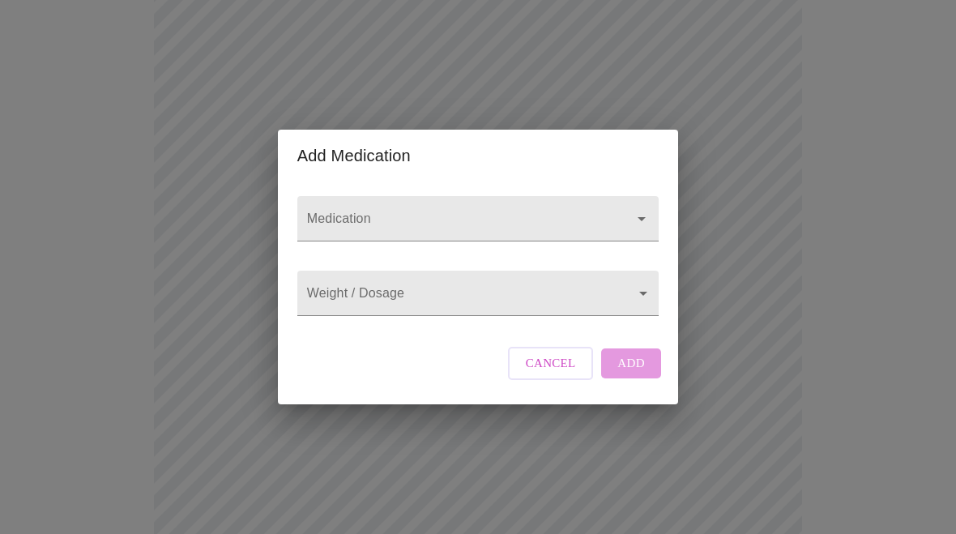
click at [630, 207] on button "Open" at bounding box center [641, 218] width 23 height 23
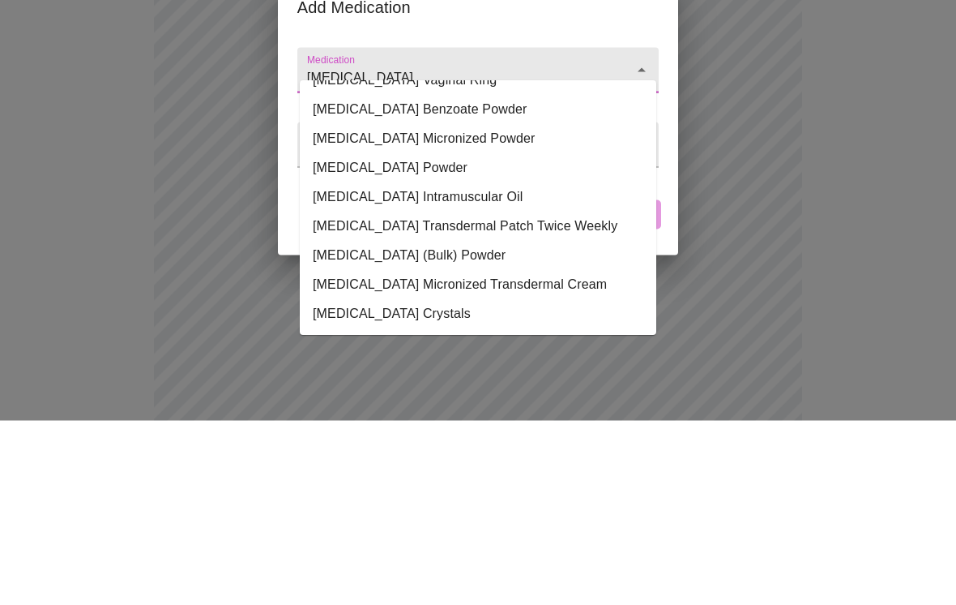
scroll to position [151, 0]
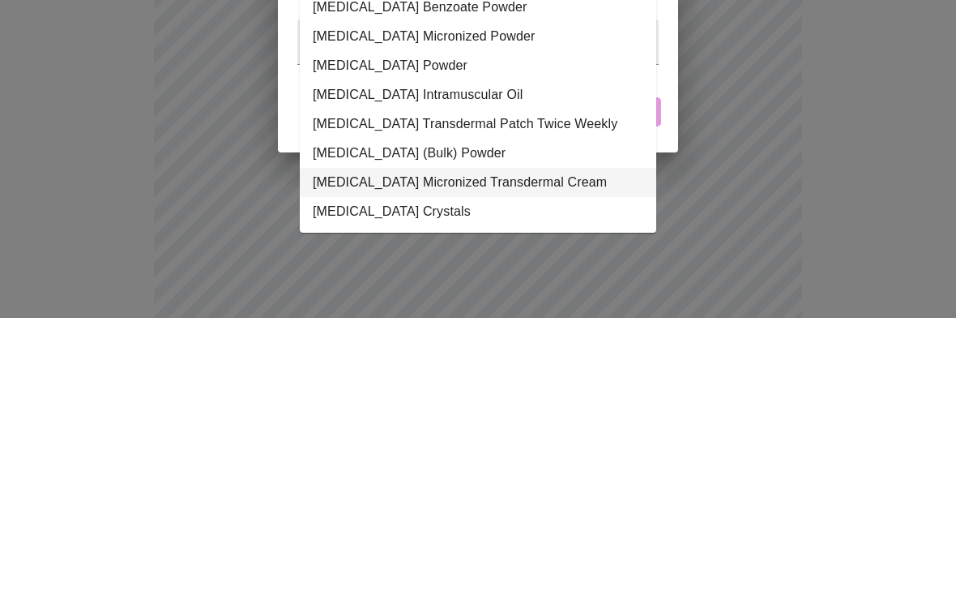
click at [535, 455] on li "Estradiol Micronized Transdermal Cream" at bounding box center [478, 469] width 357 height 29
type input "Estradiol Micronized Transdermal Cream"
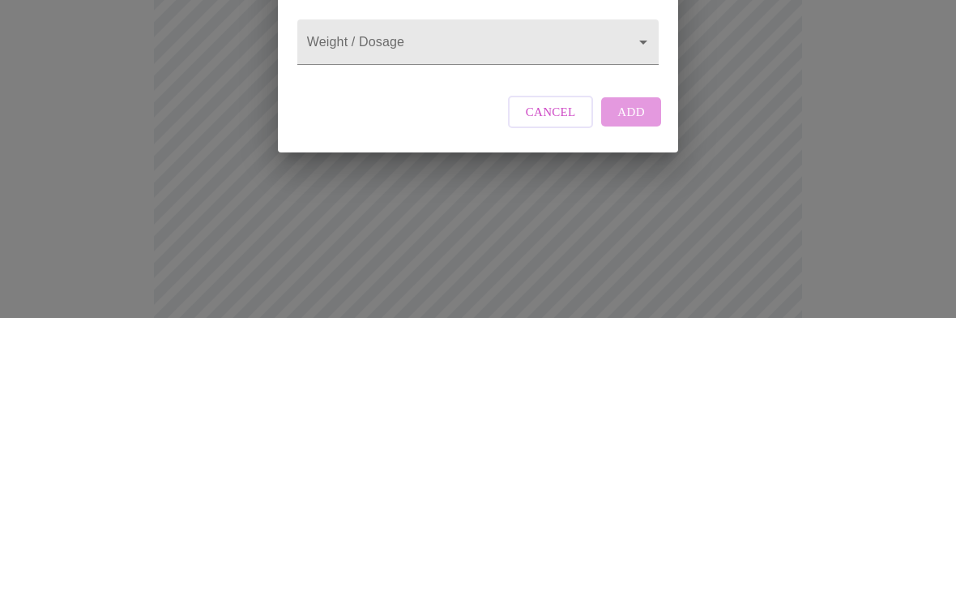
click at [628, 47] on body "MyMenopauseRx Intake Questions 13 / 13 Add Medication Medication Estradiol Micr…" at bounding box center [477, 314] width 943 height 1370
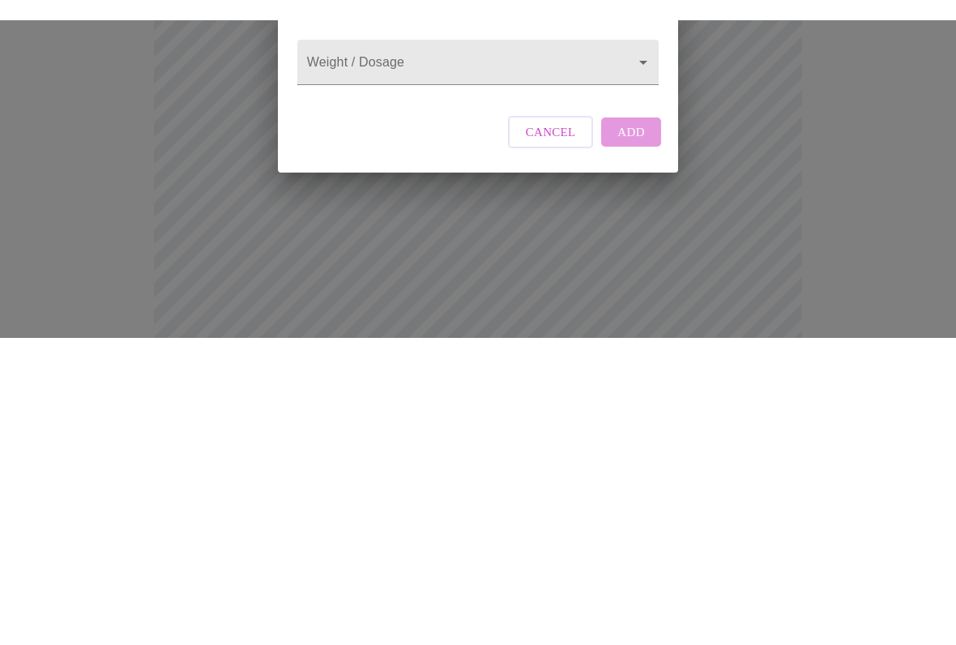
scroll to position [665, 0]
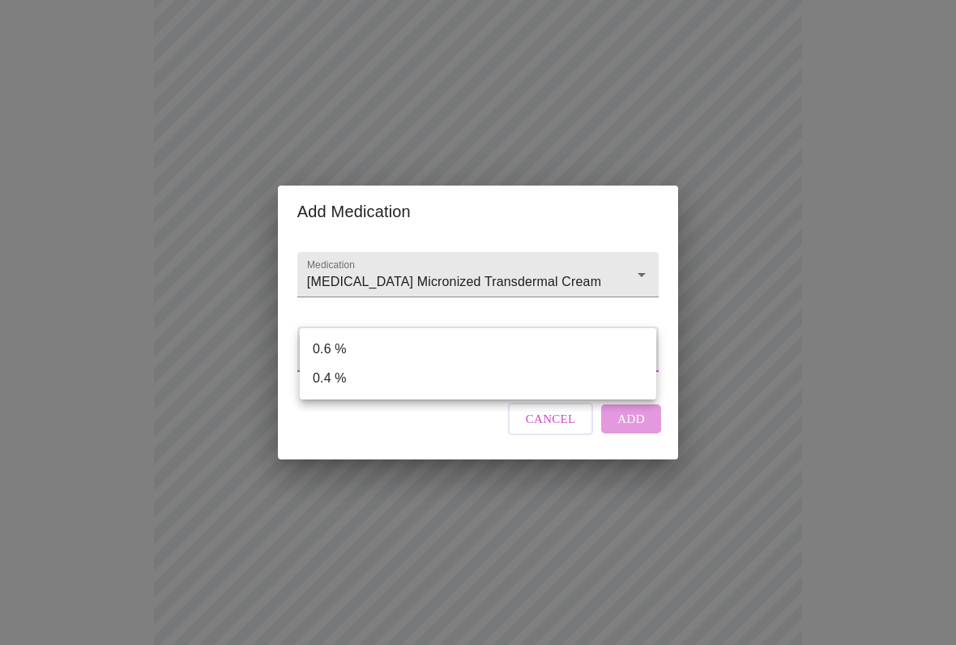
click at [394, 346] on li "0.6 %" at bounding box center [478, 349] width 357 height 29
type input "0.6 %"
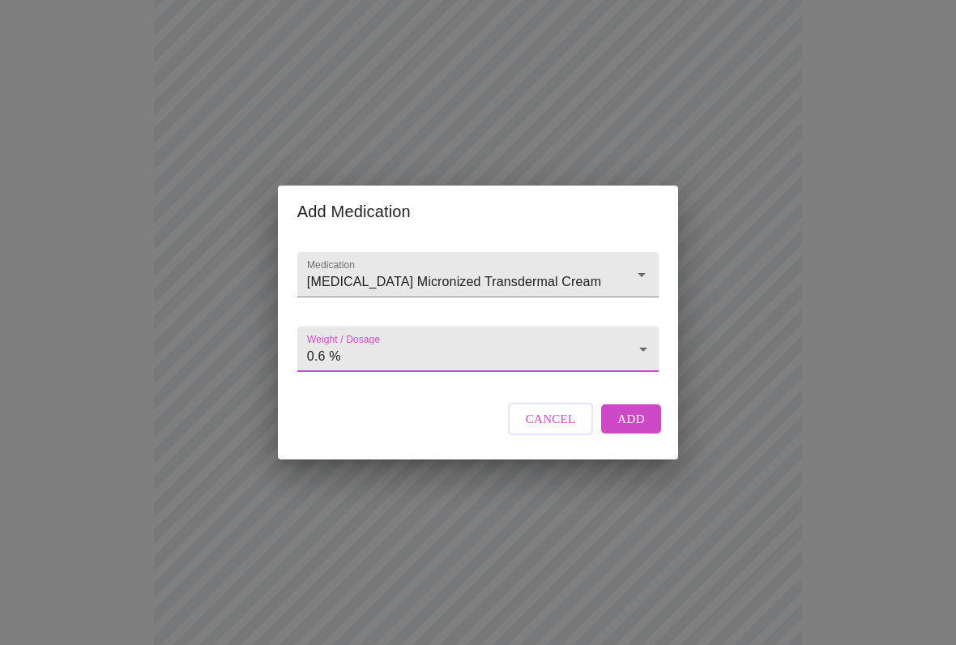
click at [633, 430] on span "Add" at bounding box center [632, 418] width 28 height 21
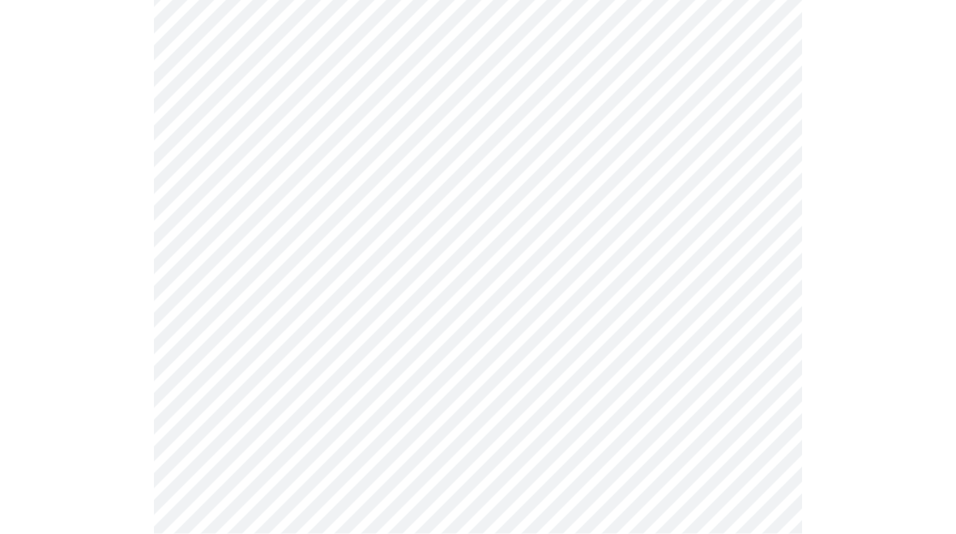
scroll to position [214, 0]
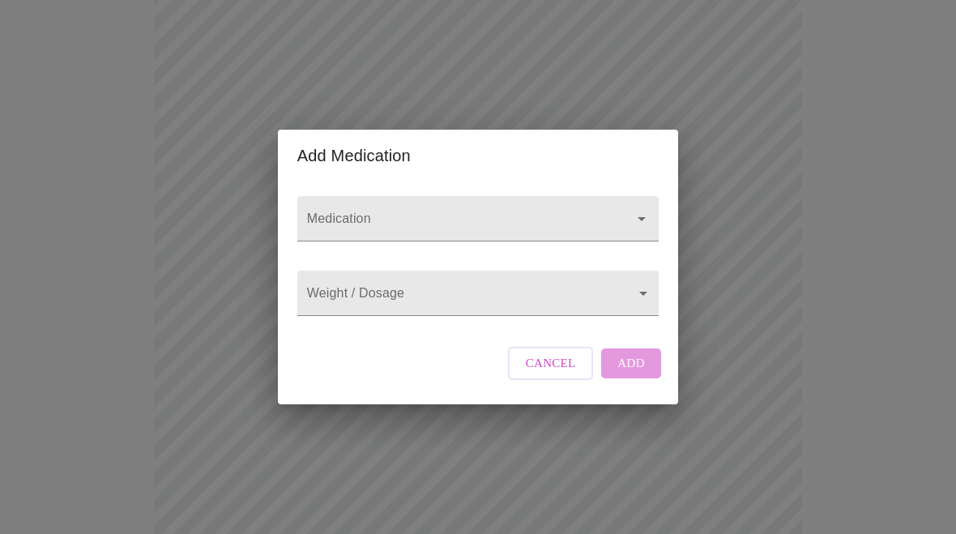
click at [378, 212] on input "Medication" at bounding box center [455, 227] width 302 height 30
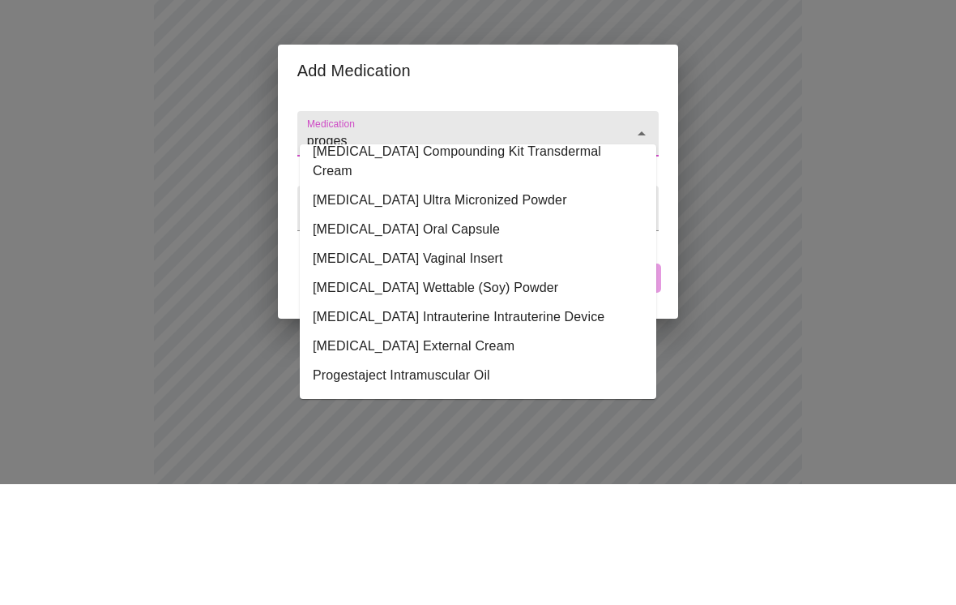
scroll to position [249, 0]
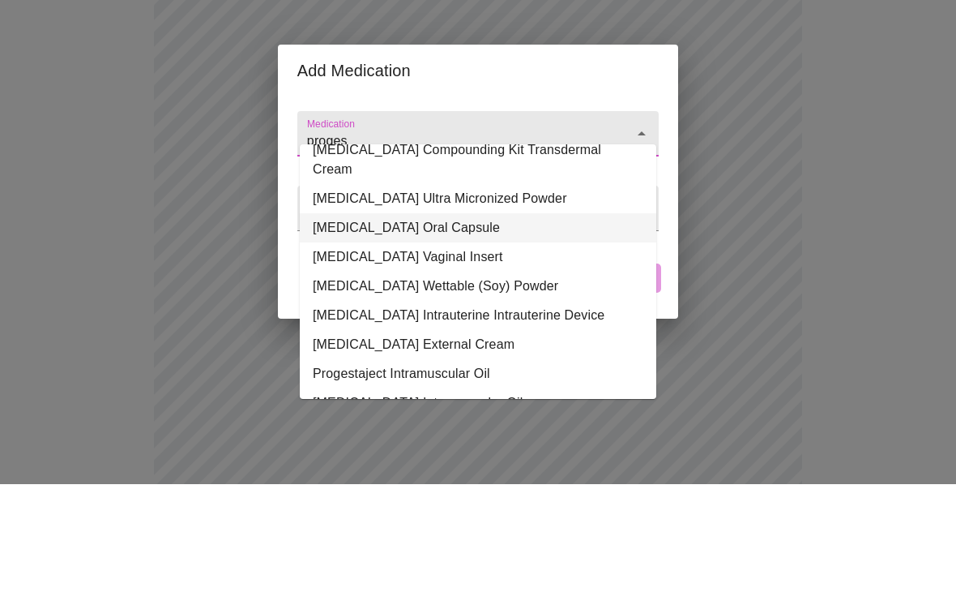
click at [462, 334] on li "Progesterone Oral Capsule" at bounding box center [478, 348] width 357 height 29
type input "Progesterone Oral Capsule"
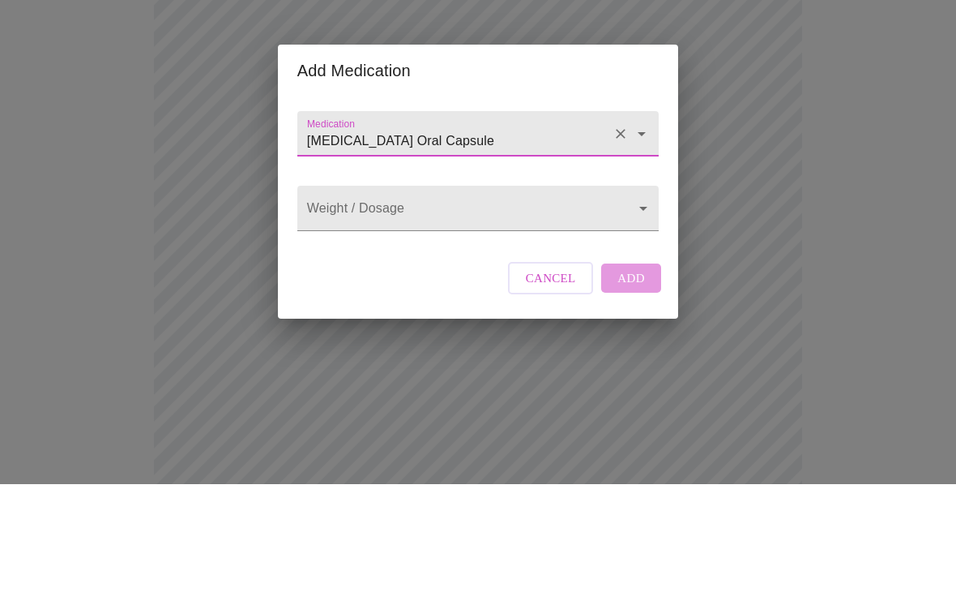
click at [582, 204] on body "MyMenopauseRx Intake Questions 13 / 13 Add Medication Medication Progesterone O…" at bounding box center [477, 478] width 943 height 1370
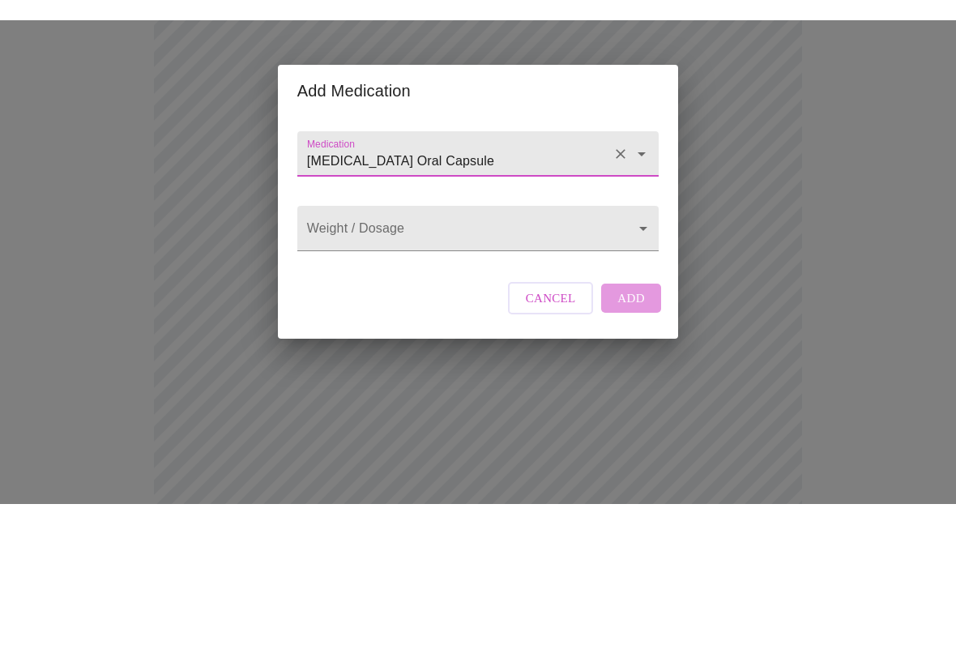
scroll to position [335, 0]
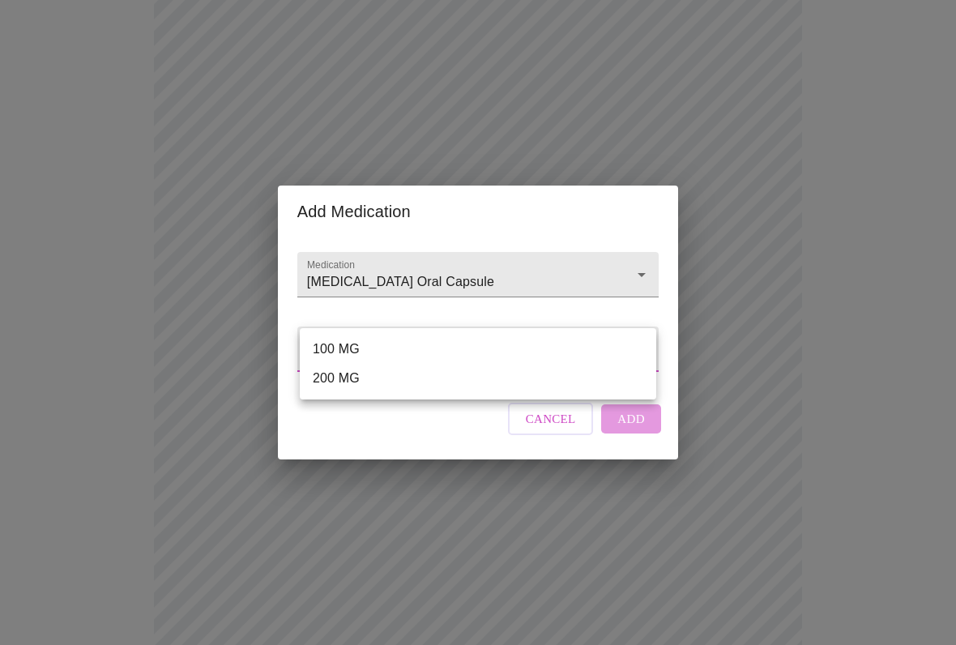
click at [370, 344] on li "100 MG" at bounding box center [478, 349] width 357 height 29
type input "100 MG"
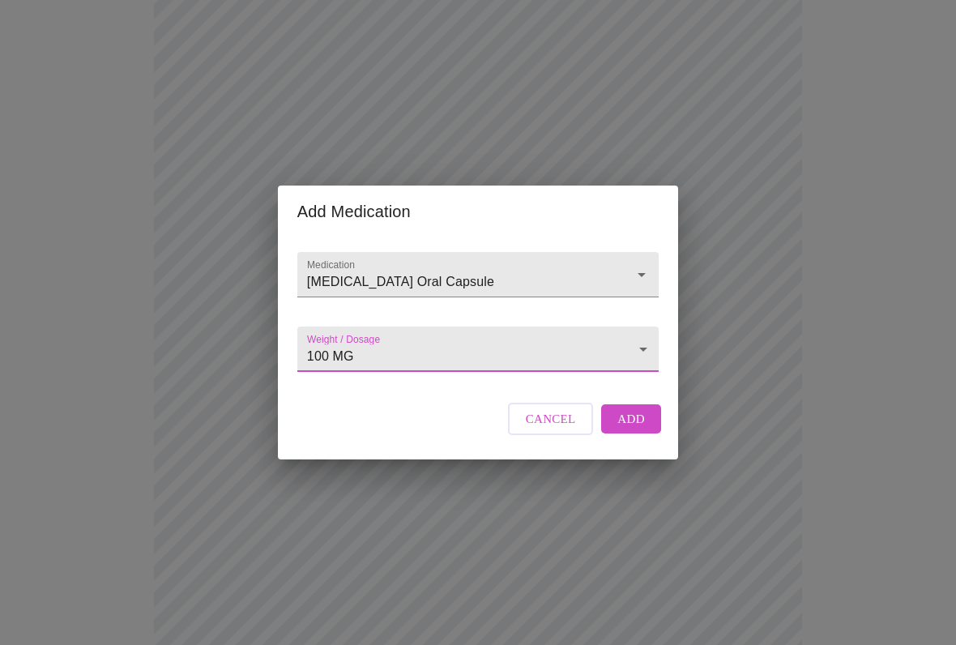
click at [638, 430] on span "Add" at bounding box center [632, 418] width 28 height 21
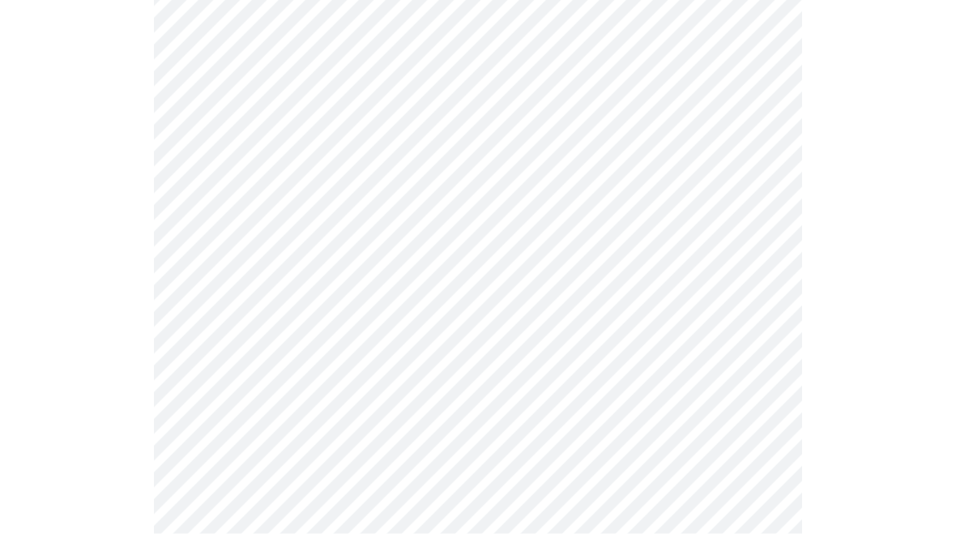
scroll to position [830, 0]
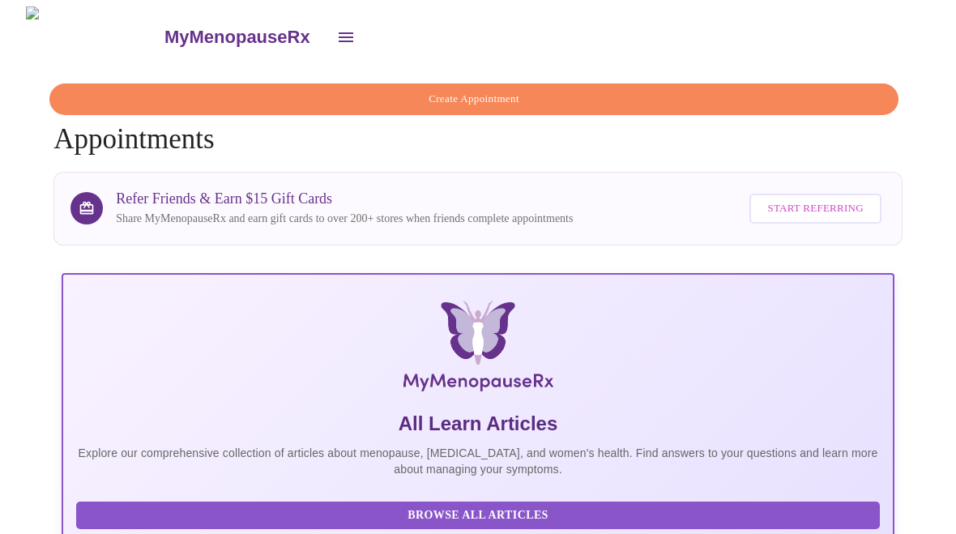
click at [336, 29] on icon "open drawer" at bounding box center [345, 37] width 19 height 19
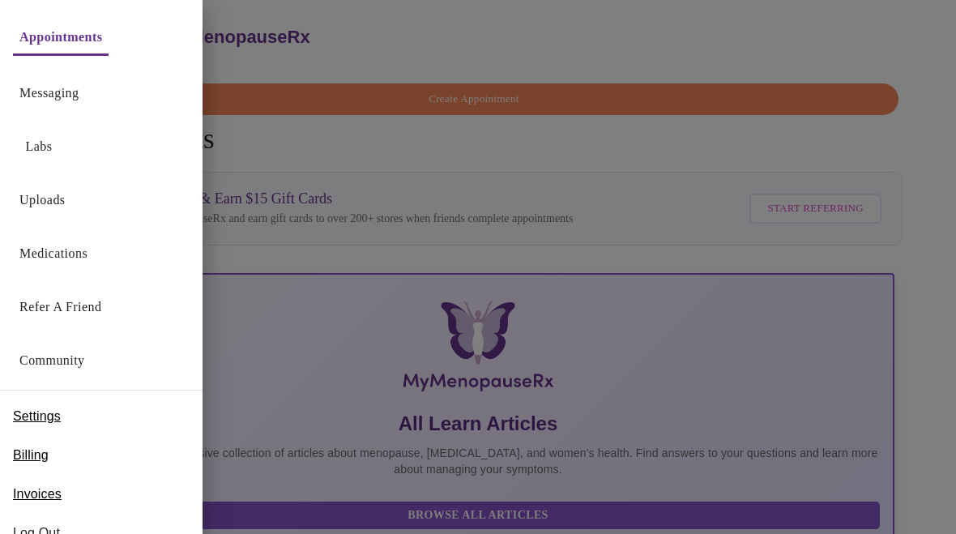
click at [925, 40] on div at bounding box center [478, 267] width 956 height 534
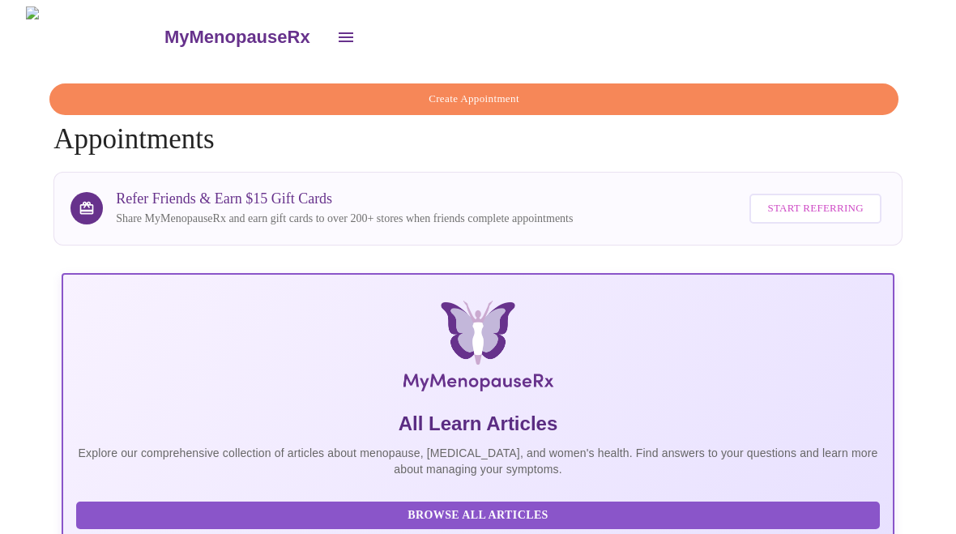
click at [162, 42] on link "MyMenopauseRx" at bounding box center [244, 37] width 164 height 57
click at [339, 35] on icon "open drawer" at bounding box center [346, 37] width 15 height 10
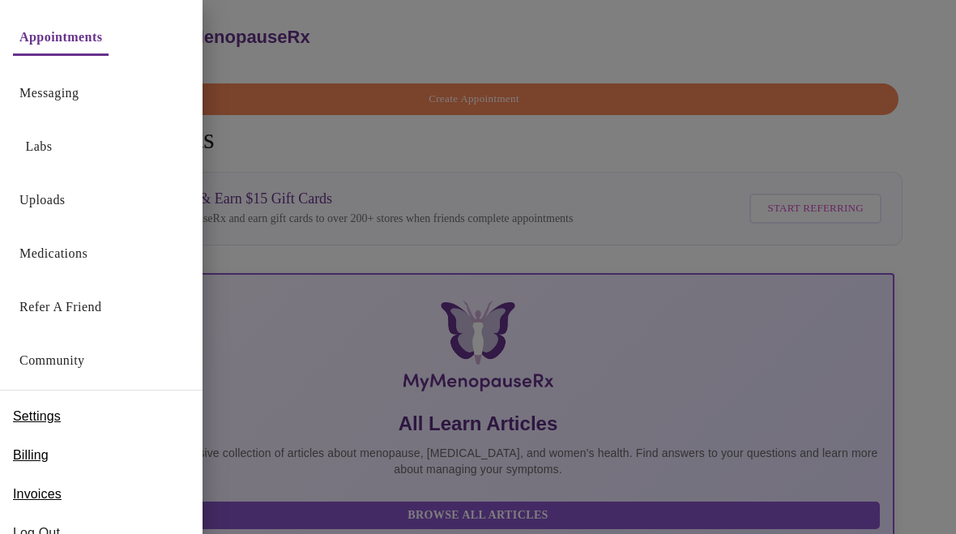
click at [83, 38] on link "Appointments" at bounding box center [60, 37] width 83 height 23
click at [607, 36] on div at bounding box center [478, 267] width 956 height 534
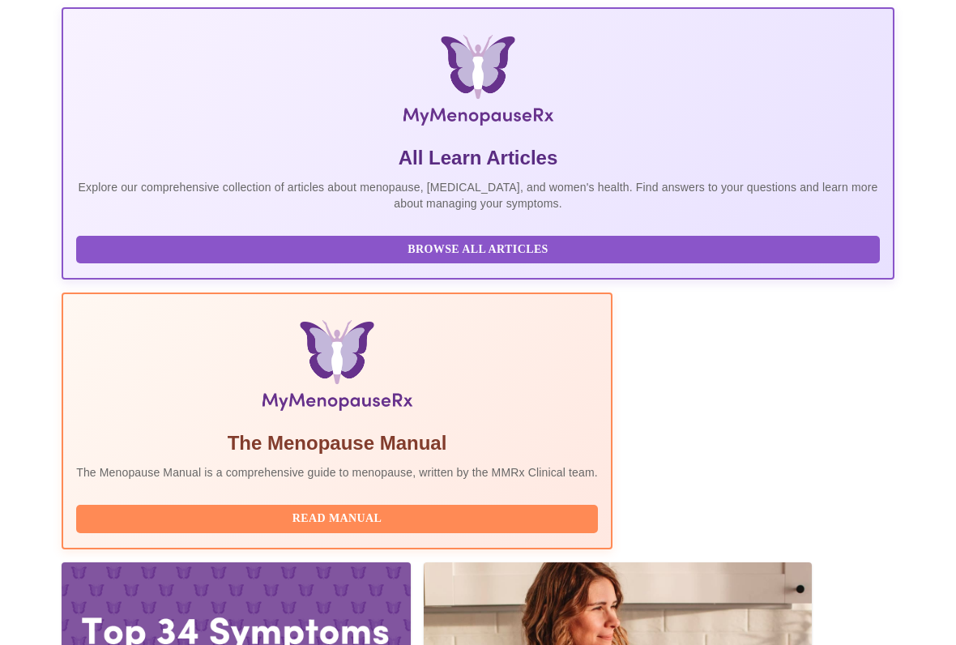
scroll to position [280, 0]
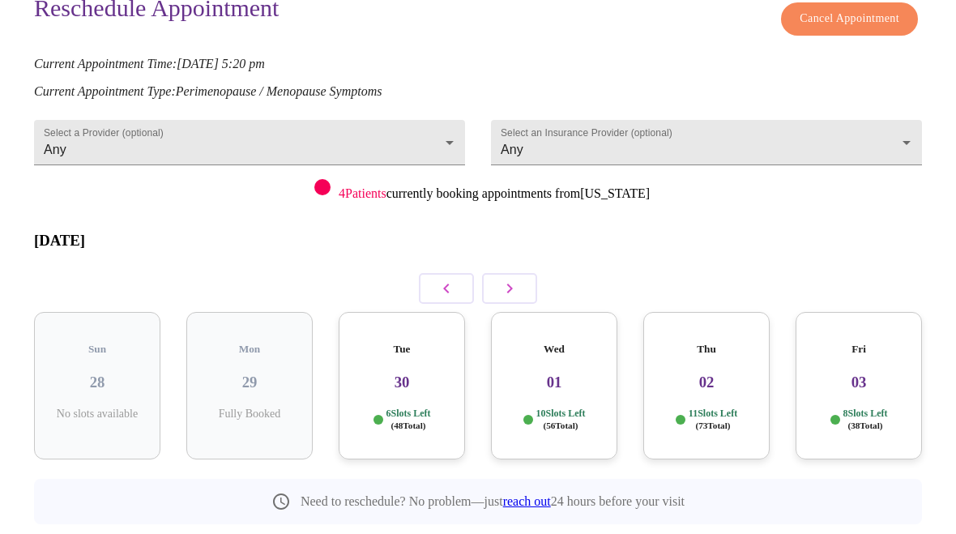
scroll to position [177, 0]
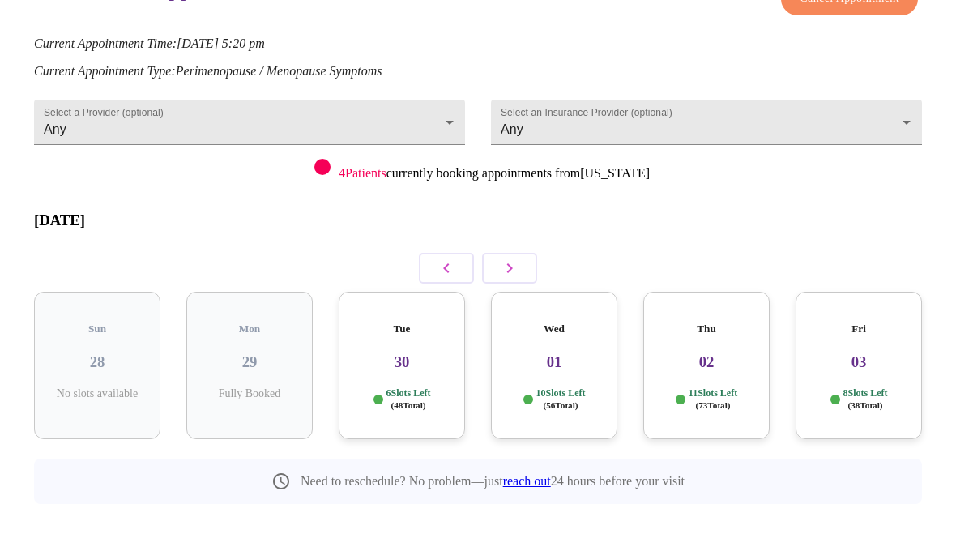
click at [397, 323] on h5 "Tue" at bounding box center [402, 329] width 100 height 13
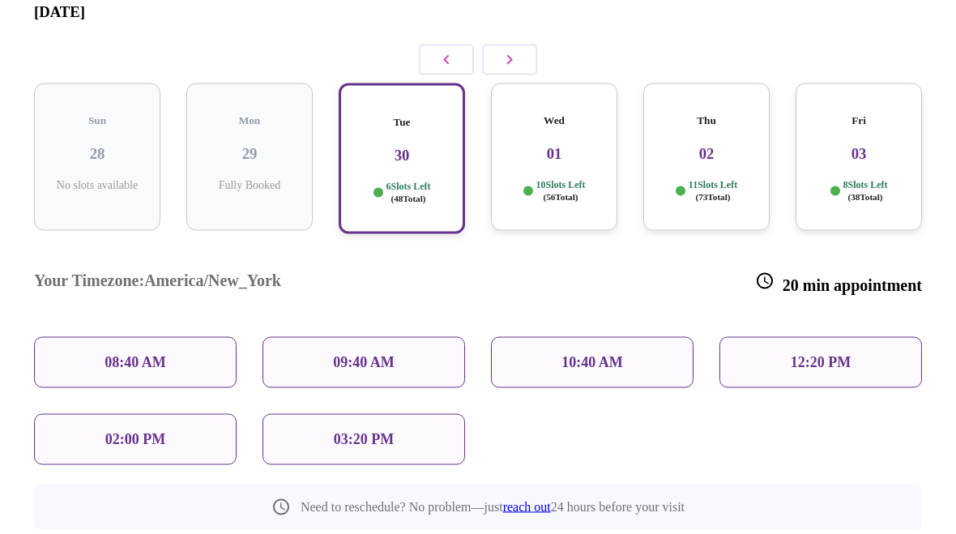
scroll to position [387, 0]
click at [387, 430] on p "03:20 PM" at bounding box center [364, 438] width 60 height 17
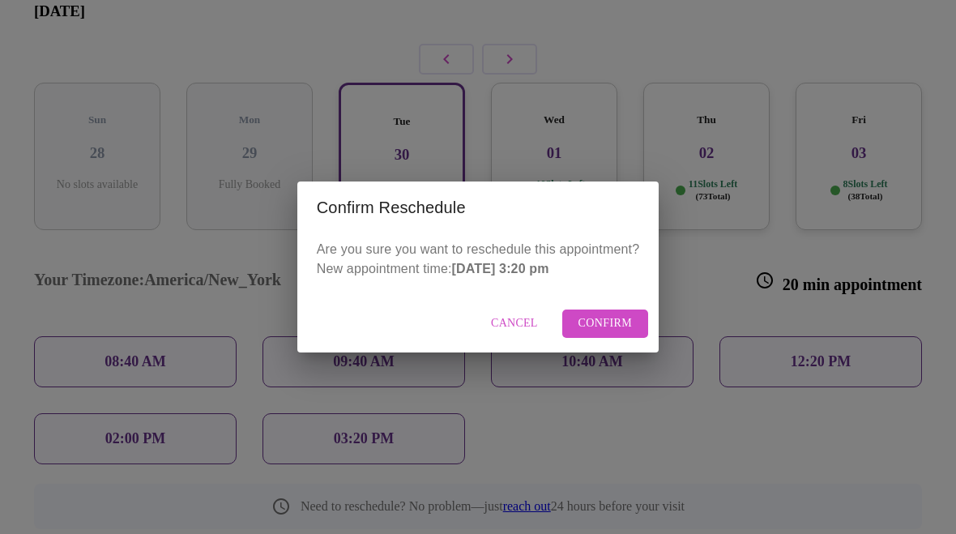
click at [606, 318] on span "Confirm" at bounding box center [606, 324] width 54 height 20
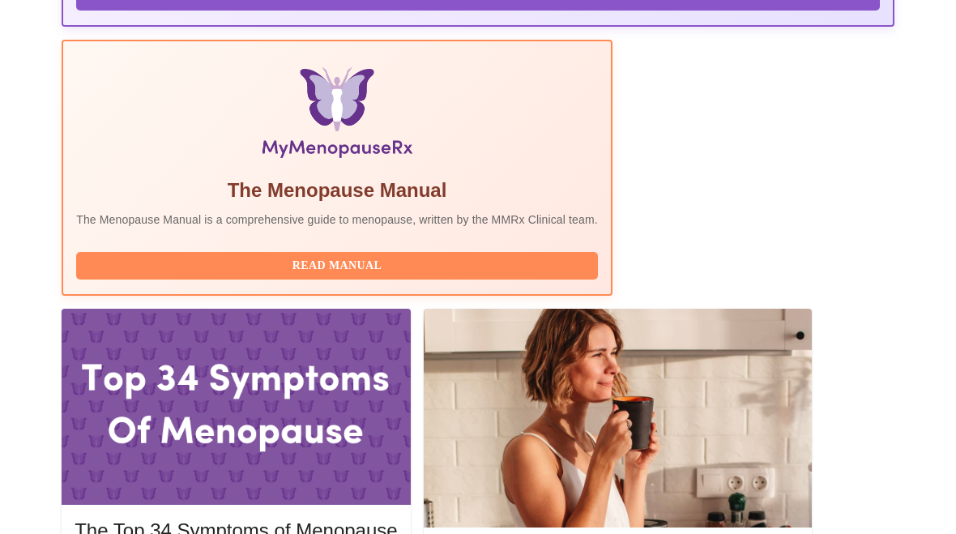
scroll to position [28, 0]
